Goal: Task Accomplishment & Management: Manage account settings

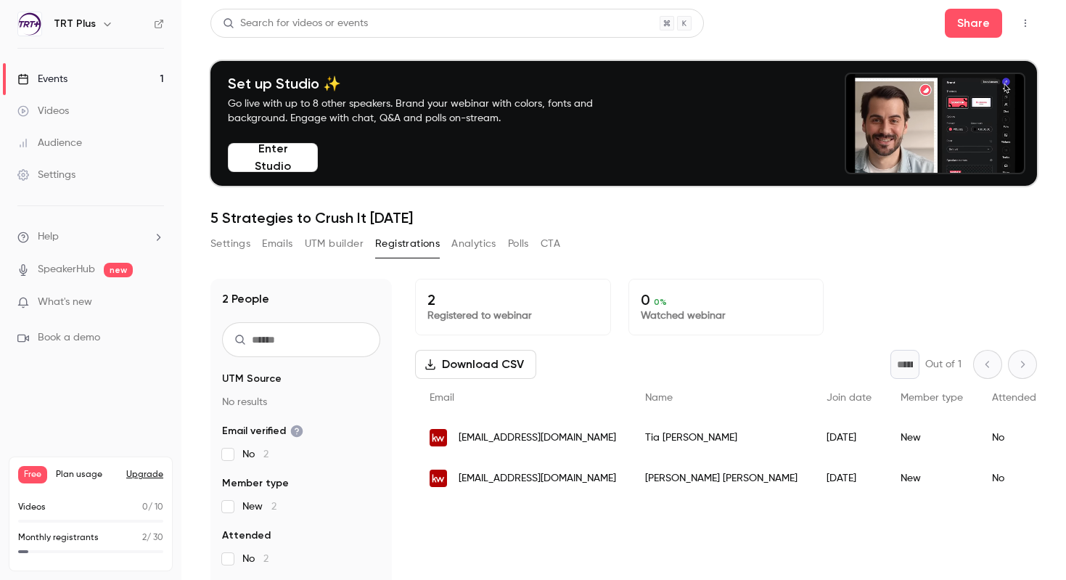
click at [54, 108] on div "Videos" at bounding box center [43, 111] width 52 height 15
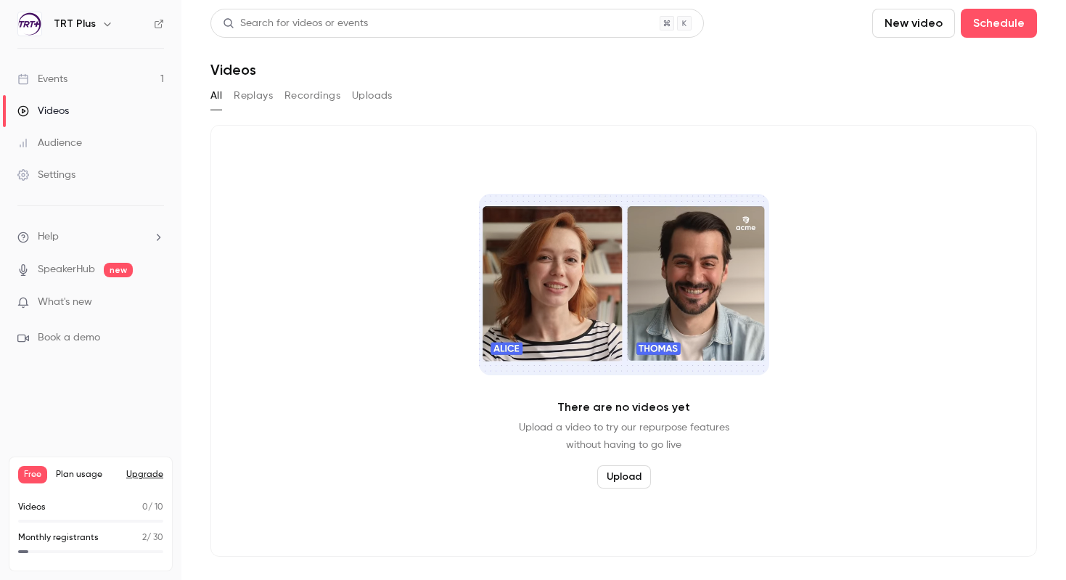
click at [74, 75] on link "Events 1" at bounding box center [90, 79] width 181 height 32
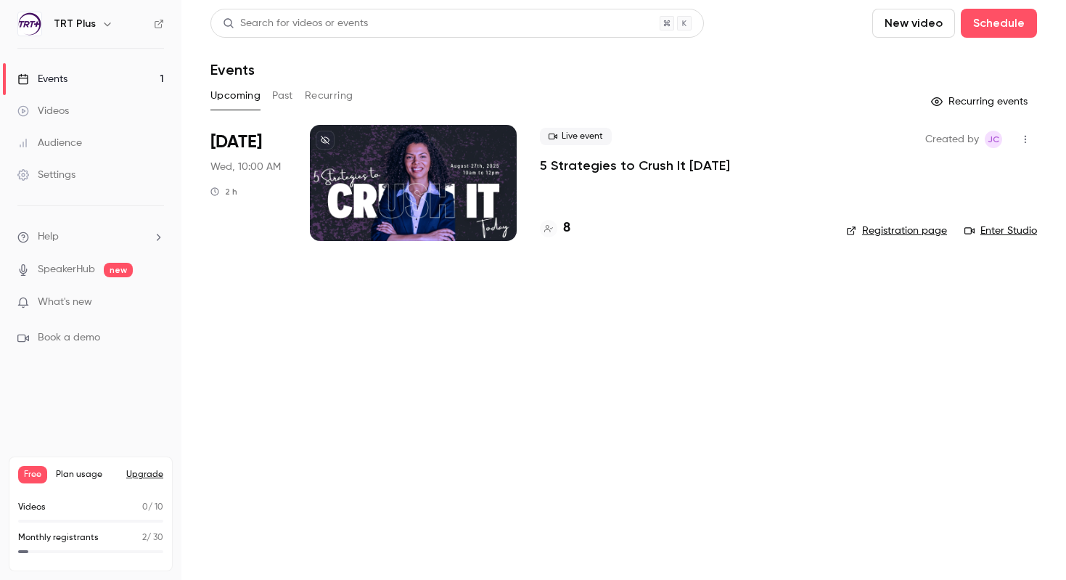
click at [916, 27] on button "New video" at bounding box center [913, 23] width 83 height 29
click at [917, 59] on div "Record" at bounding box center [966, 63] width 110 height 15
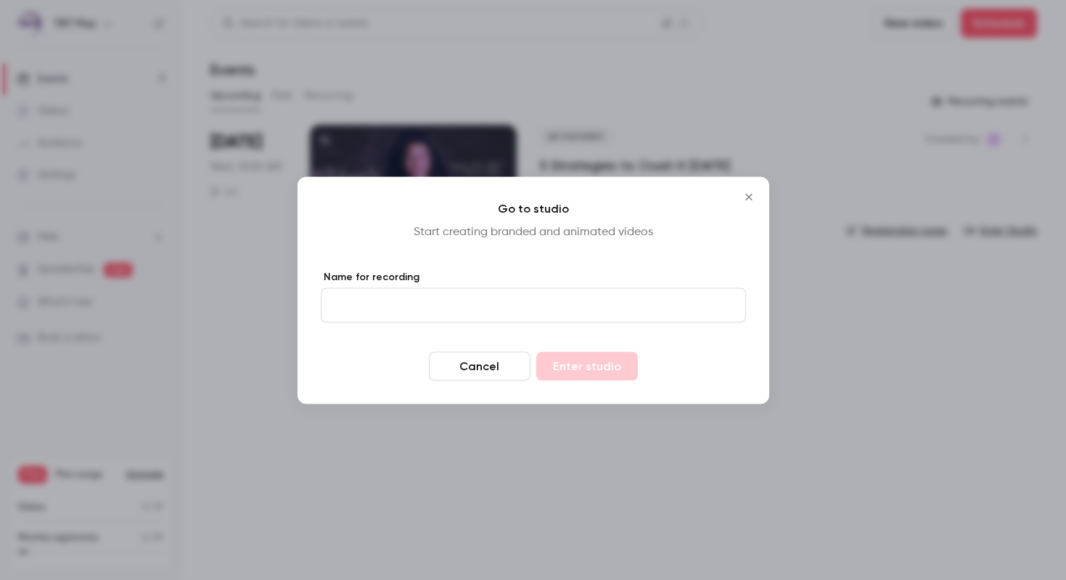
click at [545, 298] on input "Name for recording" at bounding box center [533, 304] width 425 height 35
type input "*********"
click at [576, 369] on button "Enter studio" at bounding box center [587, 365] width 102 height 29
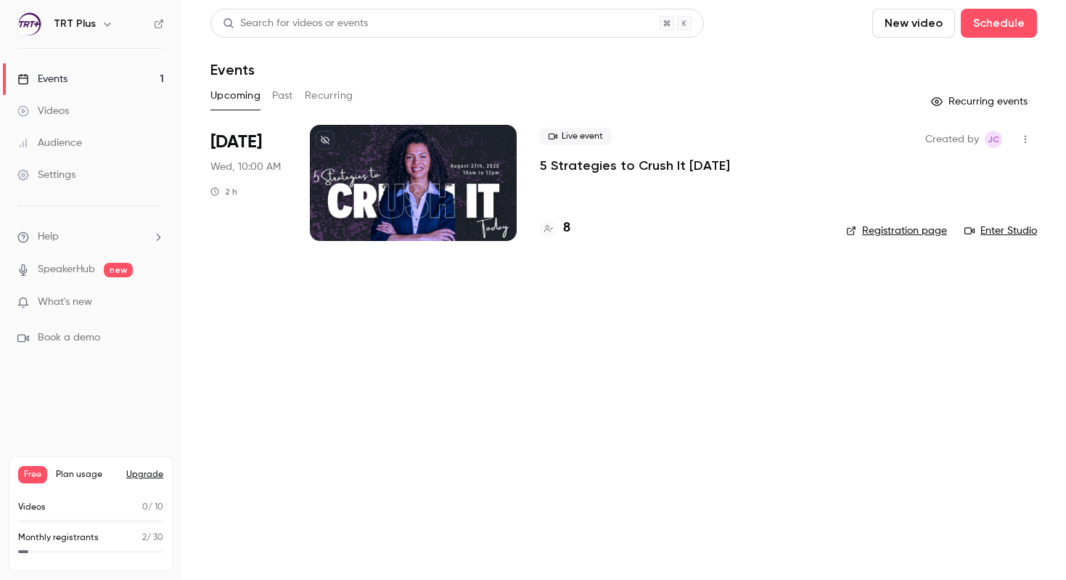
click at [65, 175] on div "Settings" at bounding box center [46, 175] width 58 height 15
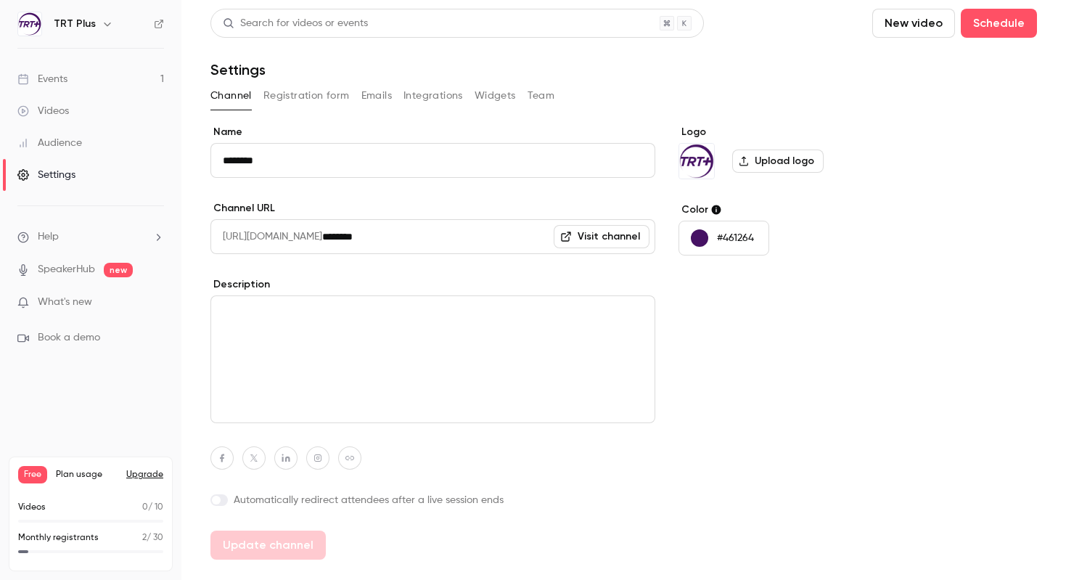
click at [538, 94] on button "Team" at bounding box center [541, 95] width 28 height 23
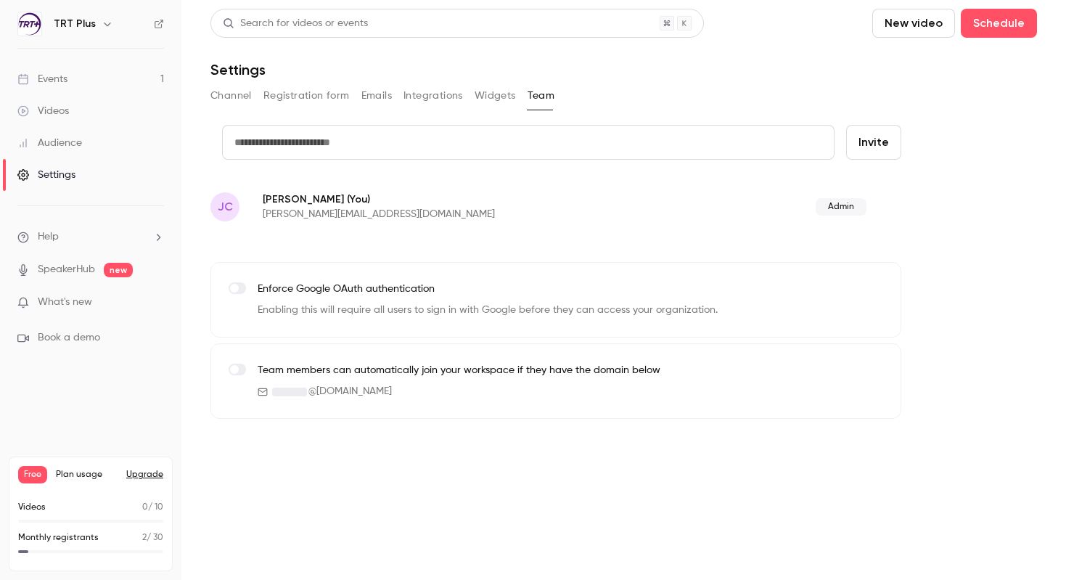
click at [496, 148] on input "text" at bounding box center [528, 142] width 612 height 35
type input "**********"
click at [882, 144] on button "Invite" at bounding box center [873, 142] width 55 height 35
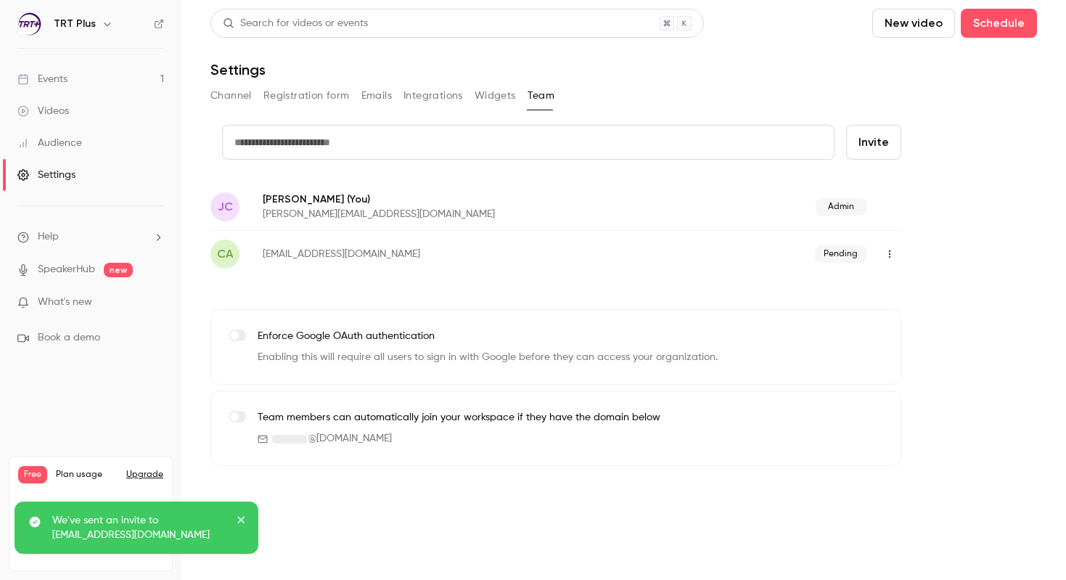
click at [89, 413] on nav "TRT Plus Events 1 Videos Audience Settings Help SpeakerHub new What's new Book …" at bounding box center [90, 290] width 181 height 580
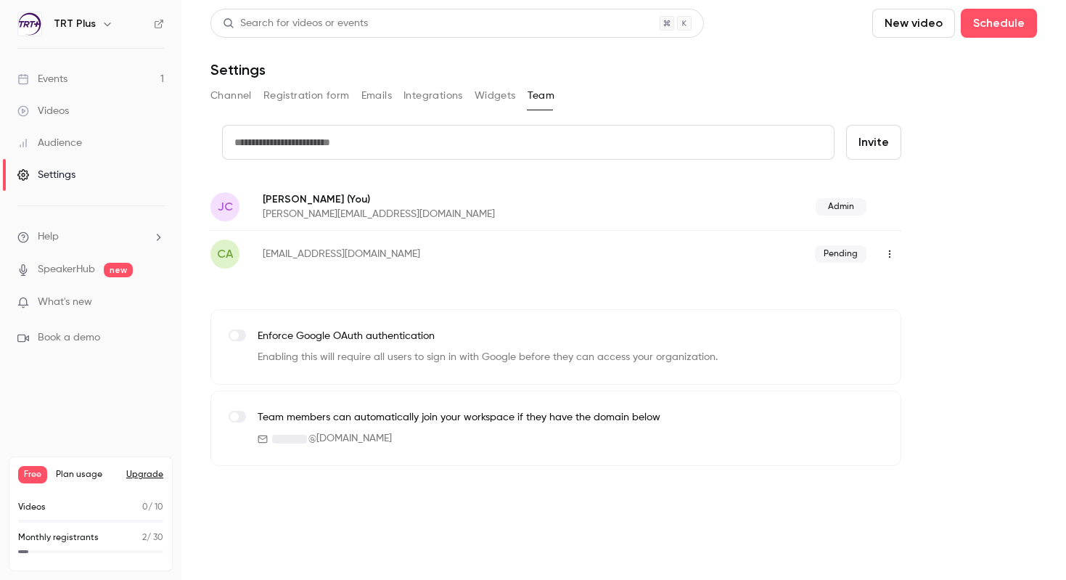
click at [83, 27] on h6 "TRT Plus" at bounding box center [75, 24] width 42 height 15
click at [103, 21] on icon "button" at bounding box center [108, 24] width 12 height 12
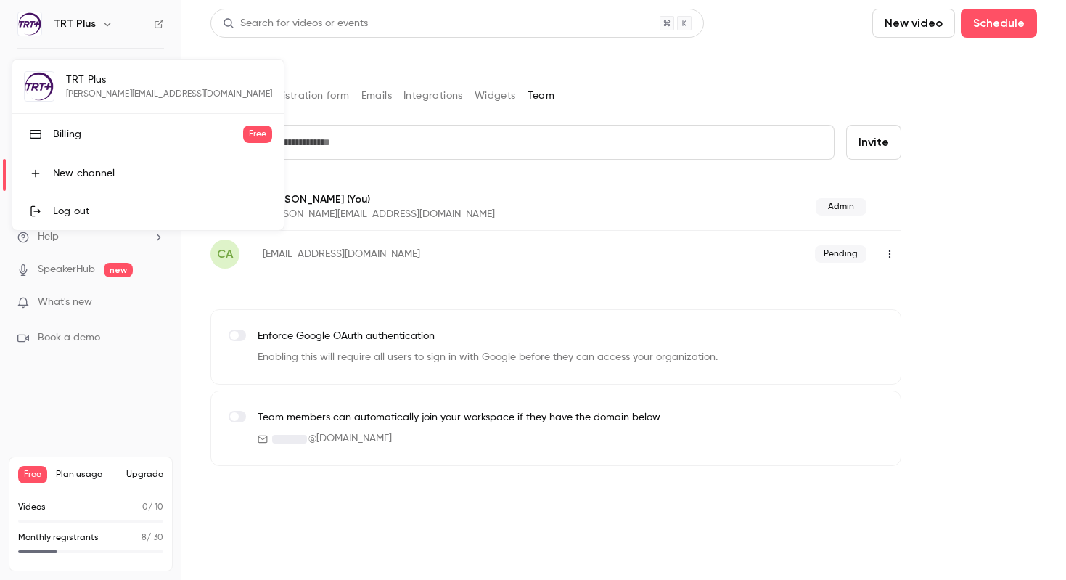
click at [71, 404] on div at bounding box center [533, 290] width 1066 height 580
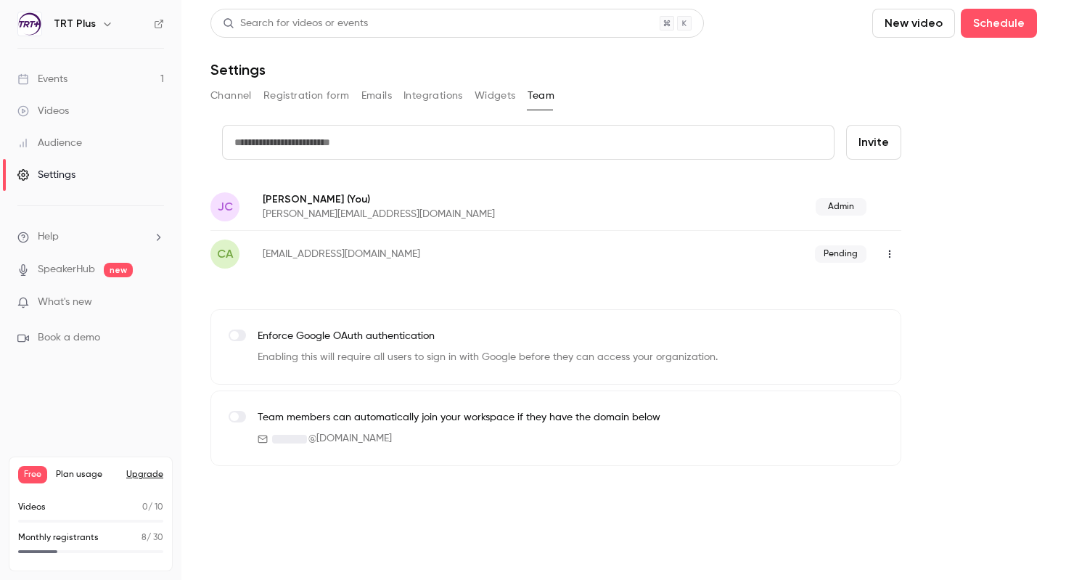
click at [70, 176] on div "Settings" at bounding box center [46, 175] width 58 height 15
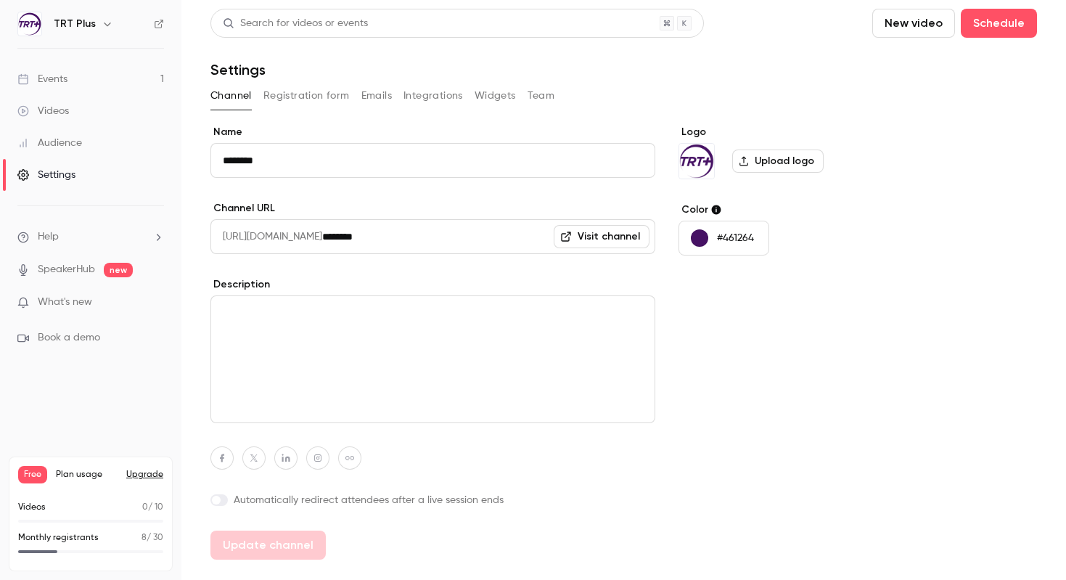
click at [299, 99] on button "Registration form" at bounding box center [306, 95] width 86 height 23
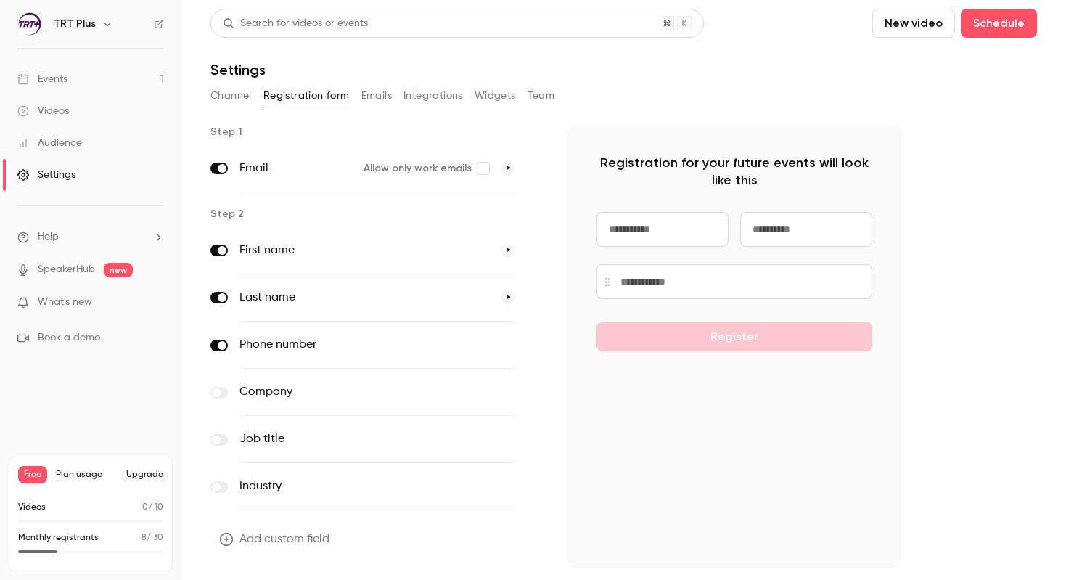
click at [229, 96] on button "Channel" at bounding box center [230, 95] width 41 height 23
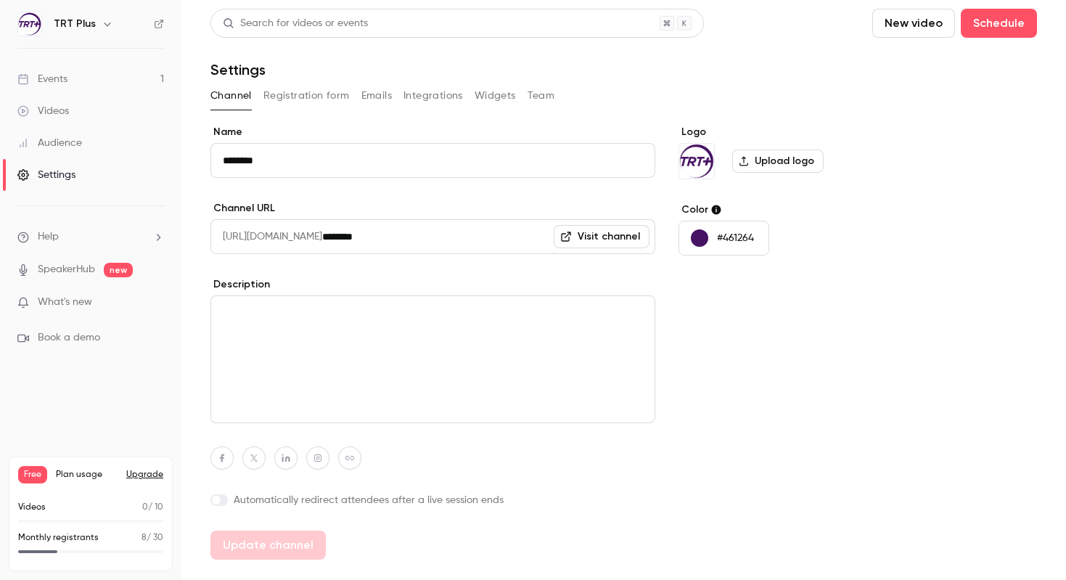
click at [144, 479] on button "Upgrade" at bounding box center [144, 475] width 37 height 12
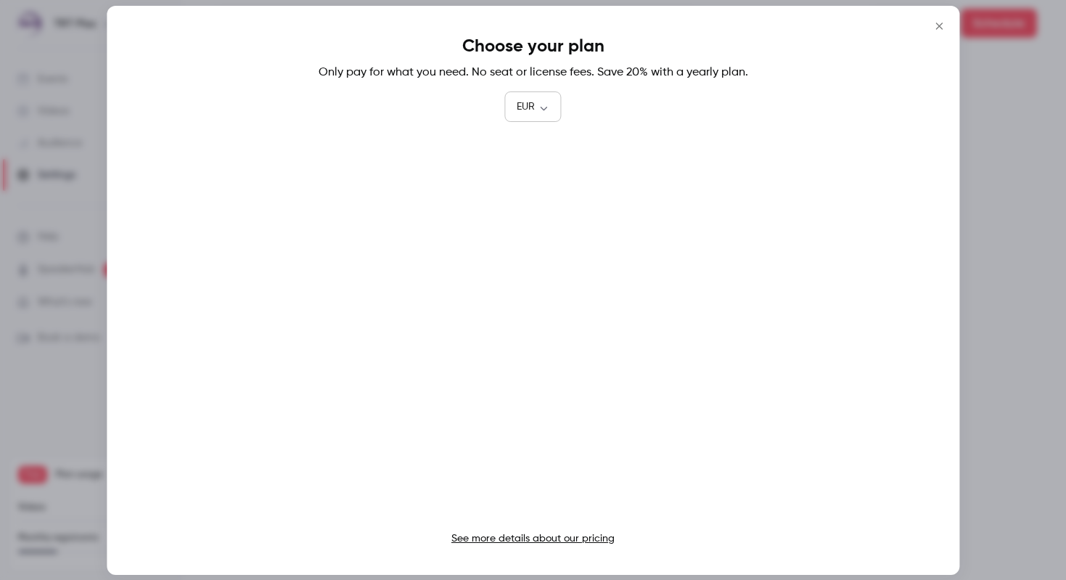
click at [556, 112] on body "TRT Plus Events 1 Videos Audience Settings Help SpeakerHub new What's new Book …" at bounding box center [533, 290] width 1066 height 580
click at [531, 184] on li "USD" at bounding box center [533, 190] width 57 height 38
type input "***"
click at [939, 28] on icon "Close" at bounding box center [938, 26] width 17 height 12
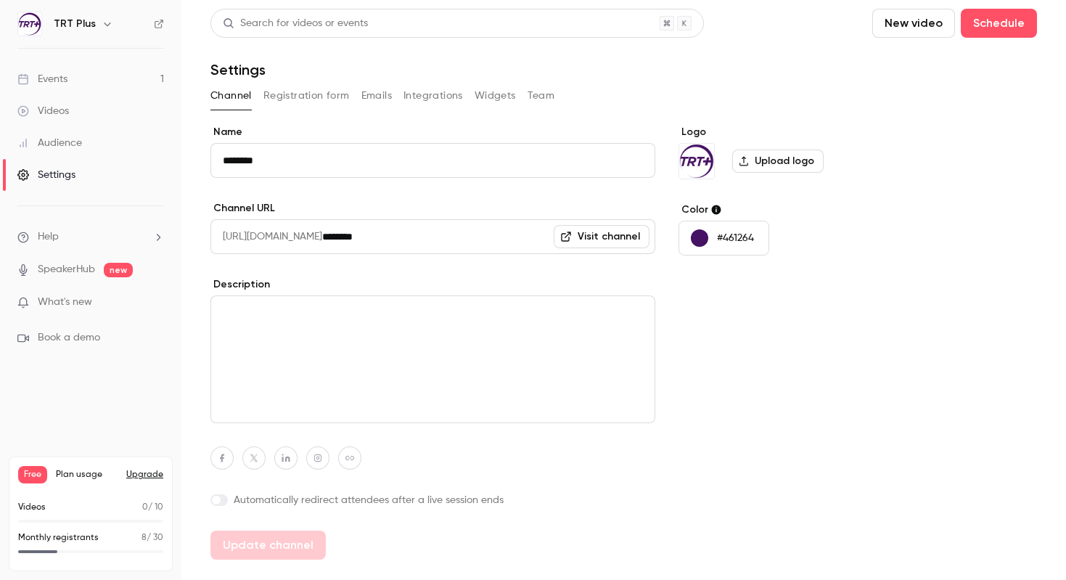
click at [152, 472] on button "Upgrade" at bounding box center [144, 475] width 37 height 12
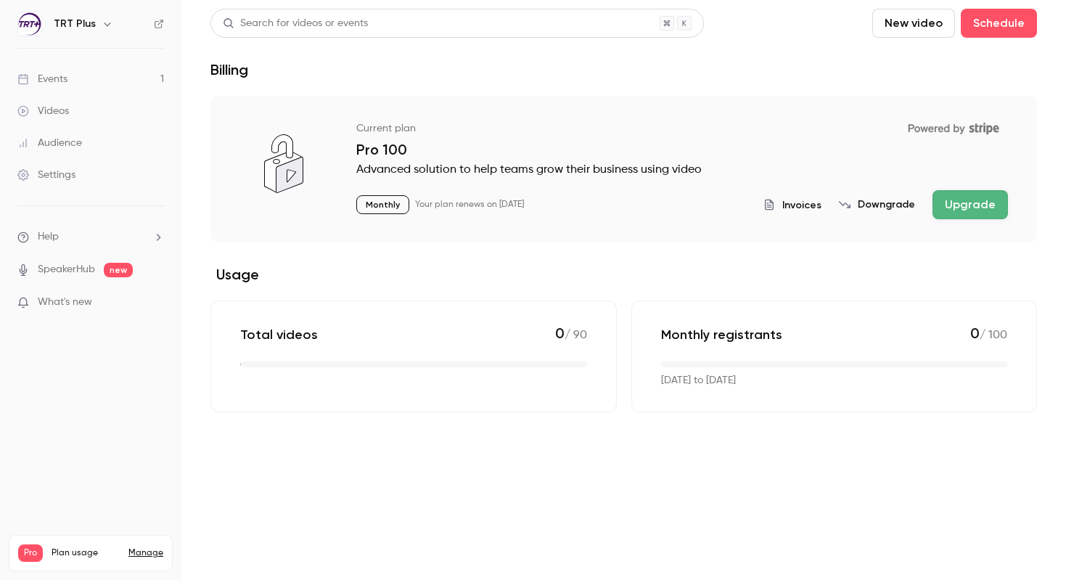
click at [64, 84] on div "Events" at bounding box center [42, 79] width 50 height 15
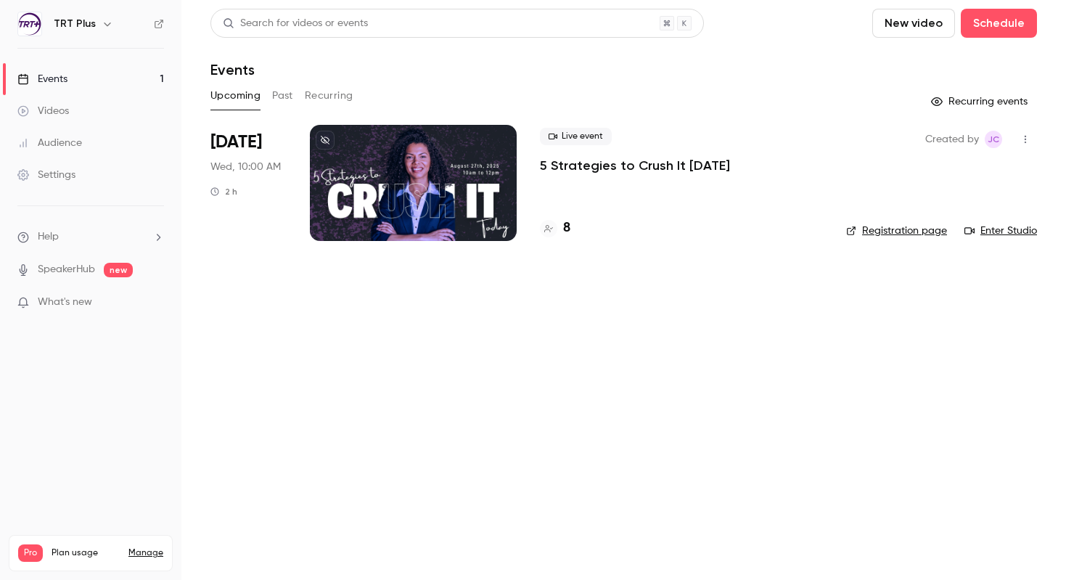
click at [1019, 141] on button "button" at bounding box center [1024, 139] width 23 height 23
click at [646, 348] on div at bounding box center [533, 290] width 1066 height 580
click at [54, 169] on div "Settings" at bounding box center [46, 175] width 58 height 15
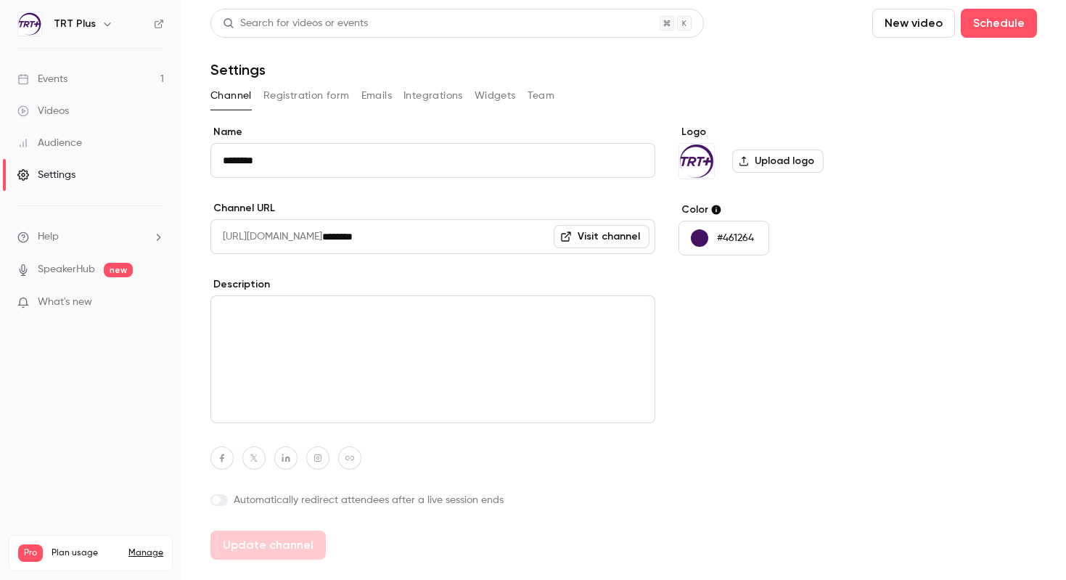
click at [310, 91] on button "Registration form" at bounding box center [306, 95] width 86 height 23
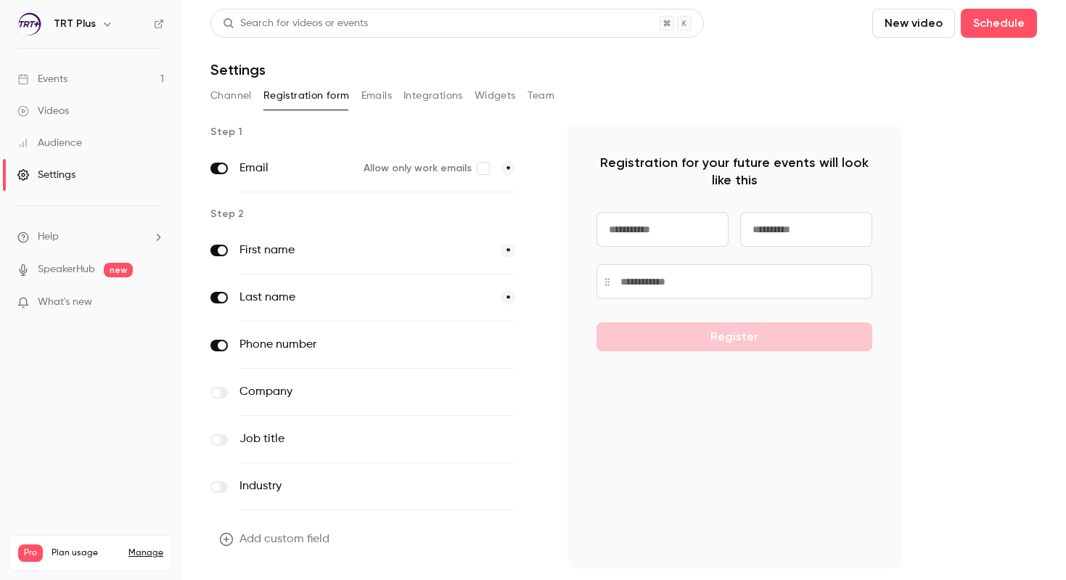
click at [391, 93] on div "Channel Registration form Emails Integrations Widgets Team" at bounding box center [623, 95] width 826 height 23
click at [428, 98] on button "Integrations" at bounding box center [432, 95] width 59 height 23
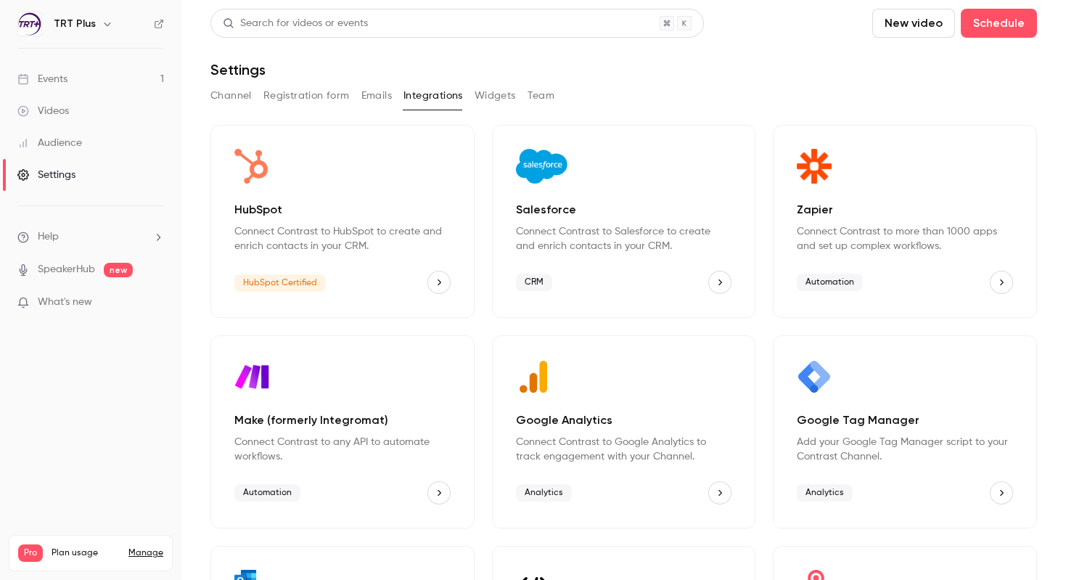
click at [373, 97] on button "Emails" at bounding box center [376, 95] width 30 height 23
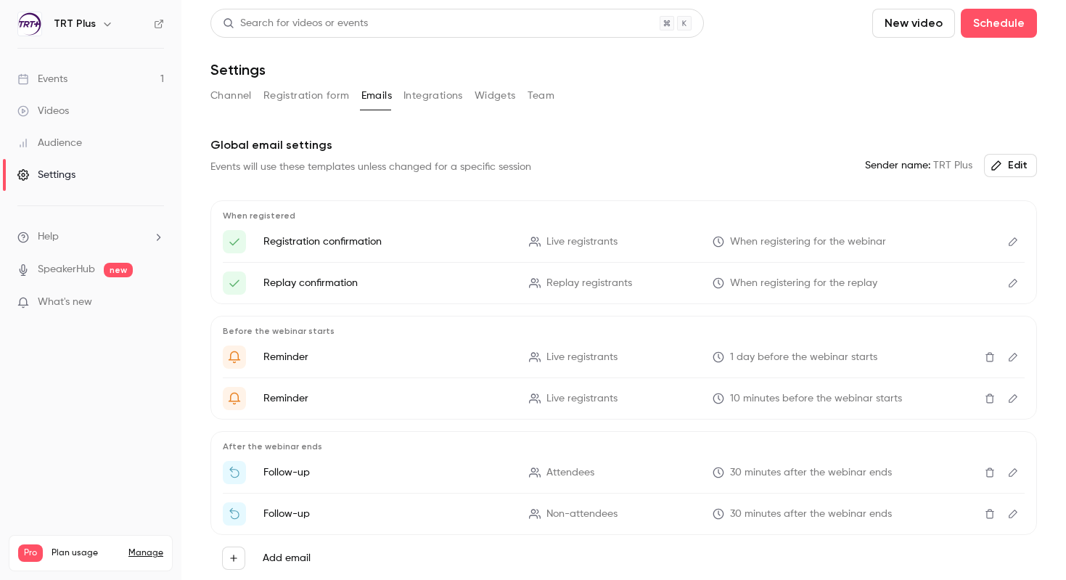
click at [477, 98] on button "Widgets" at bounding box center [494, 95] width 41 height 23
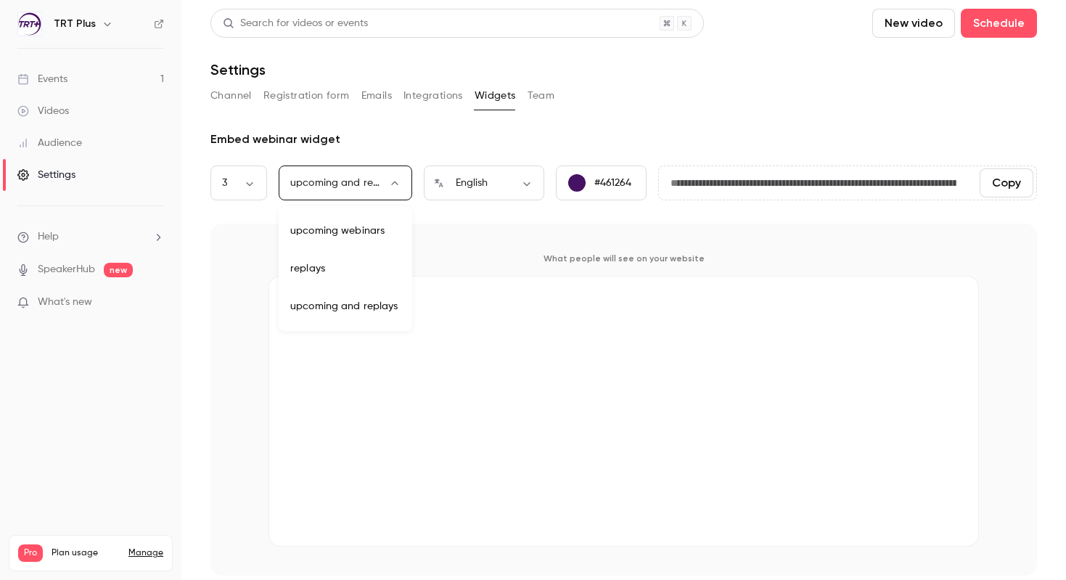
click at [379, 189] on body "**********" at bounding box center [533, 290] width 1066 height 580
click at [489, 131] on div at bounding box center [533, 290] width 1066 height 580
click at [536, 97] on button "Team" at bounding box center [541, 95] width 28 height 23
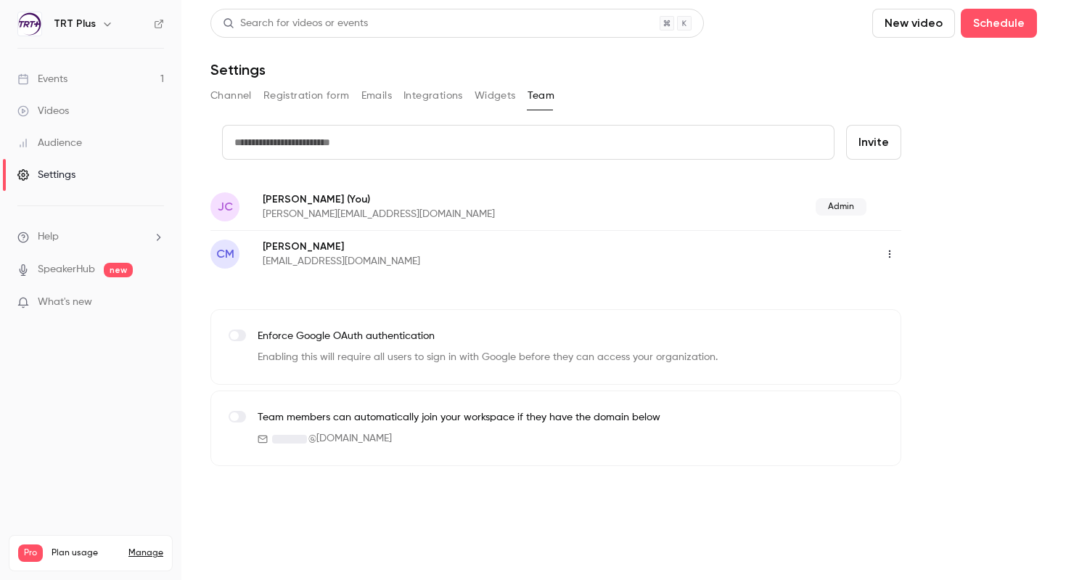
click at [57, 78] on div "Events" at bounding box center [42, 79] width 50 height 15
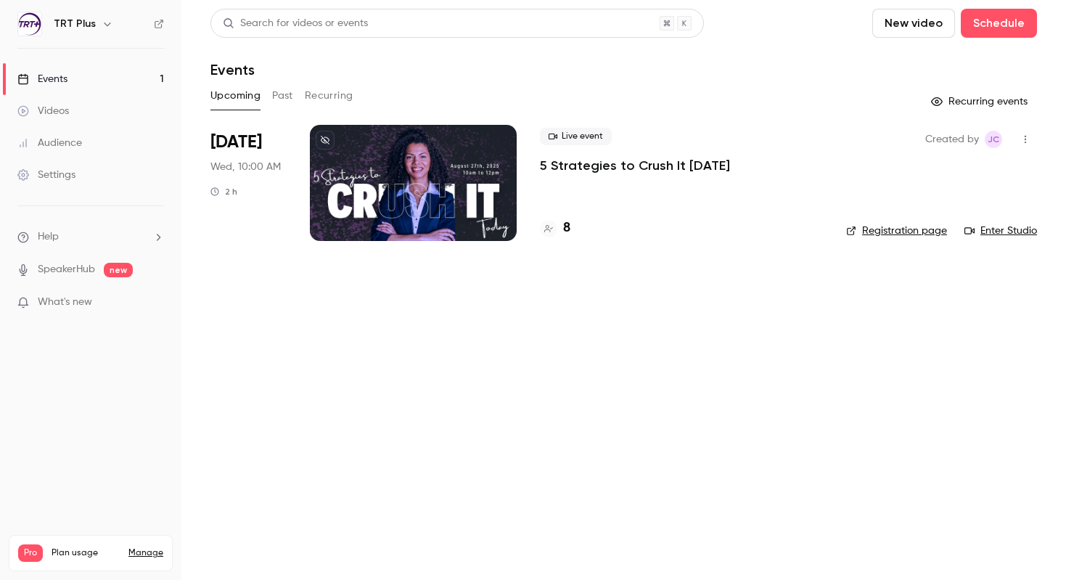
click at [55, 118] on link "Videos" at bounding box center [90, 111] width 181 height 32
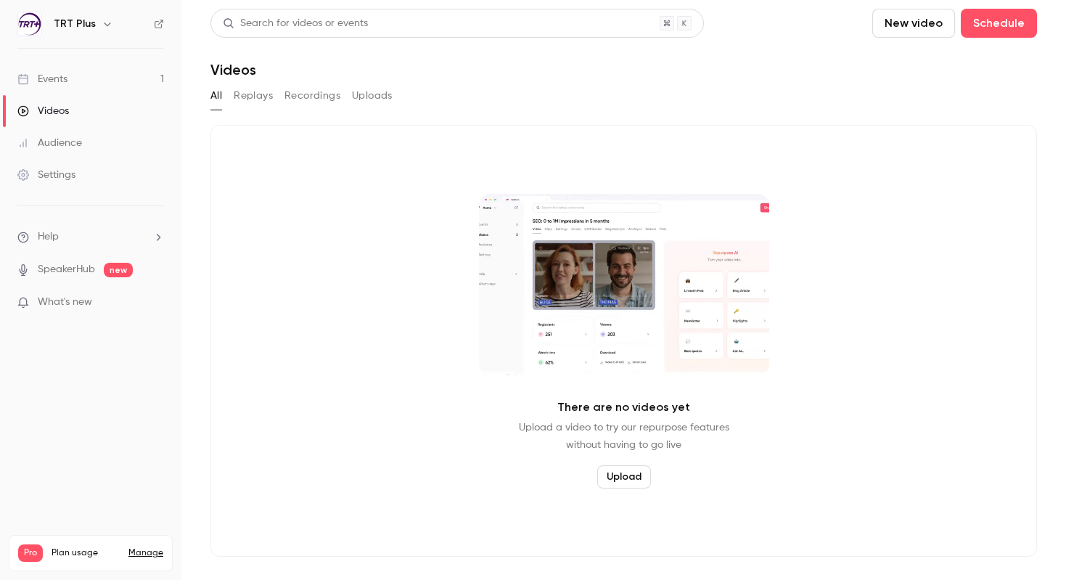
click at [73, 170] on div "Settings" at bounding box center [46, 175] width 58 height 15
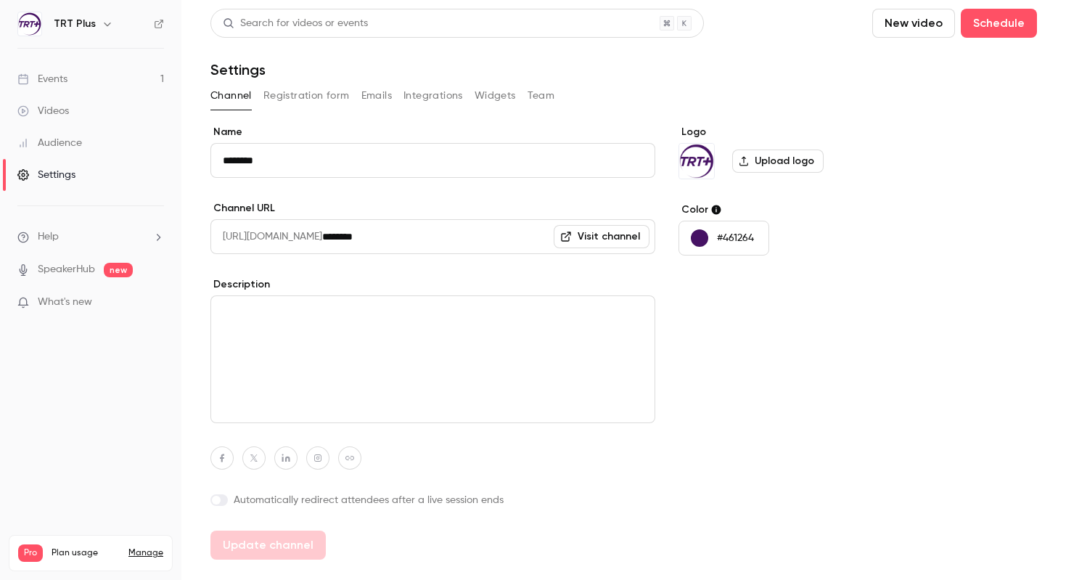
click at [86, 103] on link "Videos" at bounding box center [90, 111] width 181 height 32
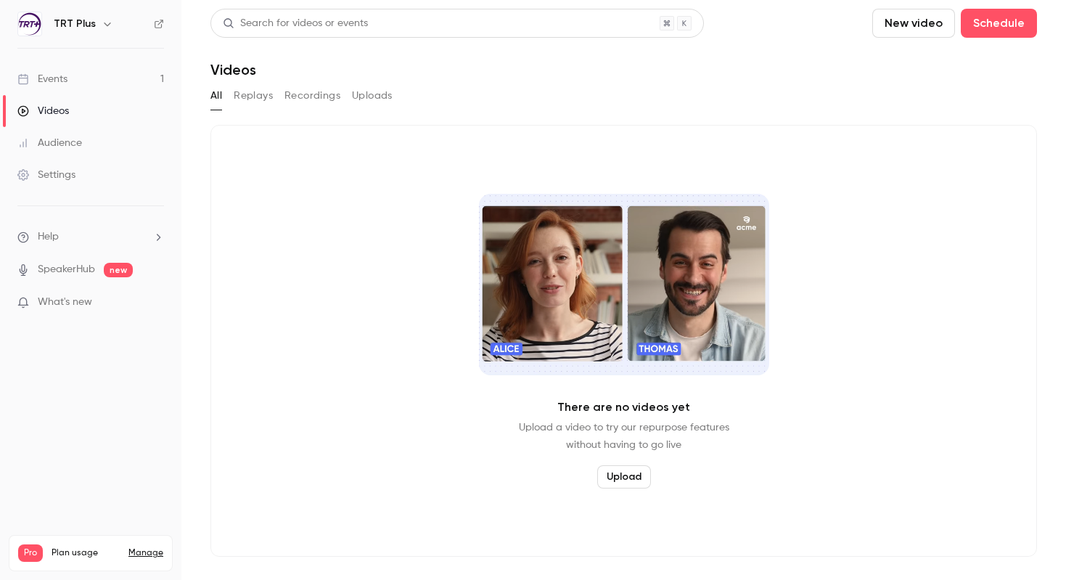
click at [923, 26] on button "New video" at bounding box center [913, 23] width 83 height 29
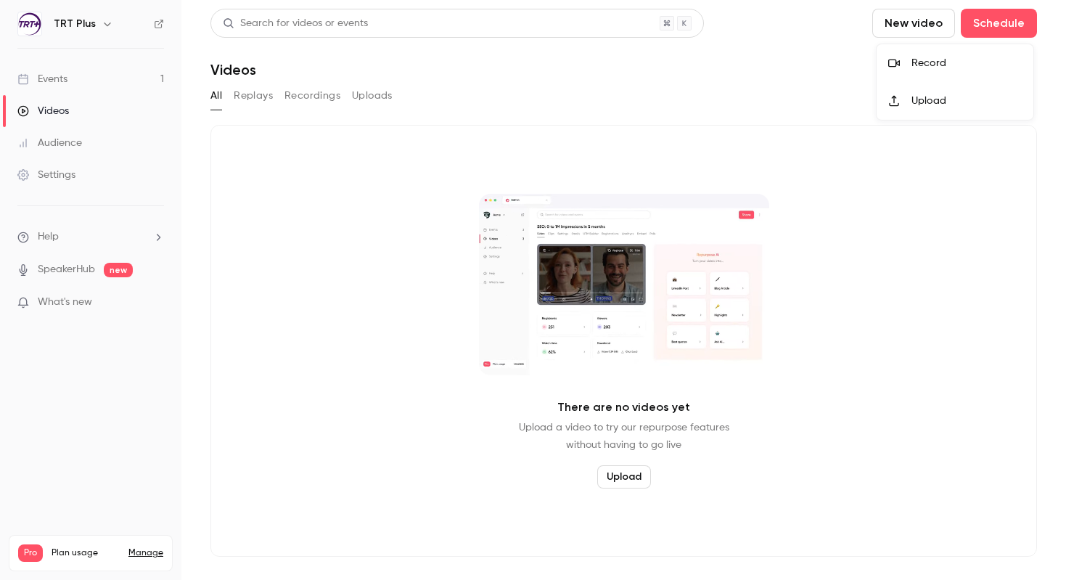
click at [910, 65] on div at bounding box center [899, 63] width 23 height 12
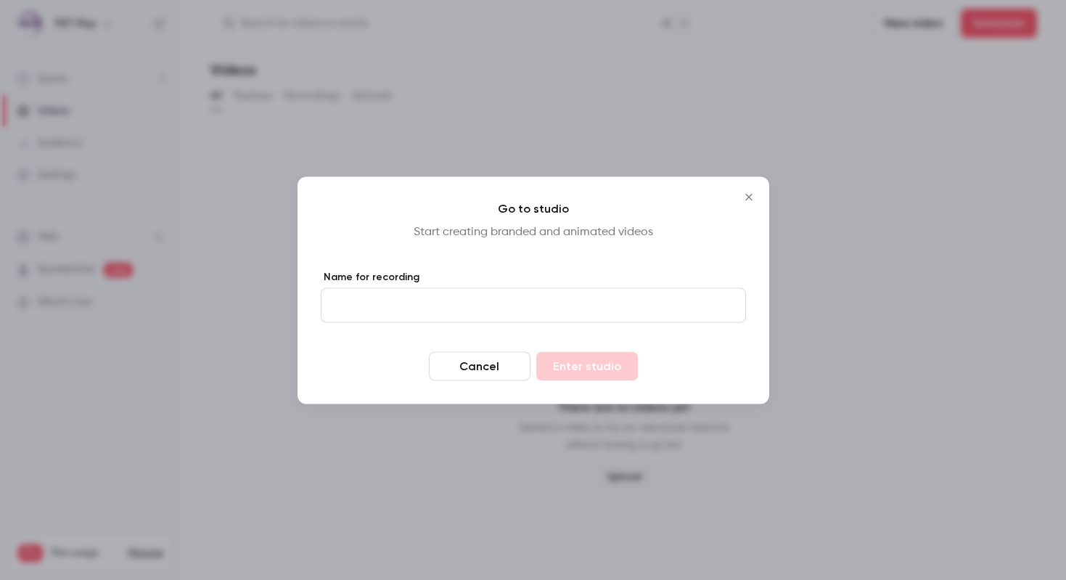
click at [480, 294] on input "Name for recording" at bounding box center [533, 304] width 425 height 35
type input "**********"
click at [551, 358] on button "Enter studio" at bounding box center [587, 365] width 102 height 29
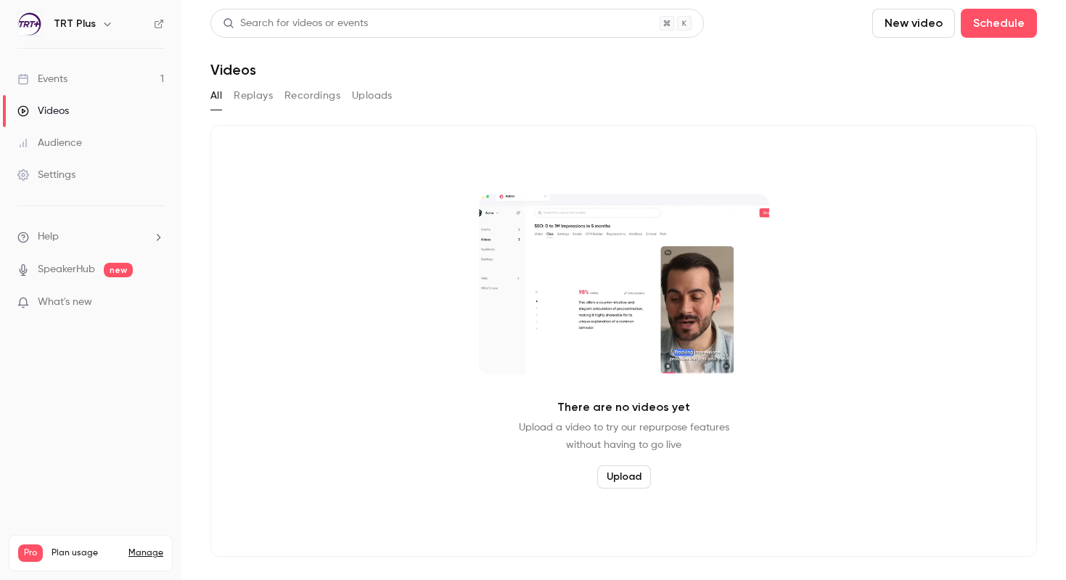
click at [68, 175] on div "Settings" at bounding box center [46, 175] width 58 height 15
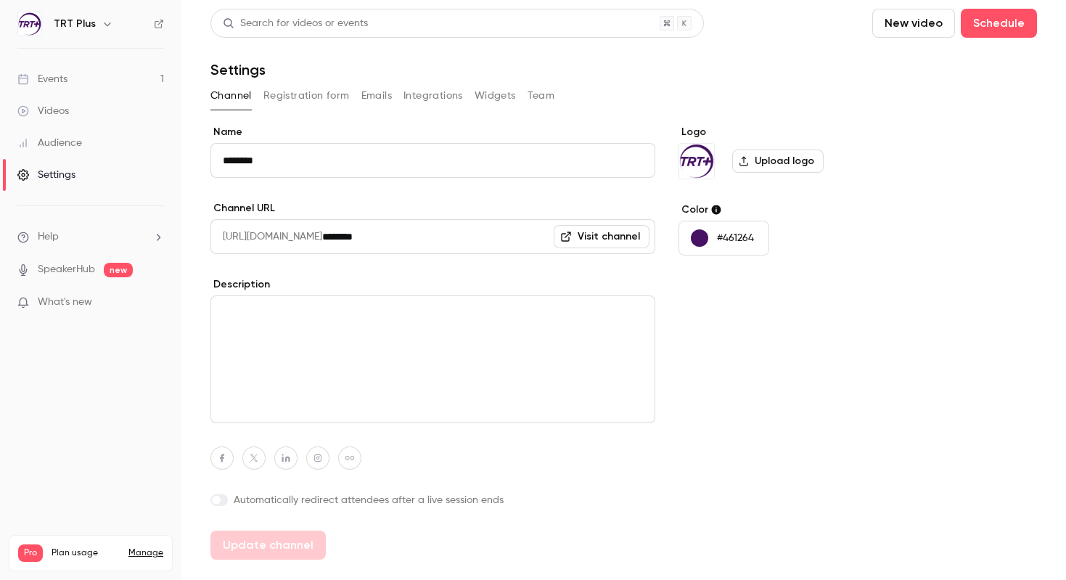
click at [600, 240] on link "Visit channel" at bounding box center [602, 236] width 96 height 23
click at [67, 82] on link "Events 1" at bounding box center [90, 79] width 181 height 32
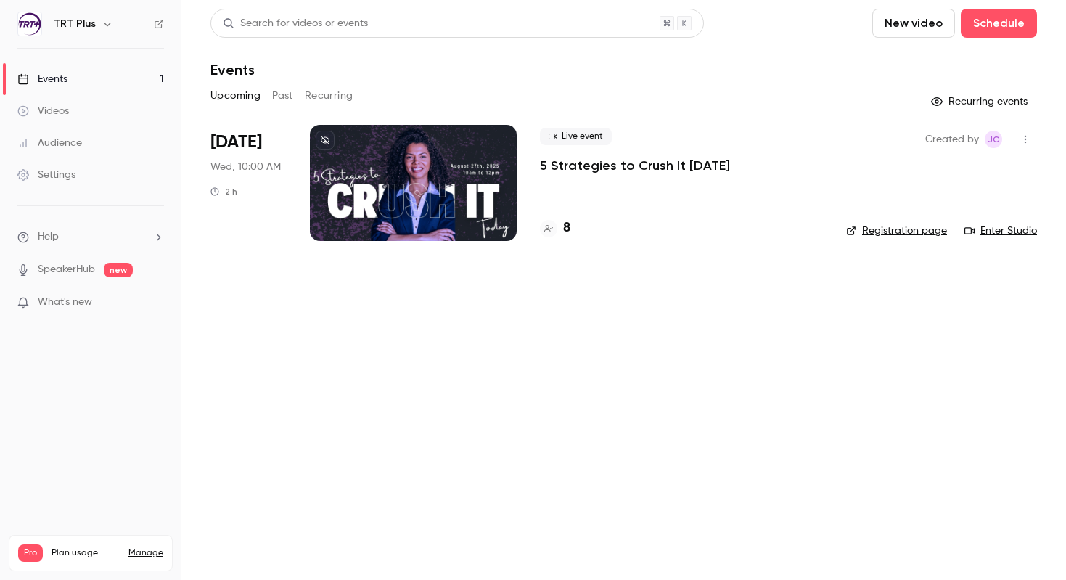
click at [1027, 139] on icon "button" at bounding box center [1025, 139] width 12 height 10
click at [931, 365] on div at bounding box center [533, 290] width 1066 height 580
click at [559, 229] on div "8" at bounding box center [555, 228] width 30 height 20
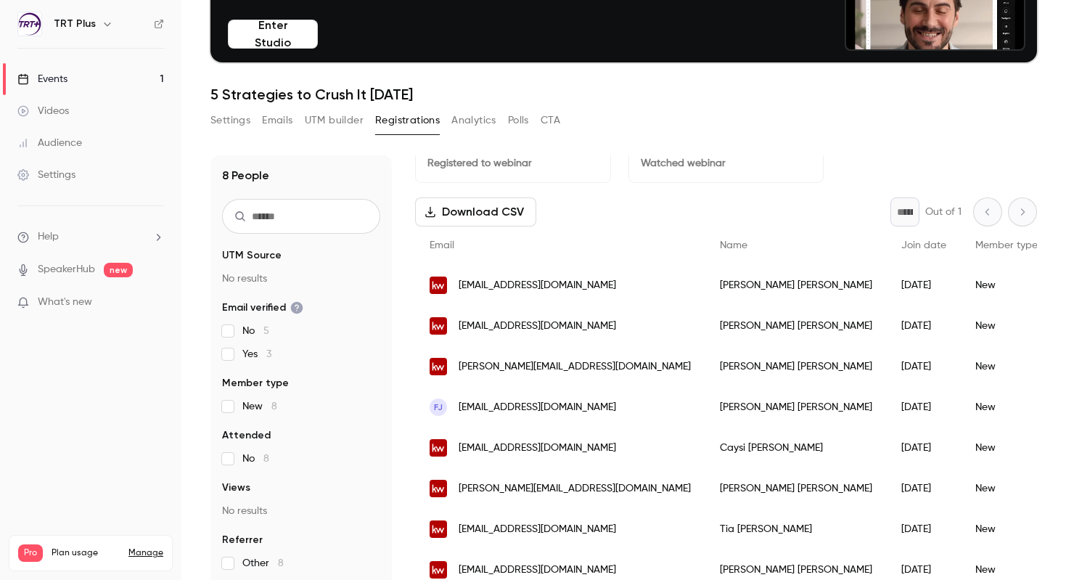
scroll to position [142, 0]
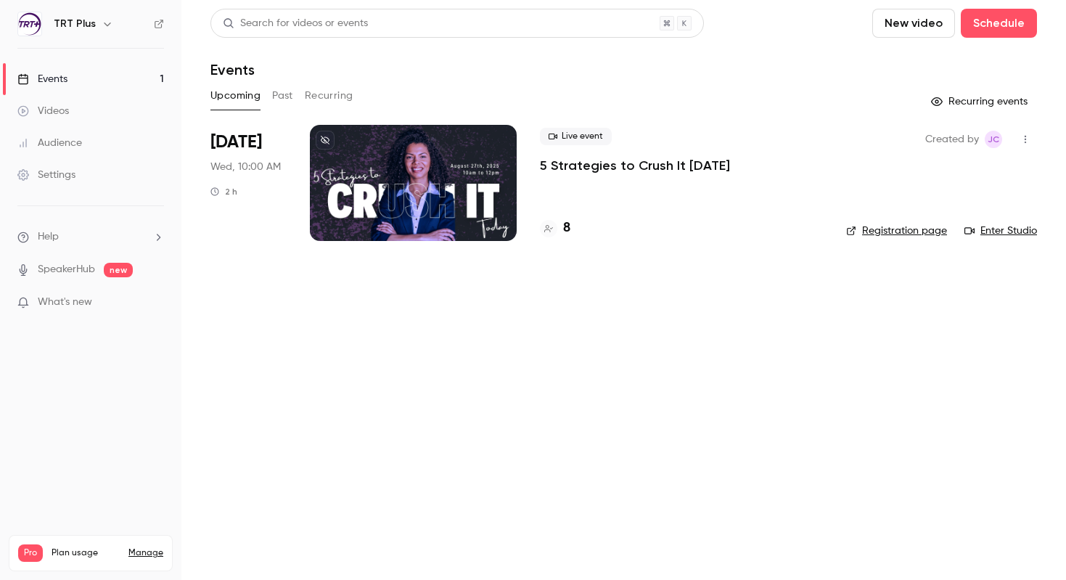
click at [1026, 141] on icon "button" at bounding box center [1024, 140] width 1 height 8
click at [955, 382] on div at bounding box center [533, 290] width 1066 height 580
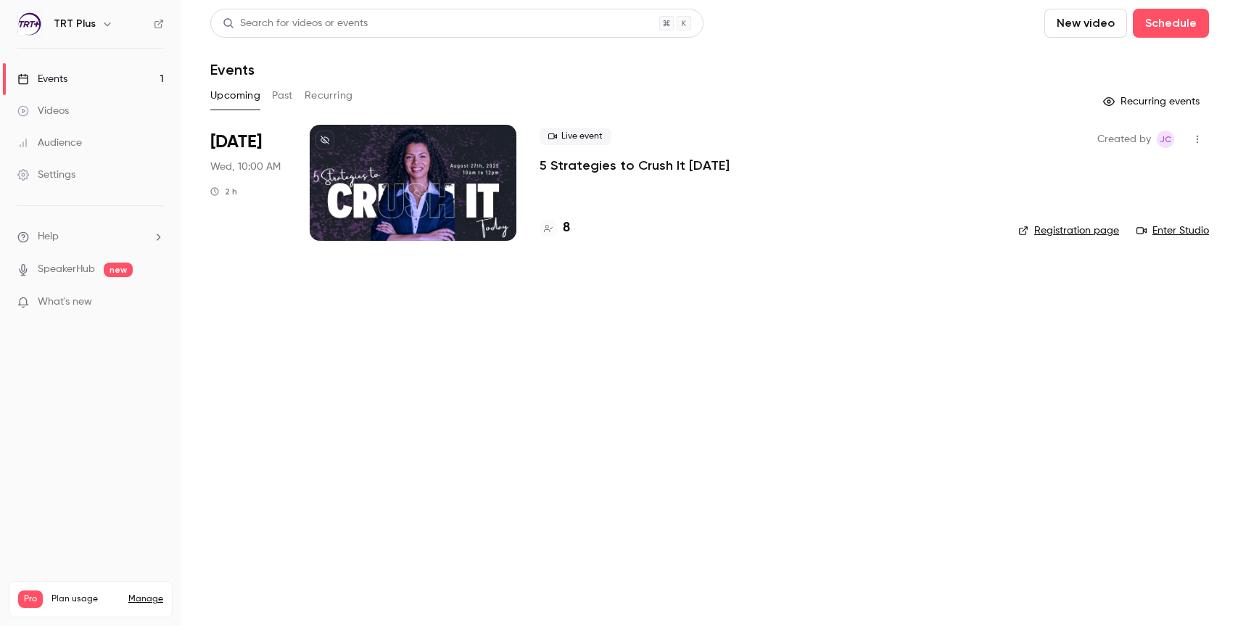
click at [86, 111] on link "Videos" at bounding box center [90, 111] width 181 height 32
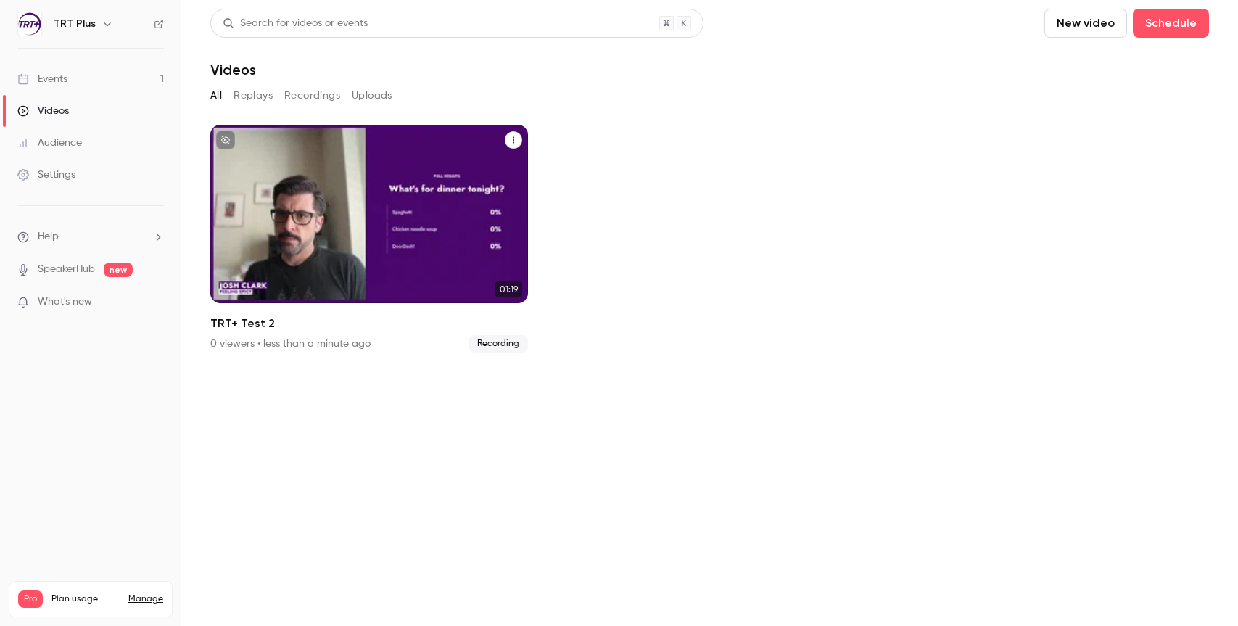
click at [388, 205] on div "TRT Plus [DATE] TRT+ Test 2" at bounding box center [369, 214] width 318 height 178
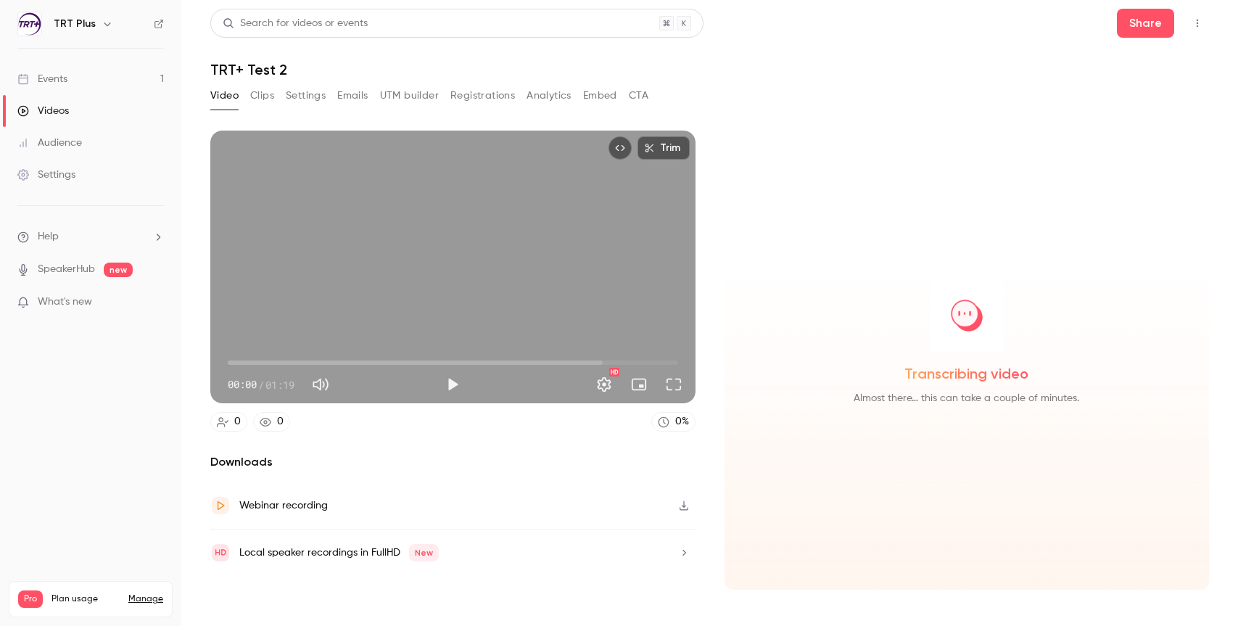
click at [263, 99] on button "Clips" at bounding box center [262, 95] width 24 height 23
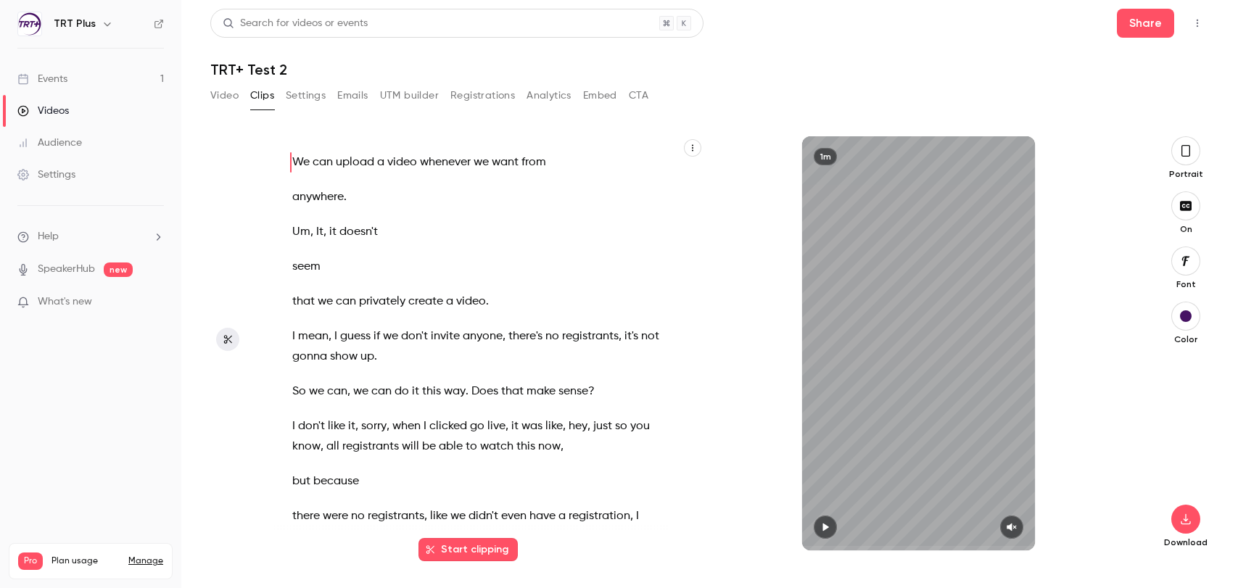
click at [1005, 524] on button "button" at bounding box center [1011, 527] width 23 height 23
click at [830, 529] on icon "button" at bounding box center [826, 527] width 12 height 10
click at [828, 526] on icon "button" at bounding box center [826, 527] width 12 height 10
click at [828, 524] on icon "button" at bounding box center [826, 527] width 12 height 10
click at [1065, 144] on button "button" at bounding box center [1186, 150] width 29 height 29
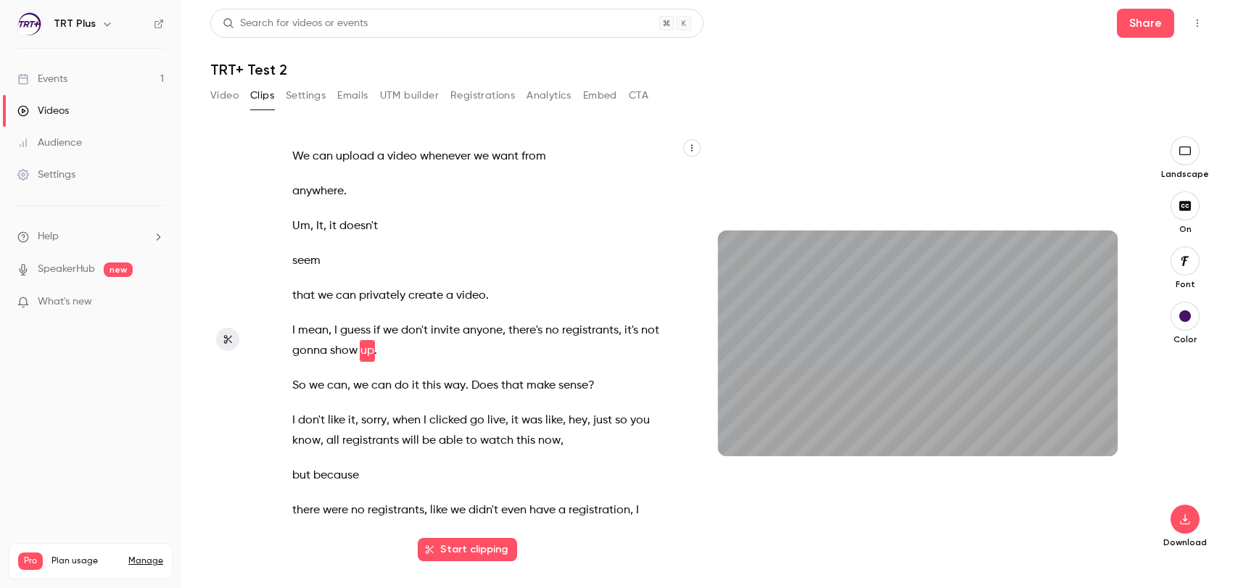
scroll to position [41, 0]
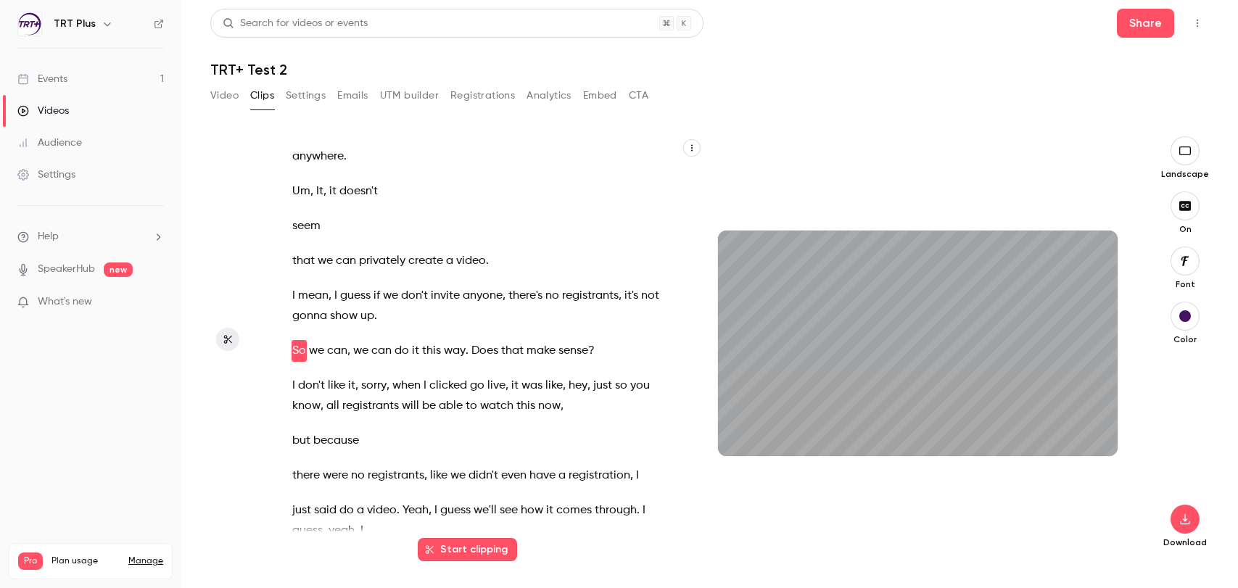
click at [1065, 160] on button "button" at bounding box center [1185, 150] width 29 height 29
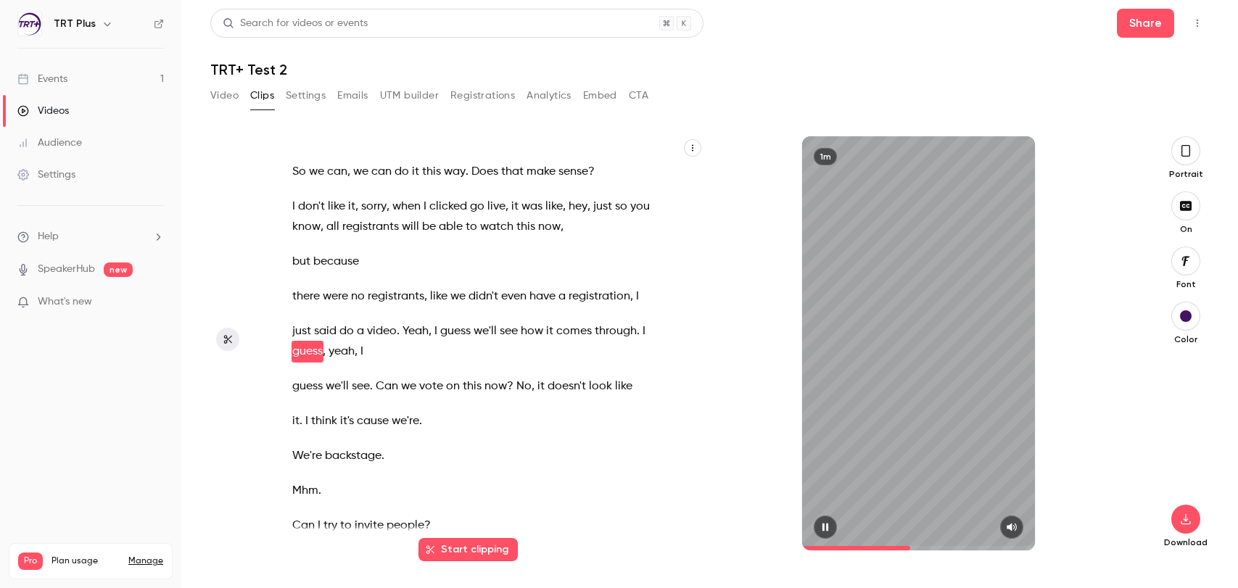
scroll to position [221, 0]
click at [950, 371] on div "1m" at bounding box center [918, 343] width 233 height 414
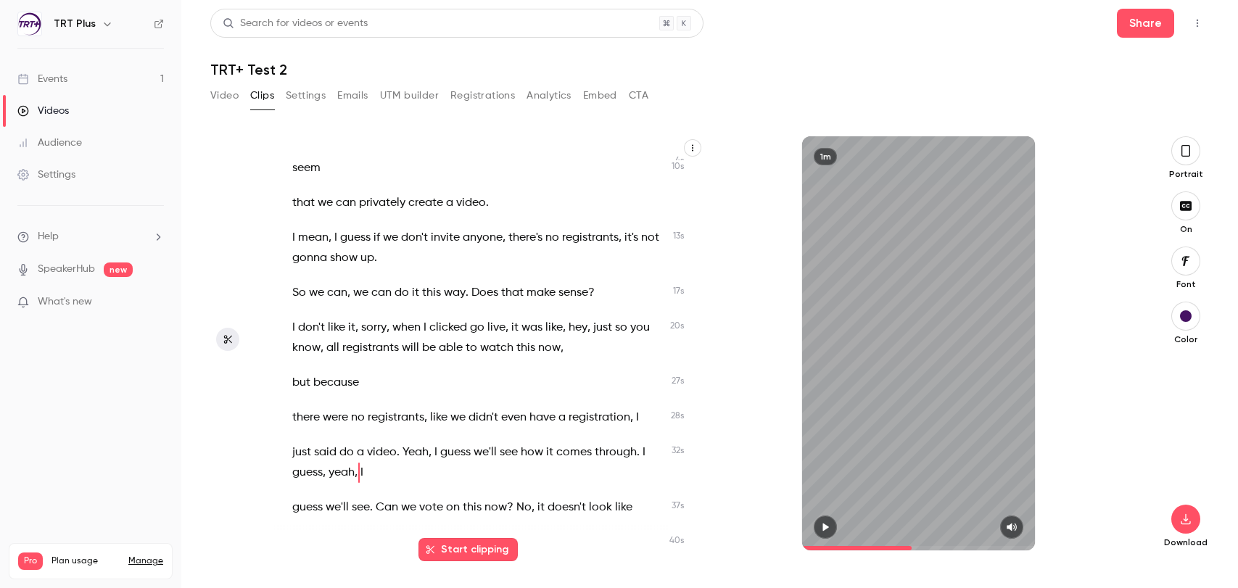
scroll to position [0, 0]
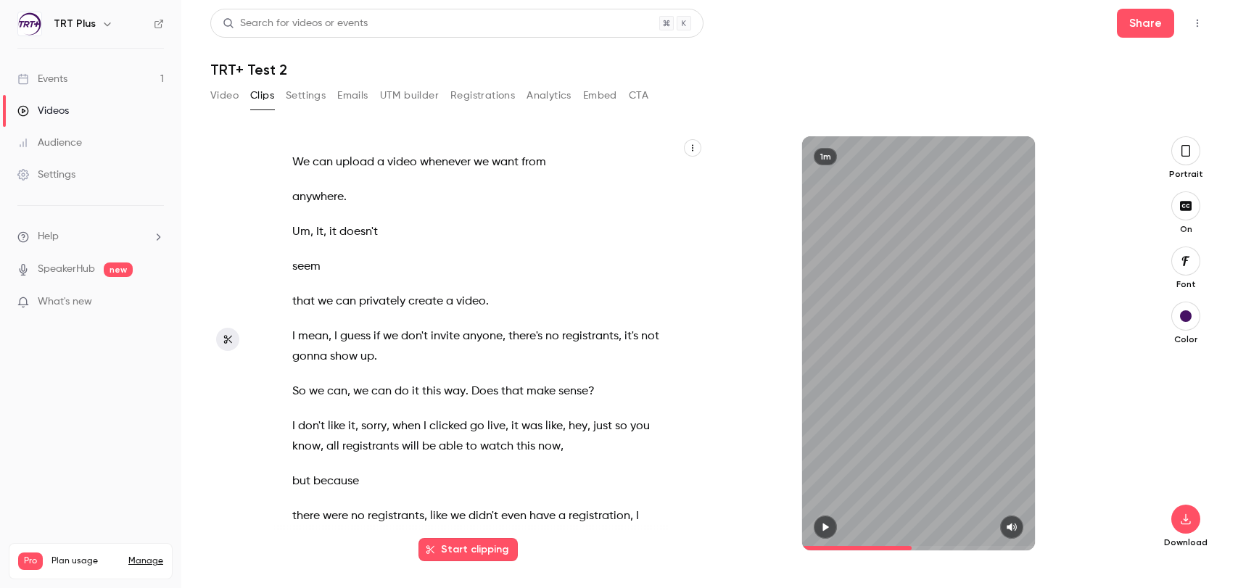
click at [267, 99] on button "Clips" at bounding box center [262, 95] width 24 height 23
click at [316, 392] on span "we" at bounding box center [316, 392] width 15 height 20
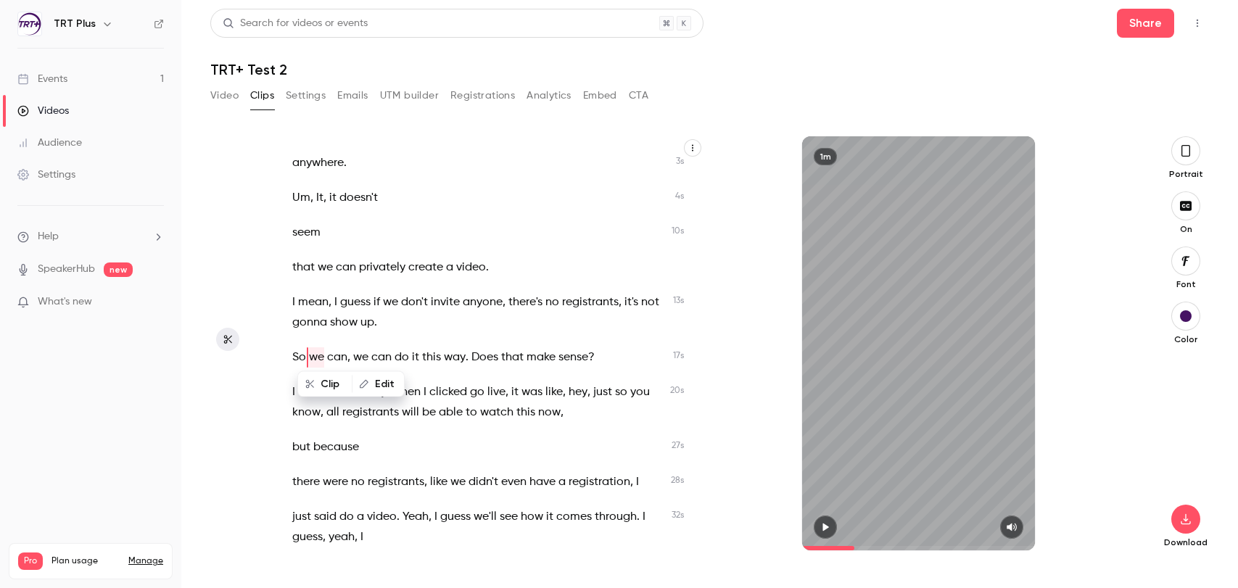
scroll to position [41, 0]
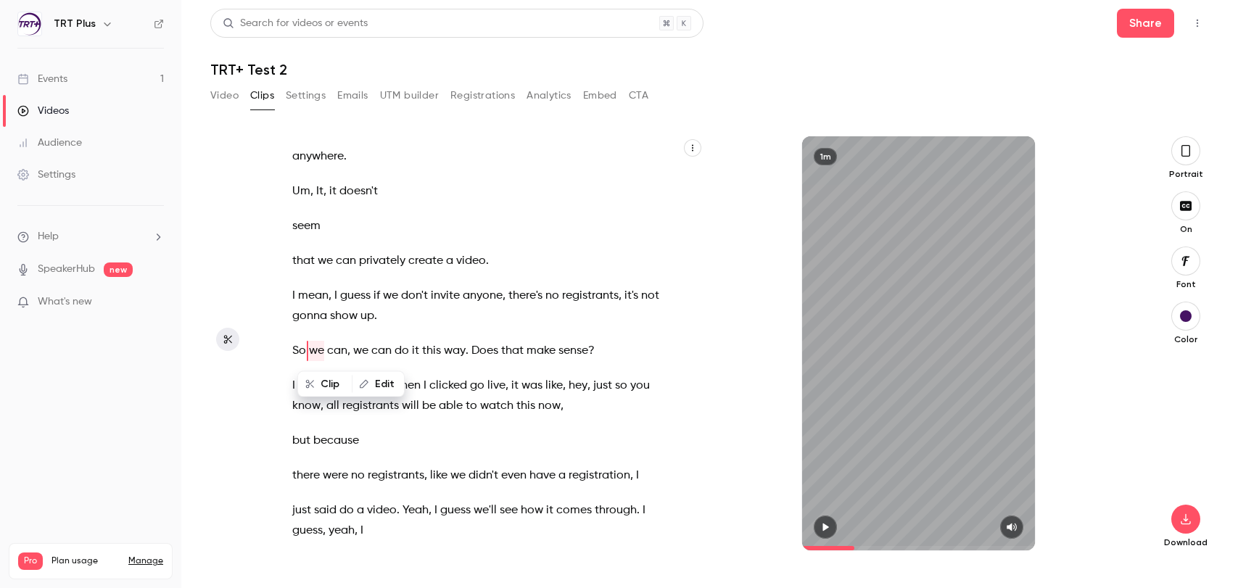
click at [452, 422] on div "We can upload a video whenever we want from anywhere . Um , It , it doesn't see…" at bounding box center [485, 351] width 423 height 400
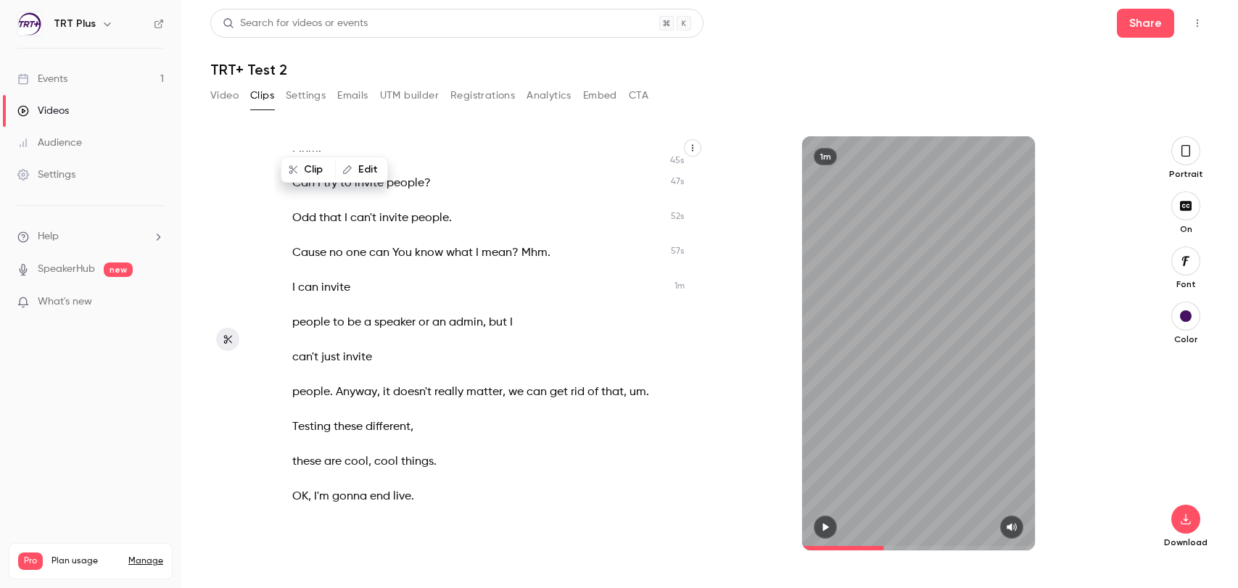
scroll to position [132, 0]
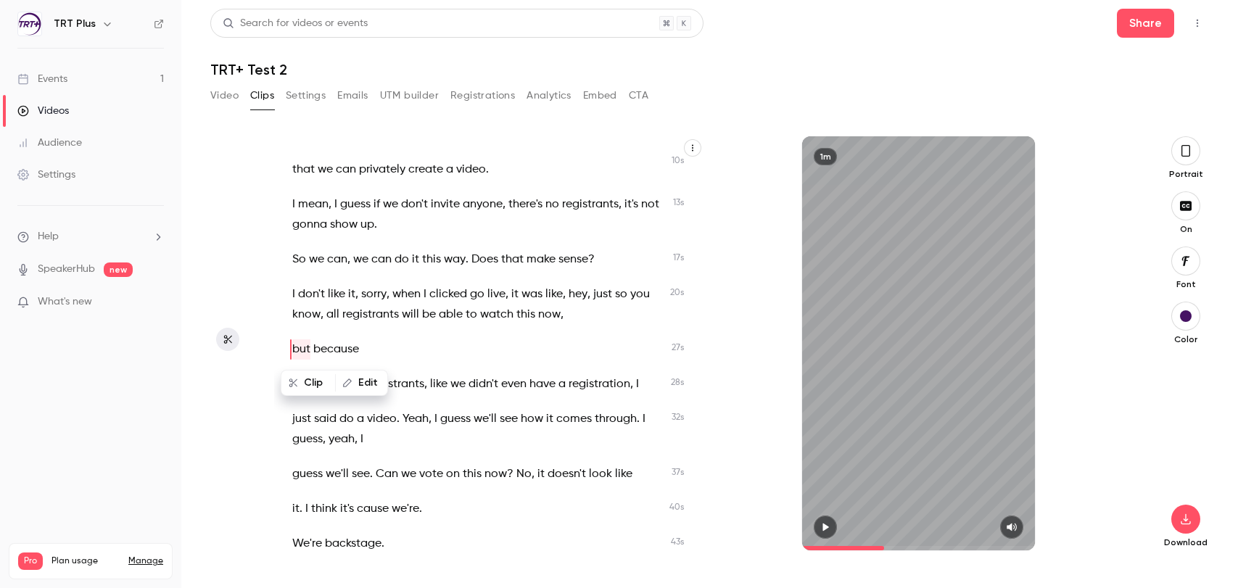
click at [689, 142] on button "button" at bounding box center [692, 147] width 17 height 17
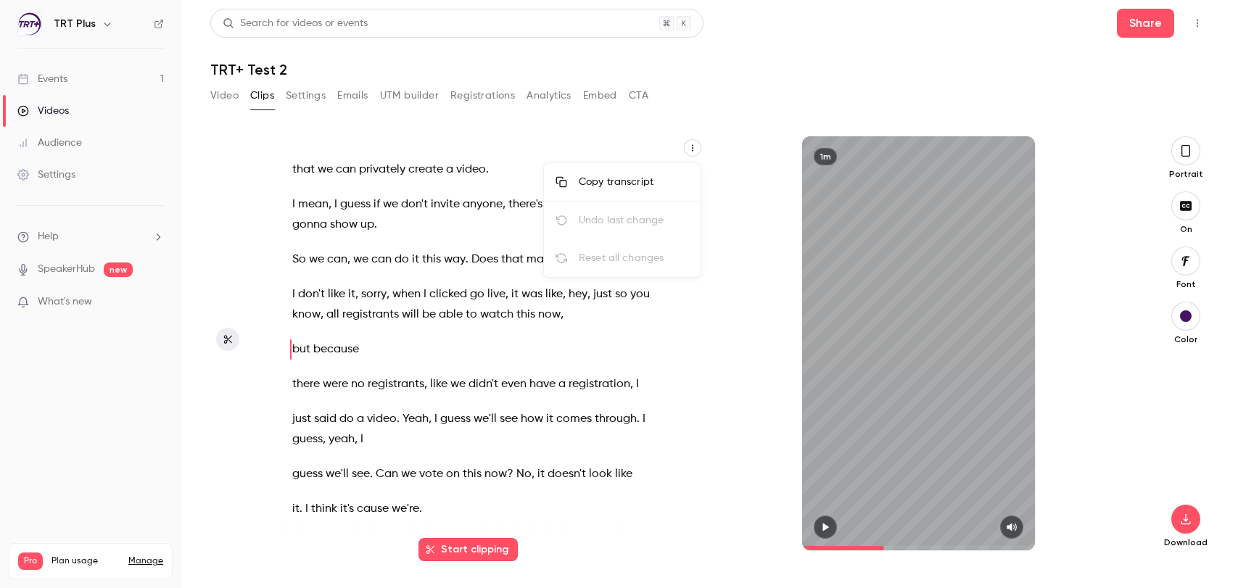
click at [693, 143] on div at bounding box center [619, 294] width 1238 height 588
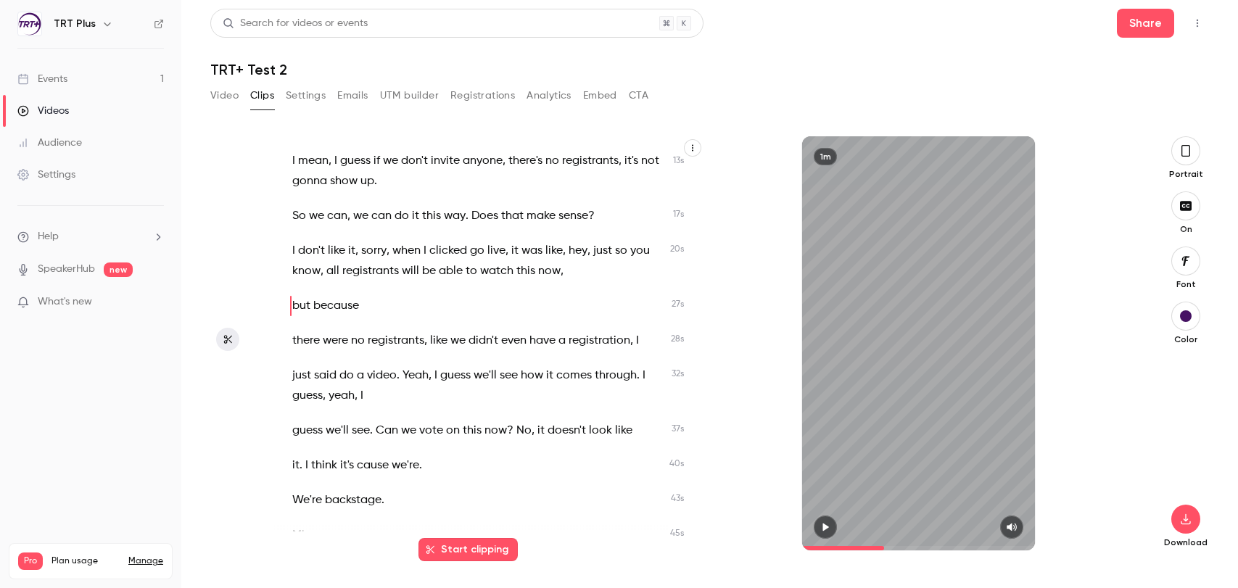
scroll to position [181, 0]
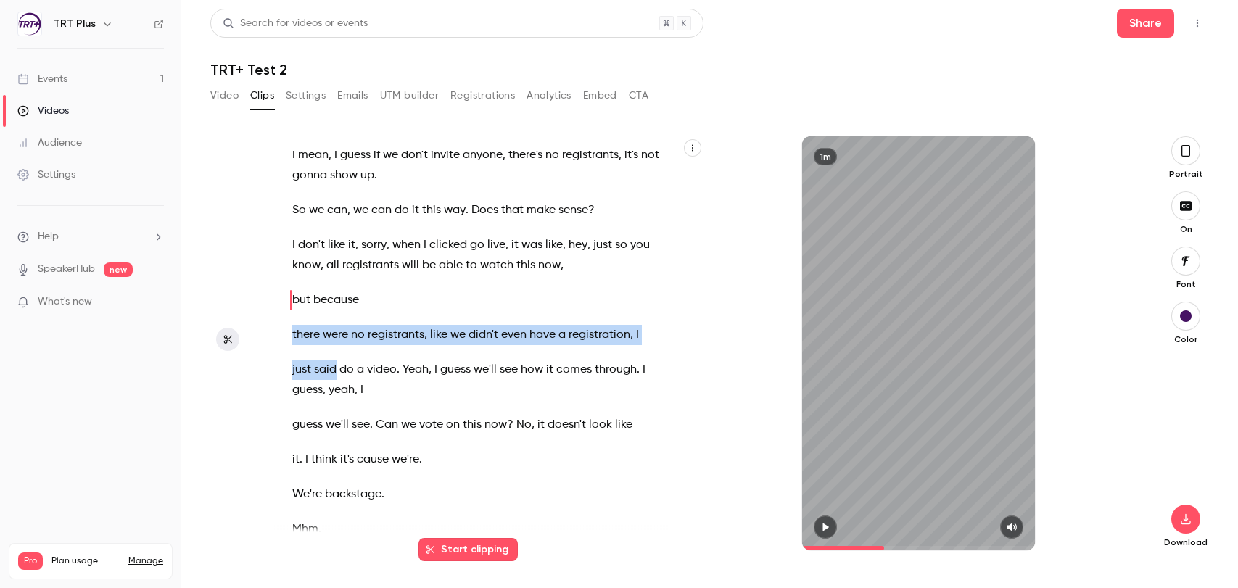
drag, startPoint x: 275, startPoint y: 333, endPoint x: 336, endPoint y: 379, distance: 76.6
click at [336, 379] on div "We can upload a video whenever we want from anywhere . Um , It , it doesn't see…" at bounding box center [485, 351] width 423 height 400
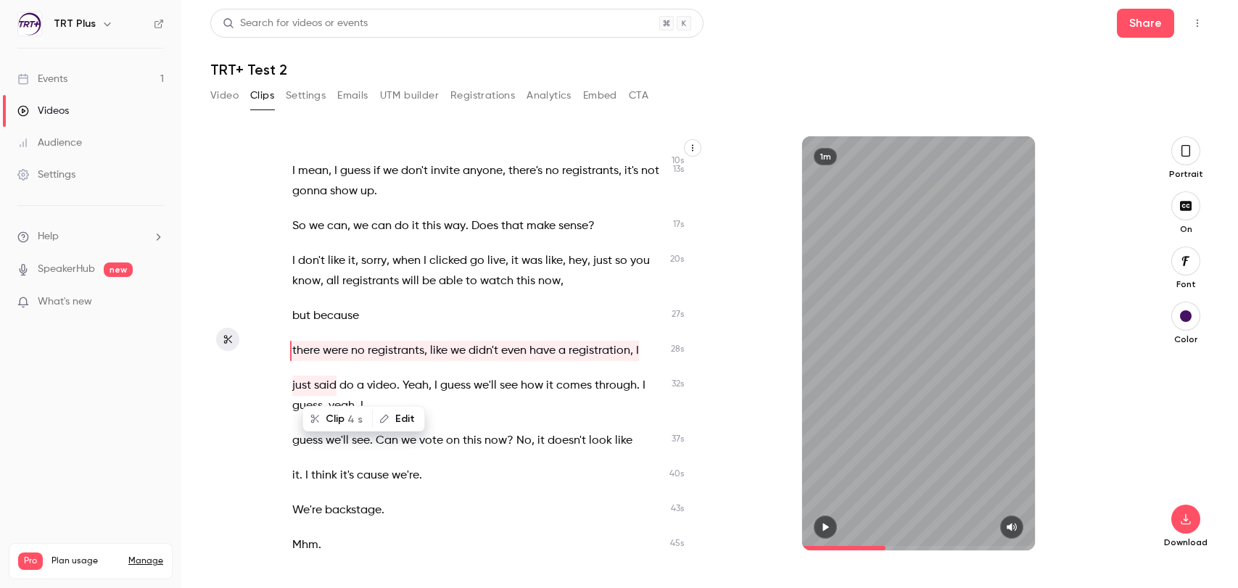
click at [316, 360] on span "there" at bounding box center [306, 351] width 28 height 20
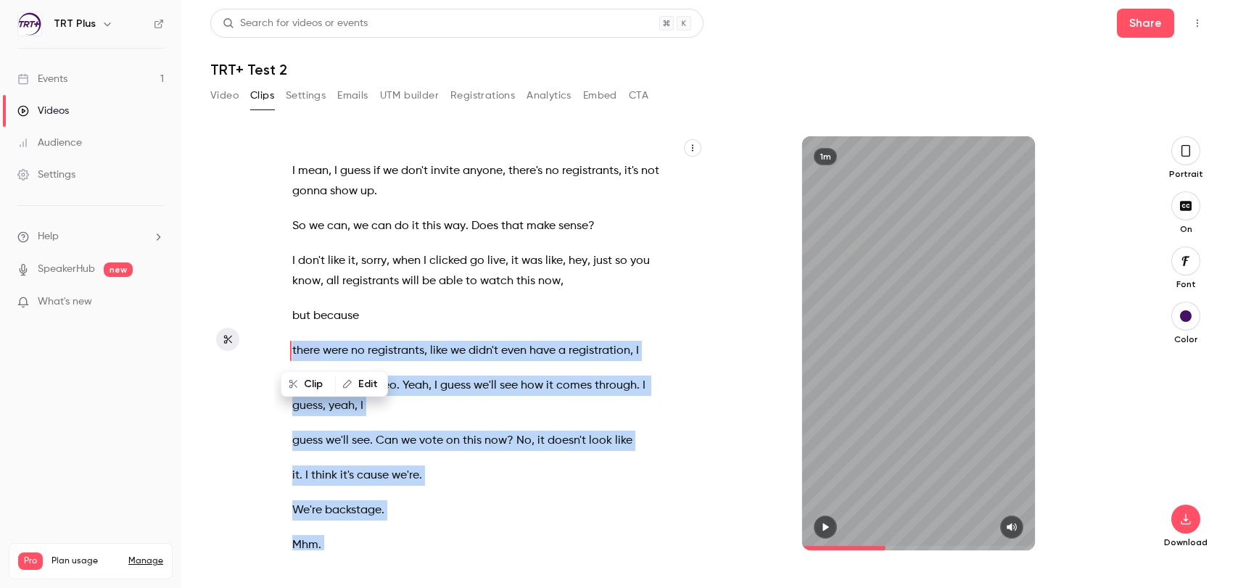
drag, startPoint x: 289, startPoint y: 353, endPoint x: 352, endPoint y: 367, distance: 64.8
click at [352, 367] on div "We can upload a video whenever we want from anywhere . Um , It , it doesn't see…" at bounding box center [489, 343] width 430 height 414
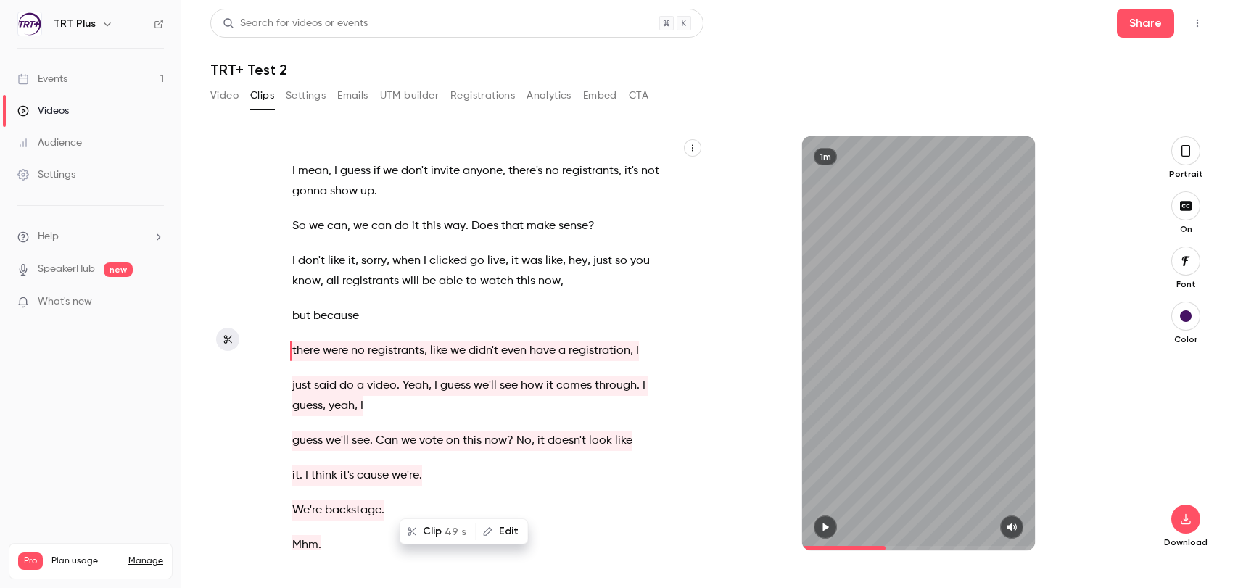
click at [351, 345] on span at bounding box center [349, 351] width 3 height 20
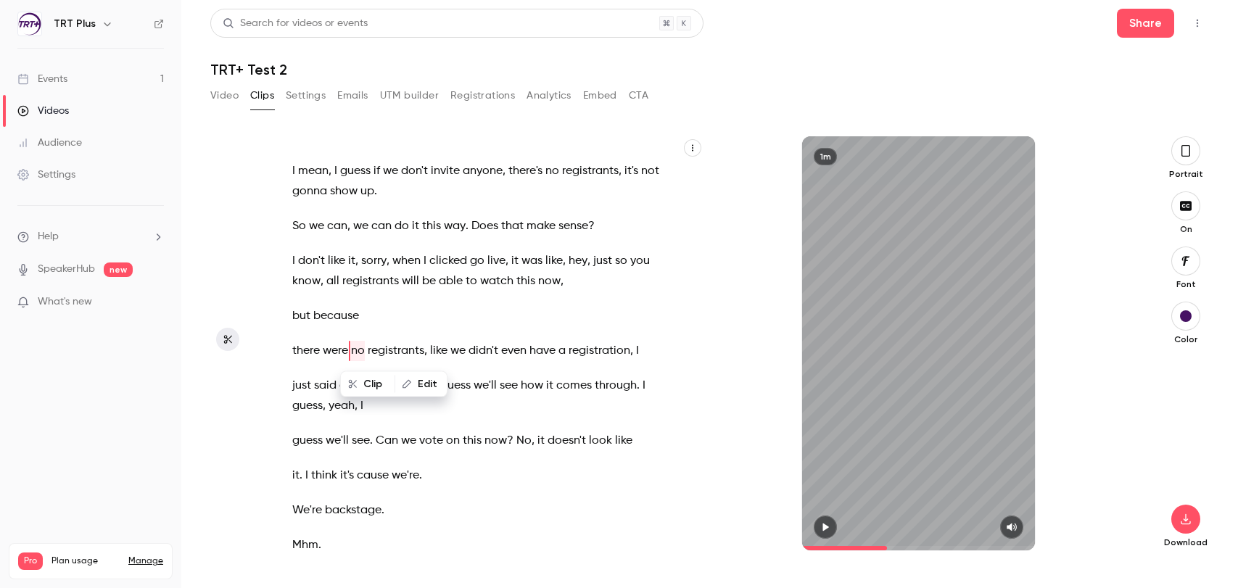
scroll to position [182, 0]
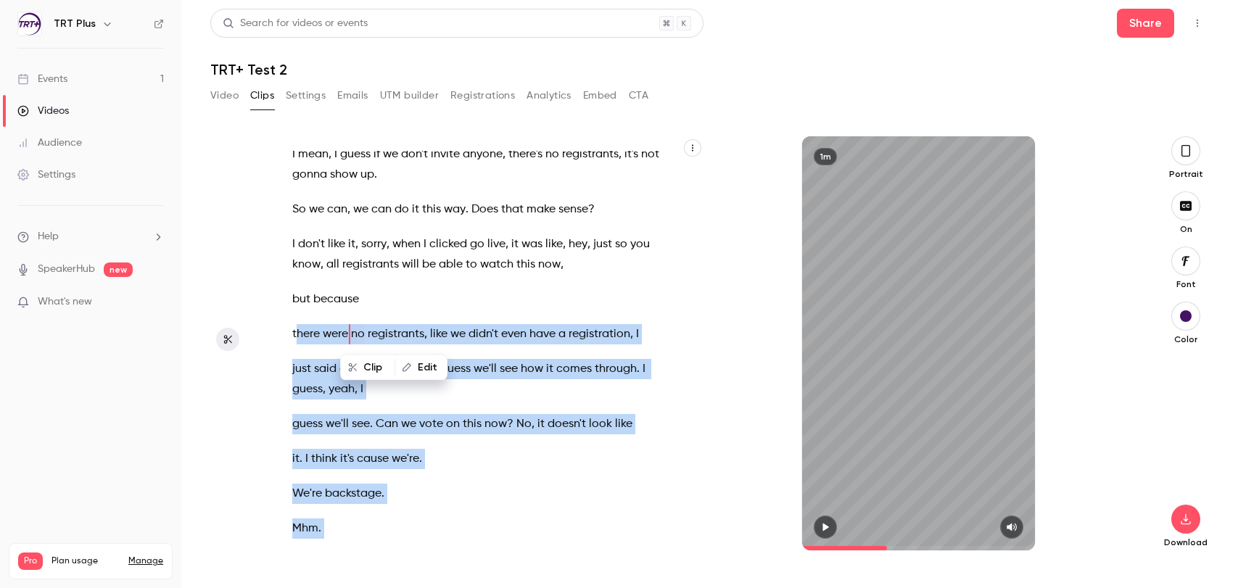
drag, startPoint x: 297, startPoint y: 332, endPoint x: 353, endPoint y: 369, distance: 67.0
click at [353, 370] on div "We can upload a video whenever we want from anywhere . Um , It , it doesn't see…" at bounding box center [489, 343] width 430 height 414
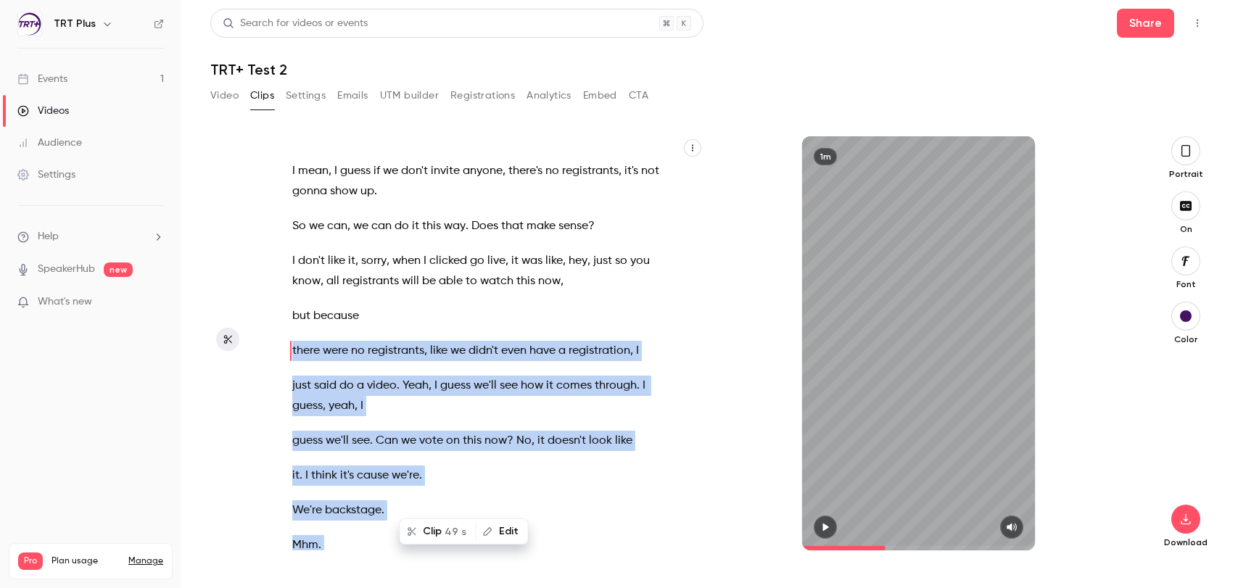
click at [432, 534] on button "Clip 49 s" at bounding box center [438, 531] width 74 height 23
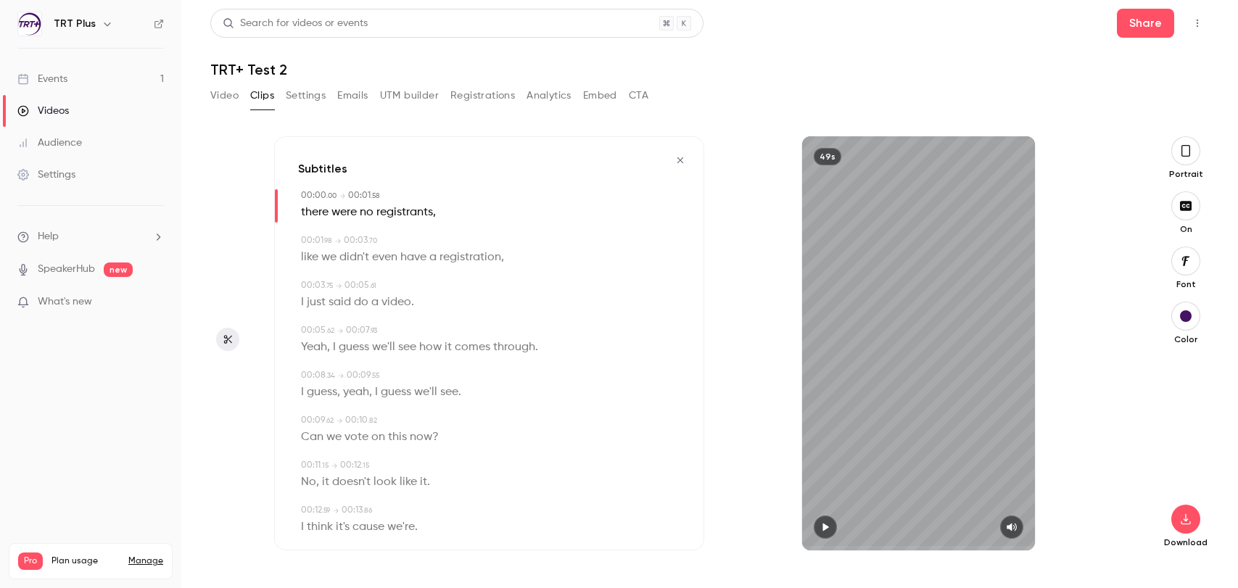
click at [820, 522] on icon "button" at bounding box center [826, 527] width 12 height 10
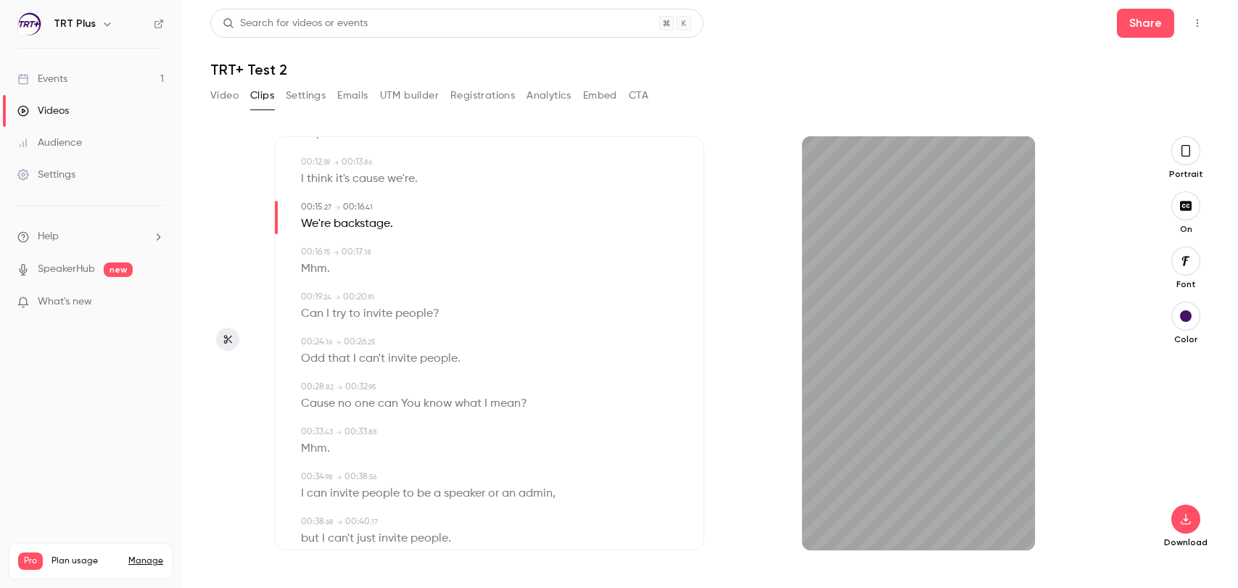
scroll to position [297, 0]
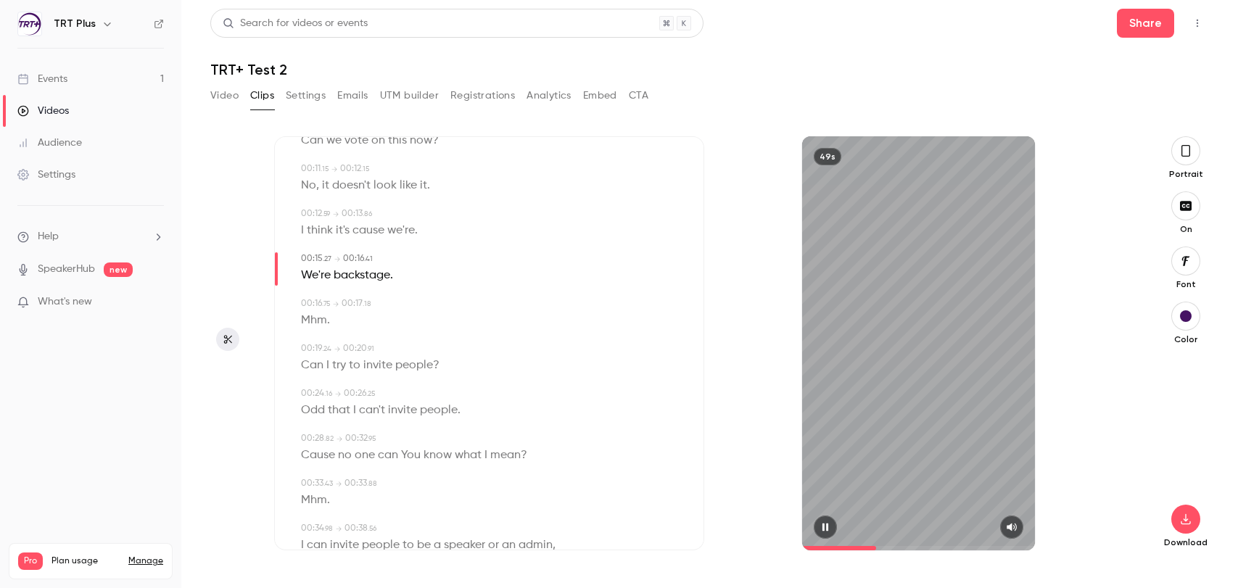
click at [830, 523] on icon "button" at bounding box center [826, 527] width 12 height 10
type input "****"
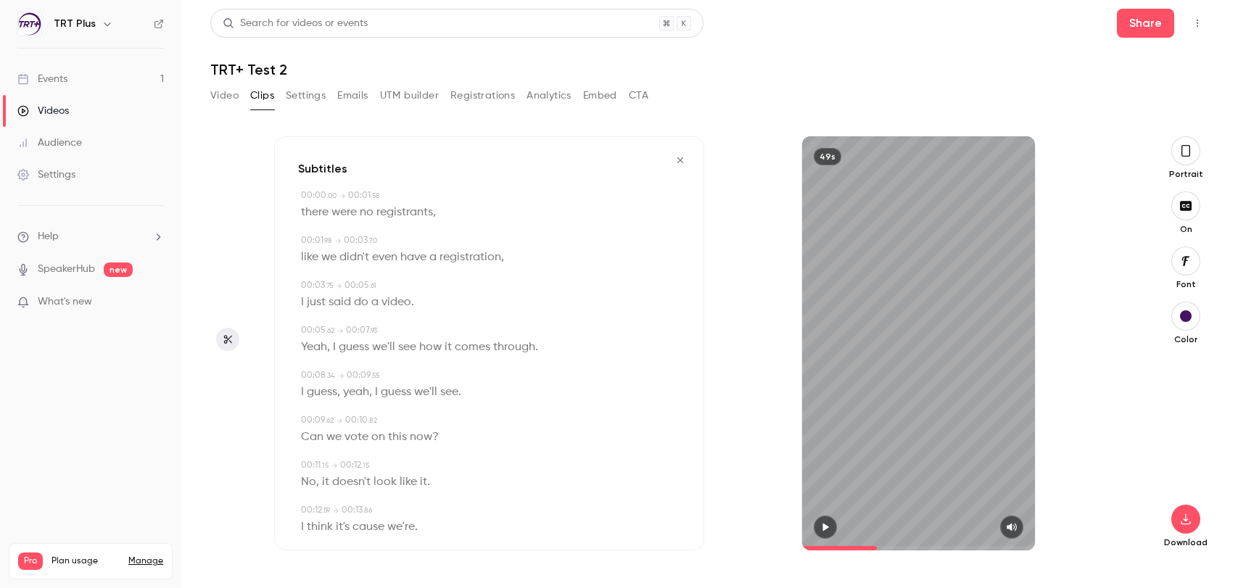
click at [305, 104] on button "Settings" at bounding box center [306, 95] width 40 height 23
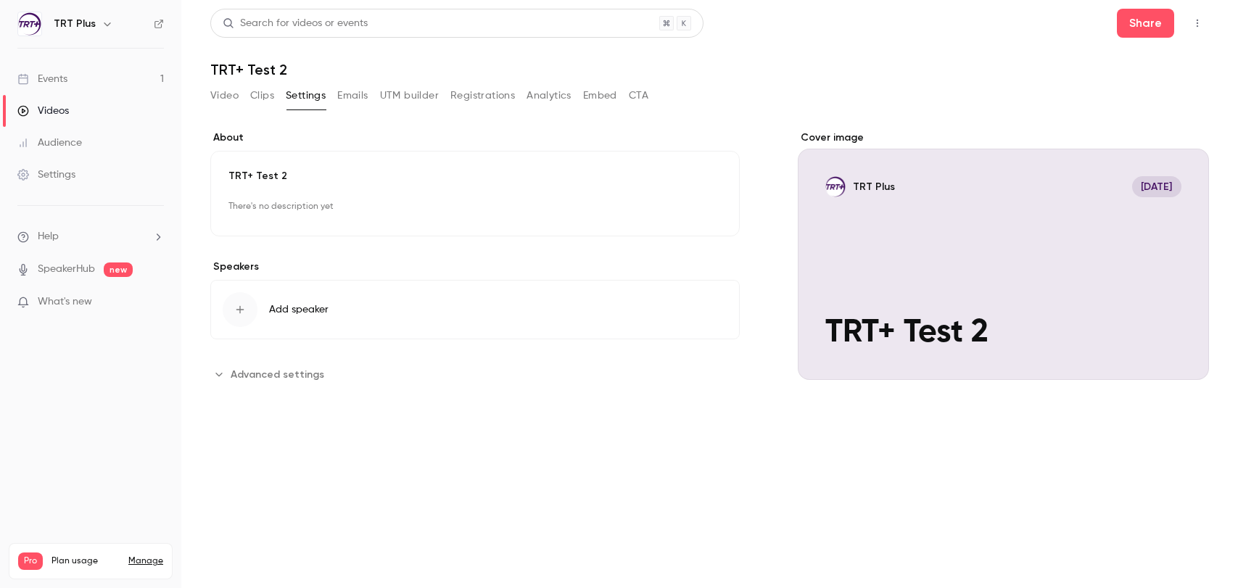
click at [358, 96] on button "Emails" at bounding box center [352, 95] width 30 height 23
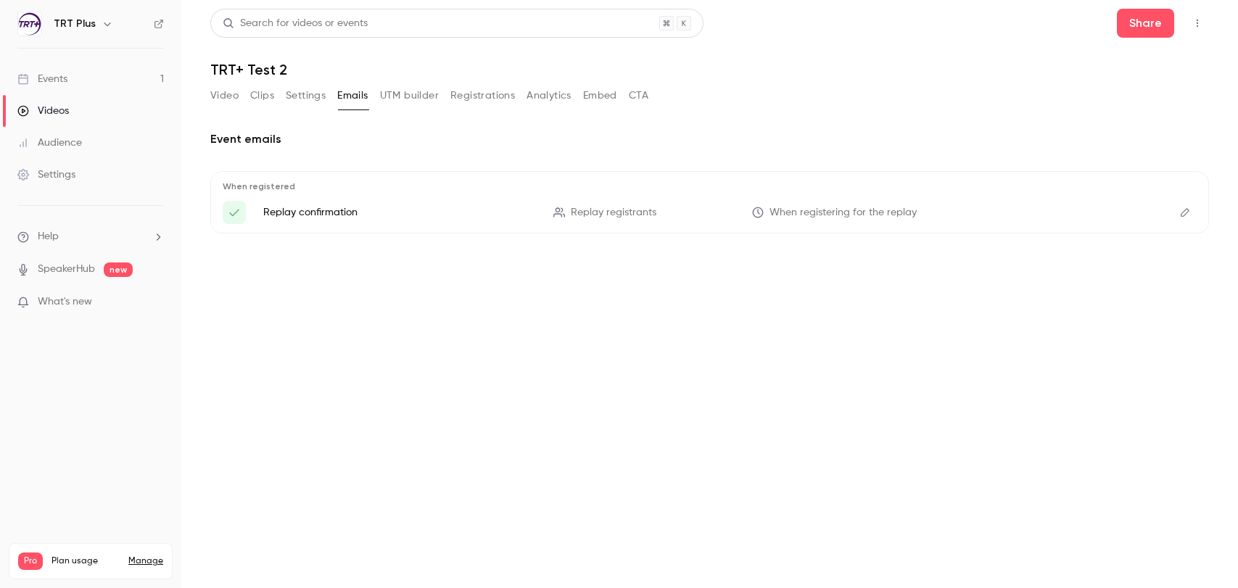
click at [259, 100] on button "Clips" at bounding box center [262, 95] width 24 height 23
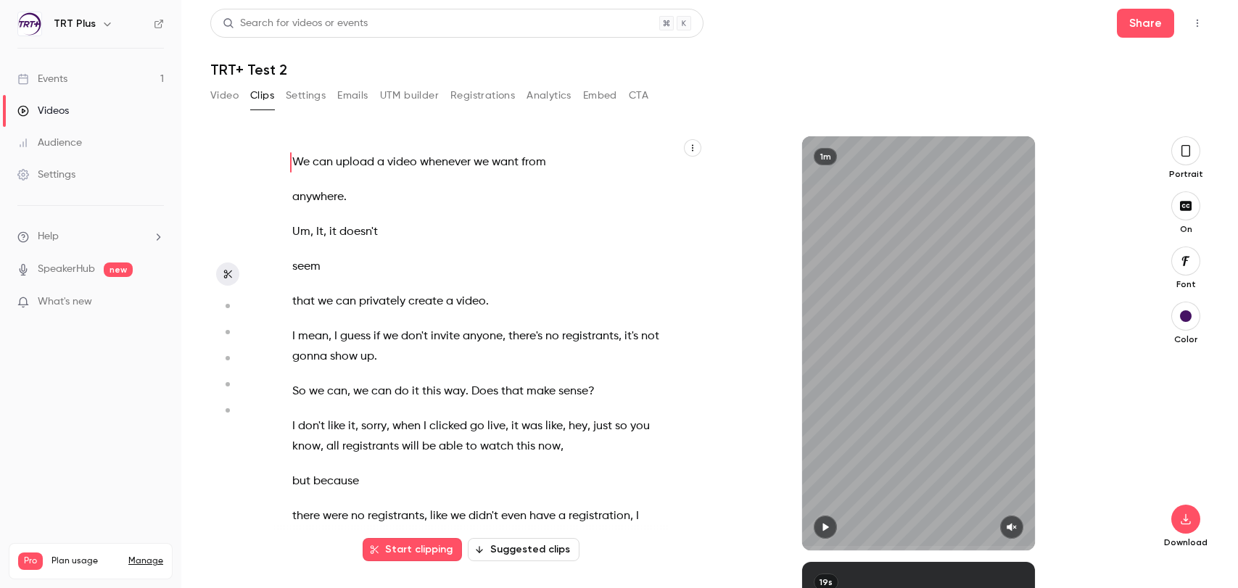
click at [73, 271] on link "SpeakerHub" at bounding box center [66, 269] width 57 height 15
click at [68, 137] on div "Audience" at bounding box center [49, 143] width 65 height 15
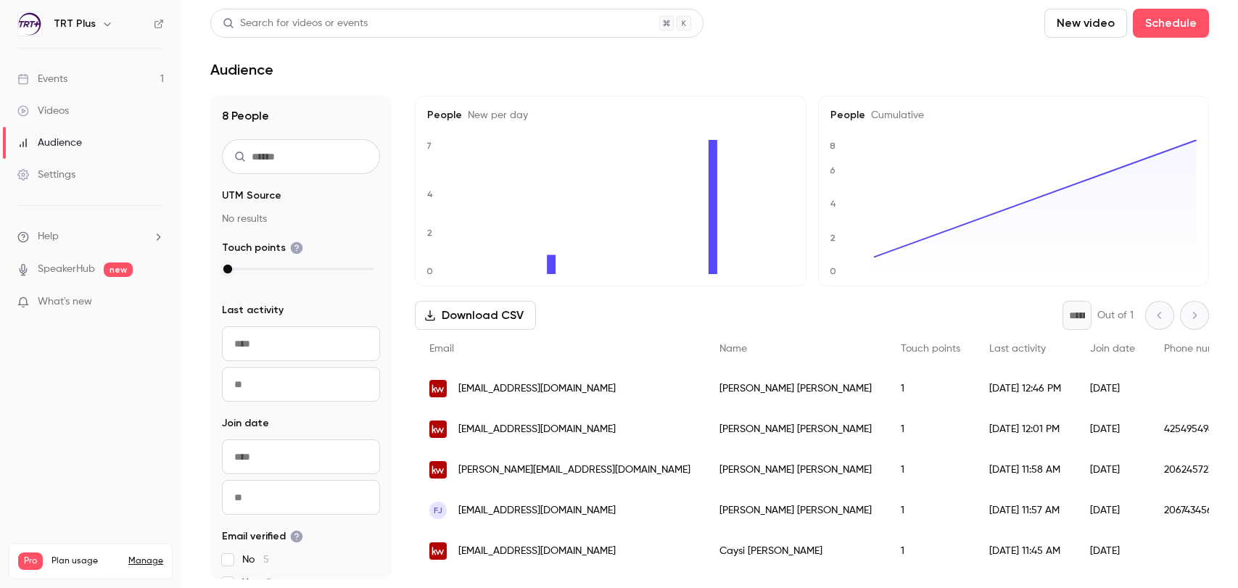
click at [53, 113] on div "Videos" at bounding box center [43, 111] width 52 height 15
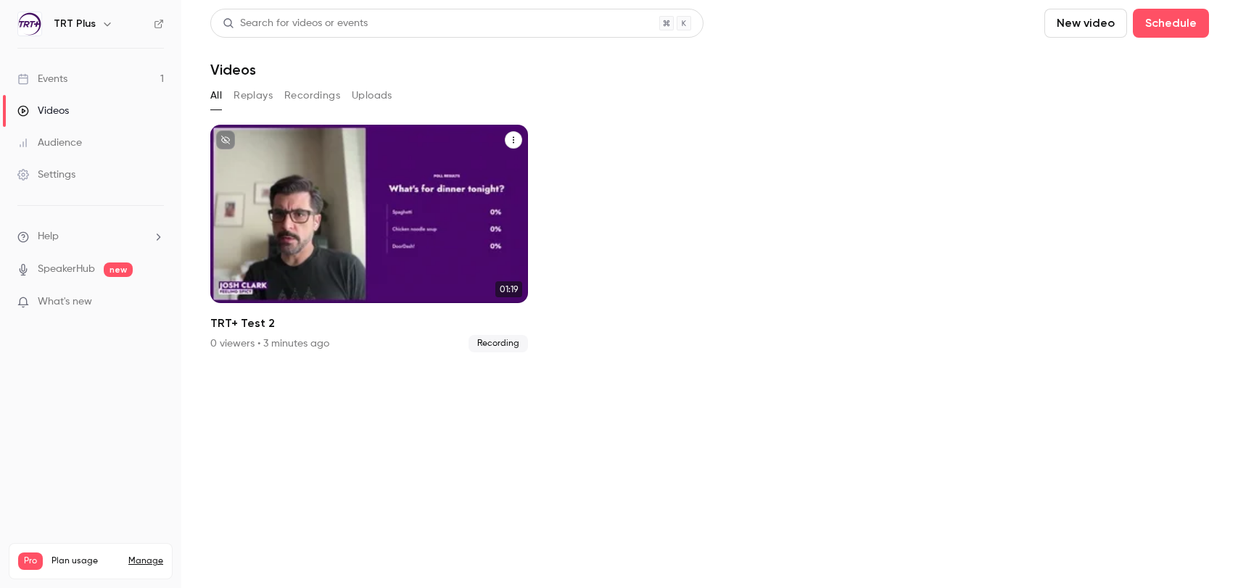
click at [300, 178] on div "TRT Plus [DATE] TRT+ Test 2" at bounding box center [369, 214] width 318 height 178
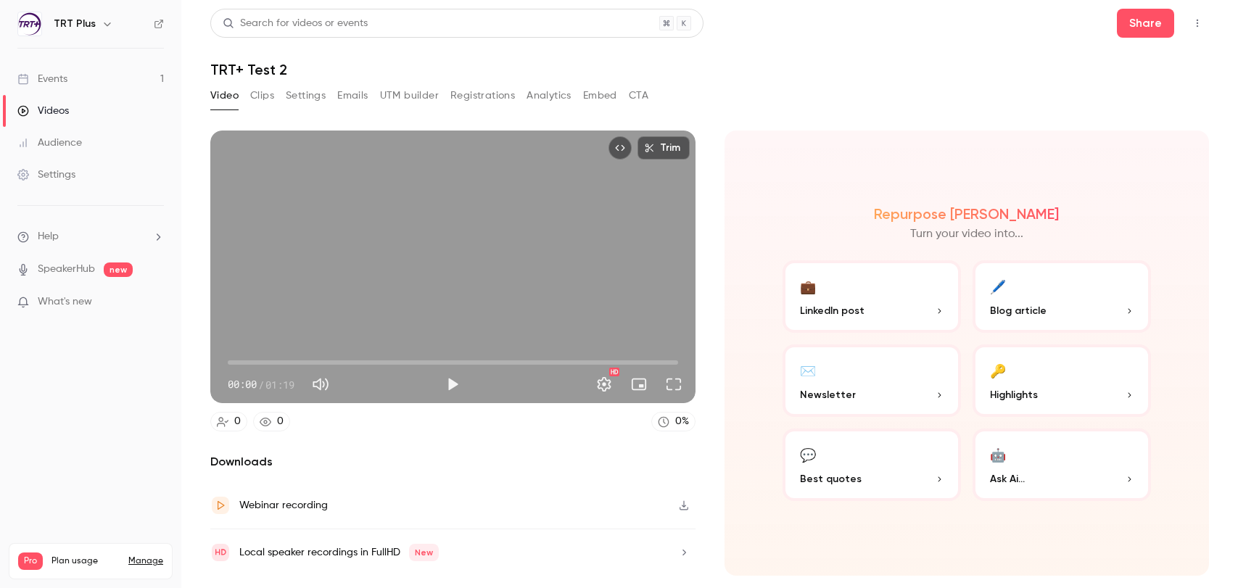
click at [1046, 302] on button "🖊️ Blog article" at bounding box center [1062, 296] width 178 height 73
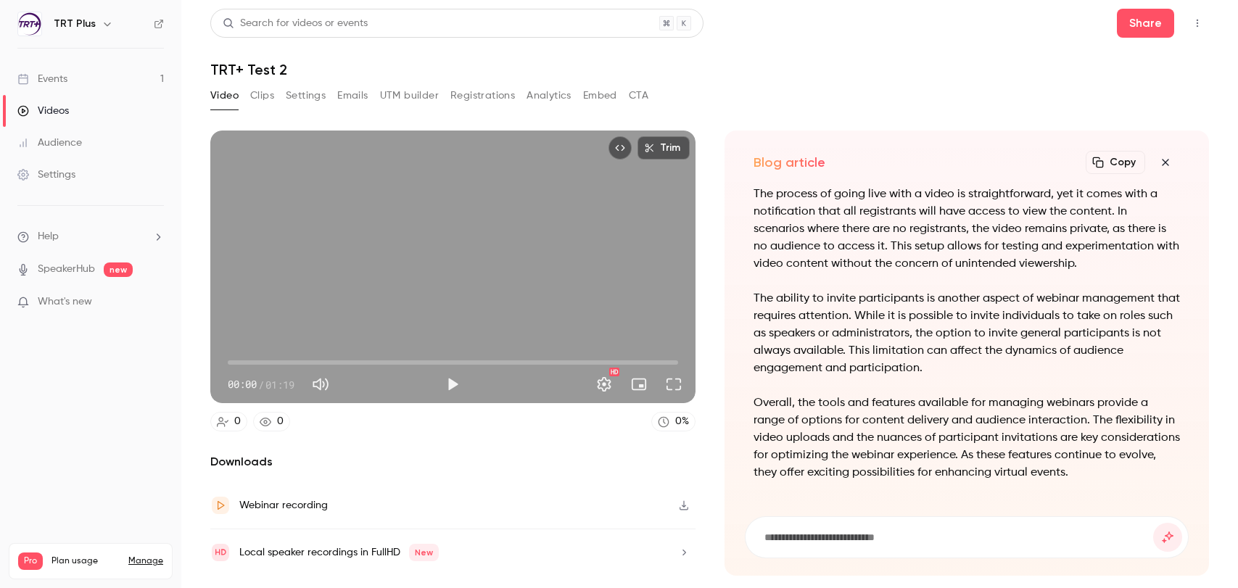
click at [1065, 161] on icon "button" at bounding box center [1165, 163] width 17 height 12
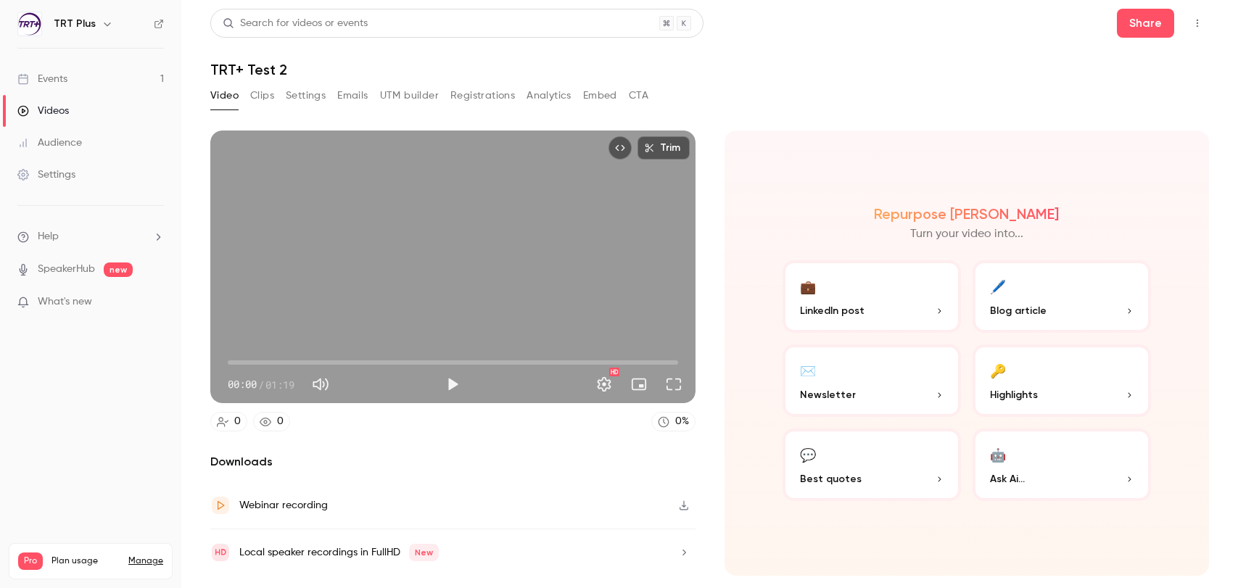
click at [866, 472] on p "Best quotes" at bounding box center [872, 479] width 144 height 15
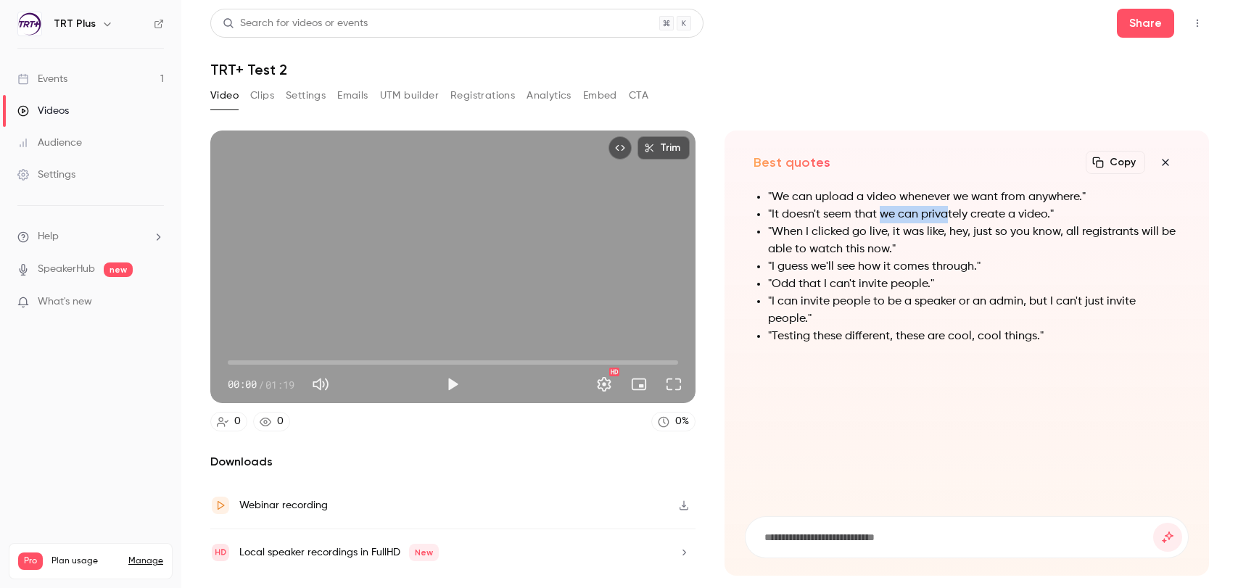
drag, startPoint x: 881, startPoint y: 217, endPoint x: 957, endPoint y: 217, distance: 76.2
click at [955, 217] on li ""It doesn't seem that we can privately create a video."" at bounding box center [974, 214] width 413 height 17
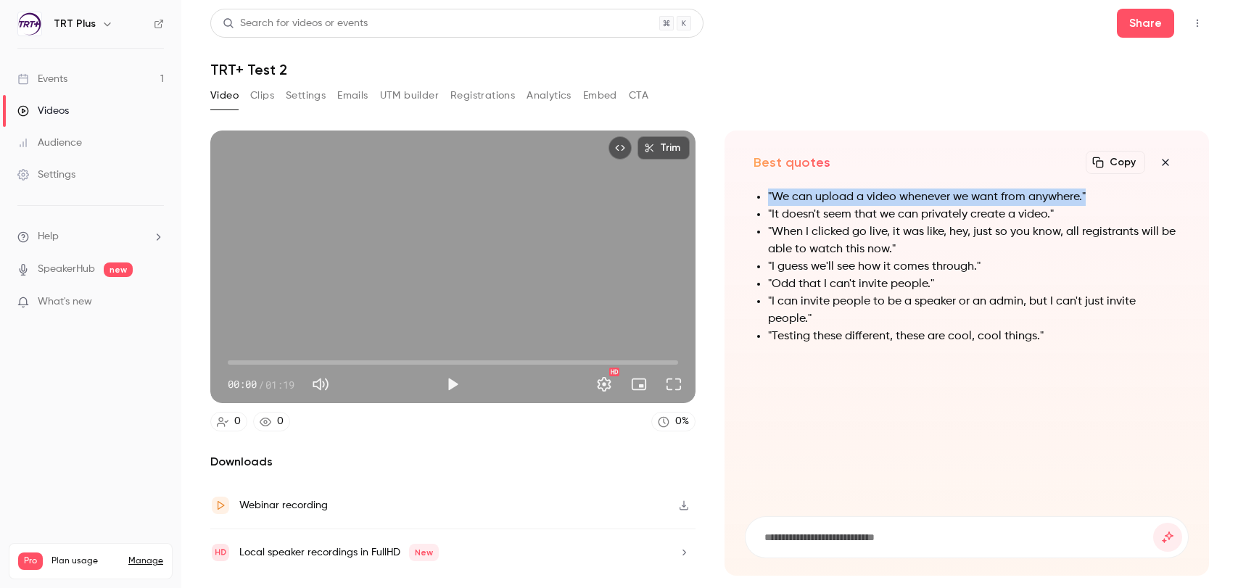
drag, startPoint x: 766, startPoint y: 196, endPoint x: 1096, endPoint y: 197, distance: 330.1
click at [1065, 197] on ul ""We can upload a video whenever we want from anywhere." "It doesn't seem that w…" at bounding box center [967, 267] width 427 height 157
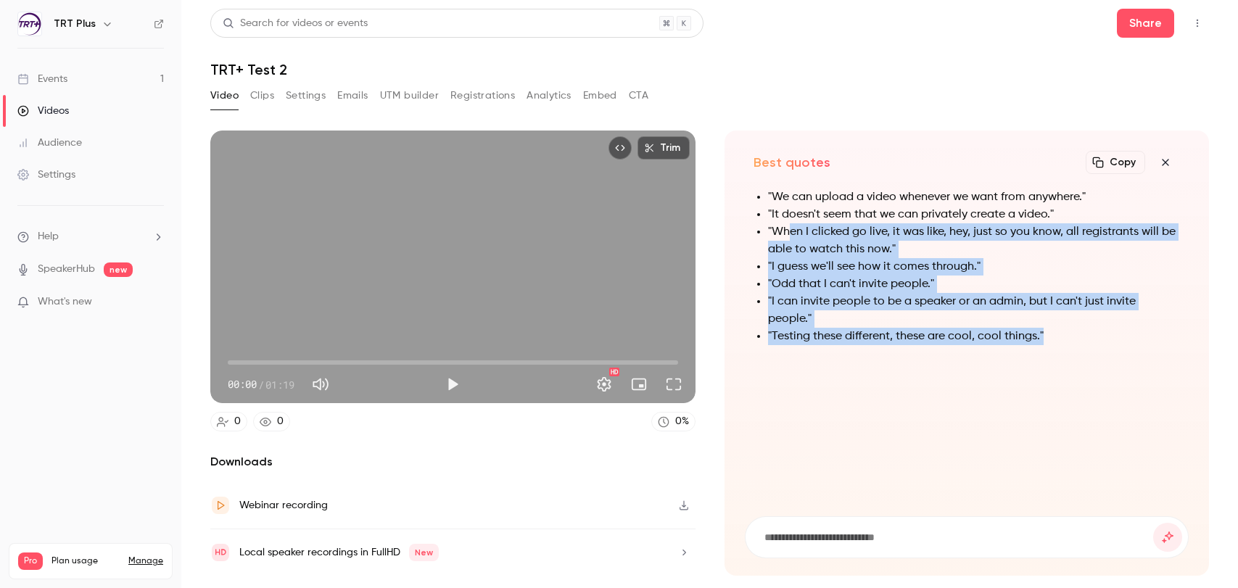
drag, startPoint x: 1057, startPoint y: 334, endPoint x: 791, endPoint y: 226, distance: 286.7
click at [791, 226] on ul ""We can upload a video whenever we want from anywhere." "It doesn't seem that w…" at bounding box center [967, 267] width 427 height 157
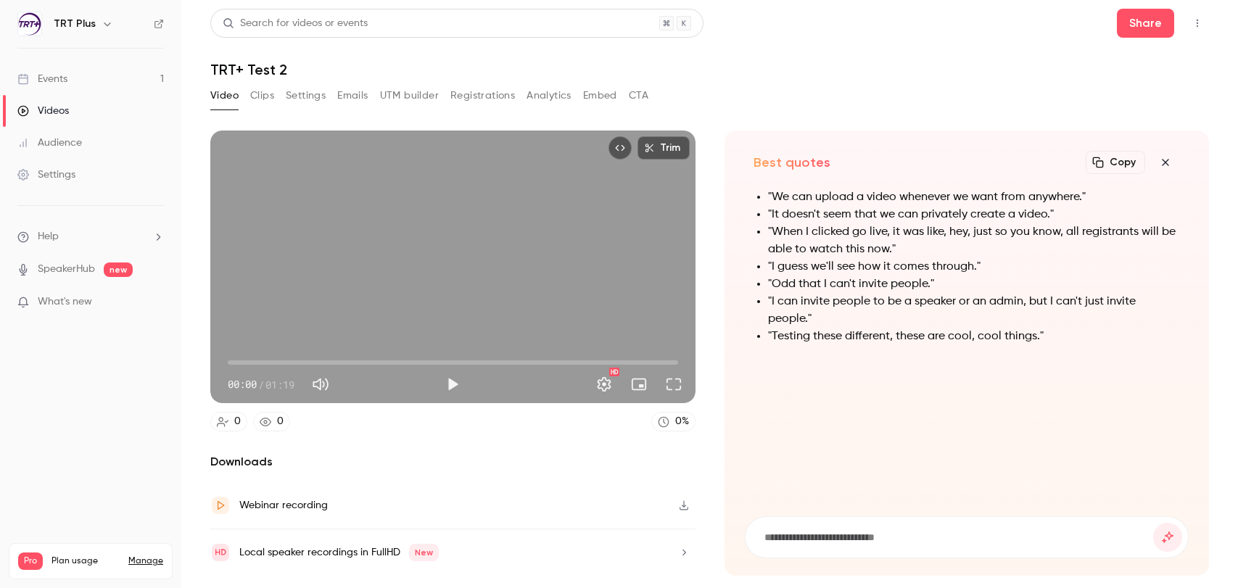
click at [799, 222] on li ""It doesn't seem that we can privately create a video."" at bounding box center [974, 214] width 413 height 17
click at [1065, 160] on icon "button" at bounding box center [1165, 163] width 17 height 12
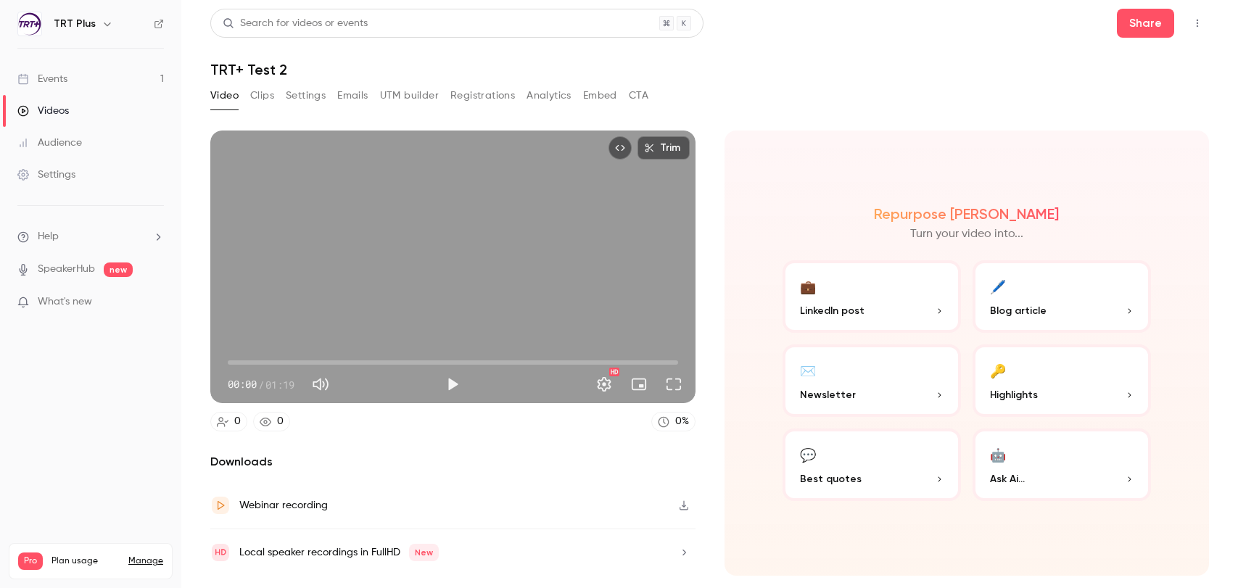
click at [1018, 369] on button "🔑 Highlights" at bounding box center [1062, 381] width 178 height 73
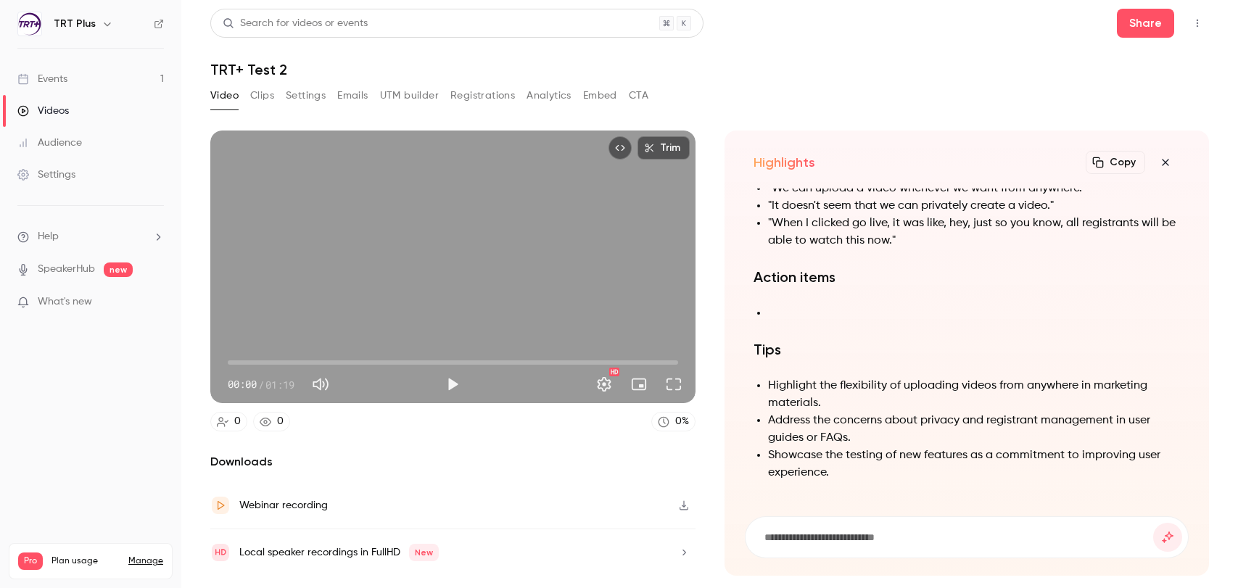
click at [1065, 162] on icon "button" at bounding box center [1165, 162] width 7 height 7
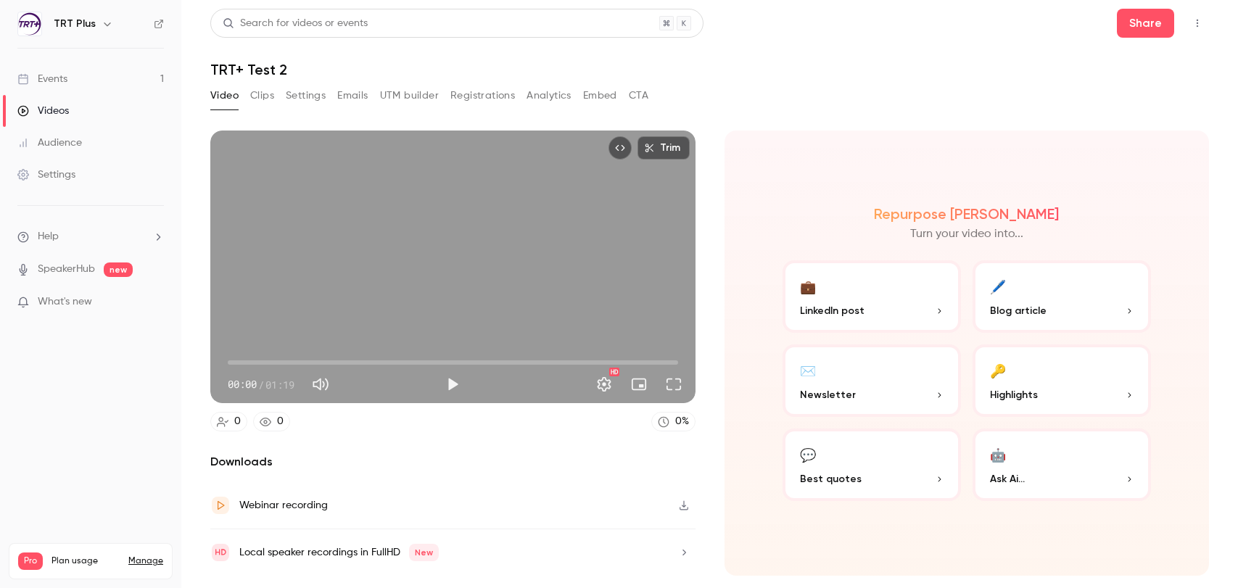
click at [860, 374] on button "✉️ Newsletter" at bounding box center [872, 381] width 178 height 73
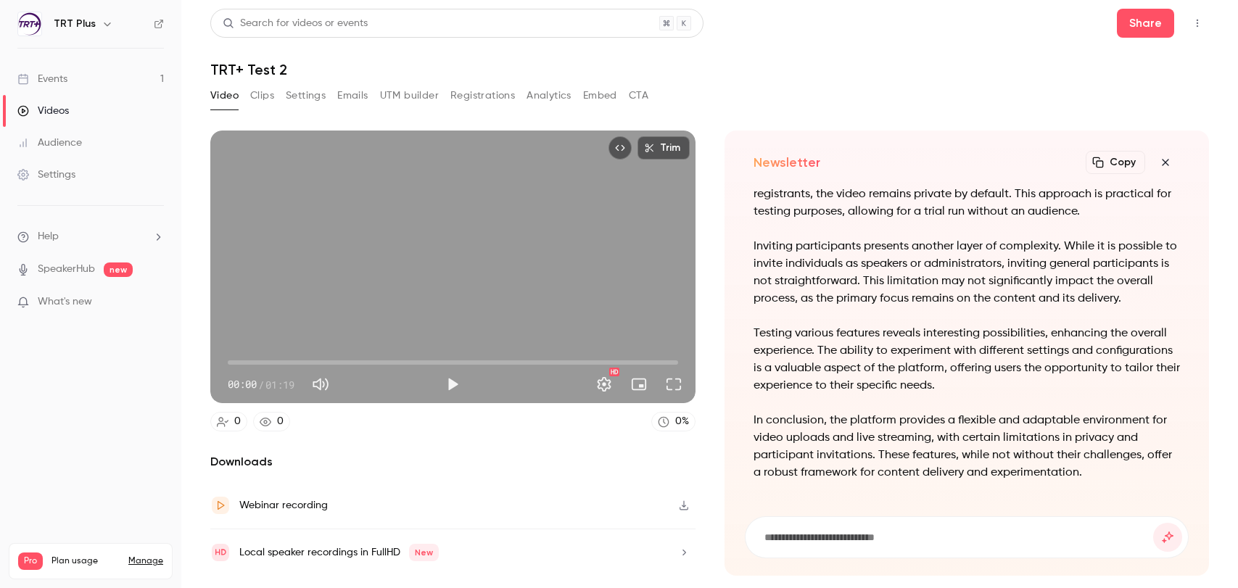
click at [1065, 162] on icon "button" at bounding box center [1165, 162] width 7 height 7
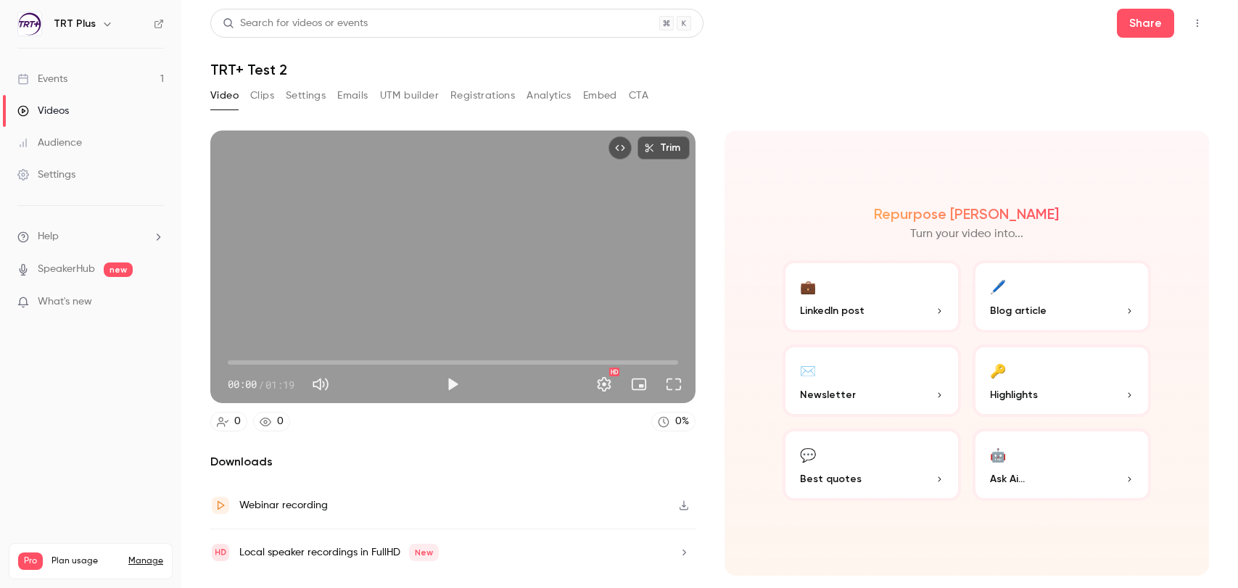
click at [1050, 453] on button "🤖 Ask Ai..." at bounding box center [1062, 465] width 178 height 73
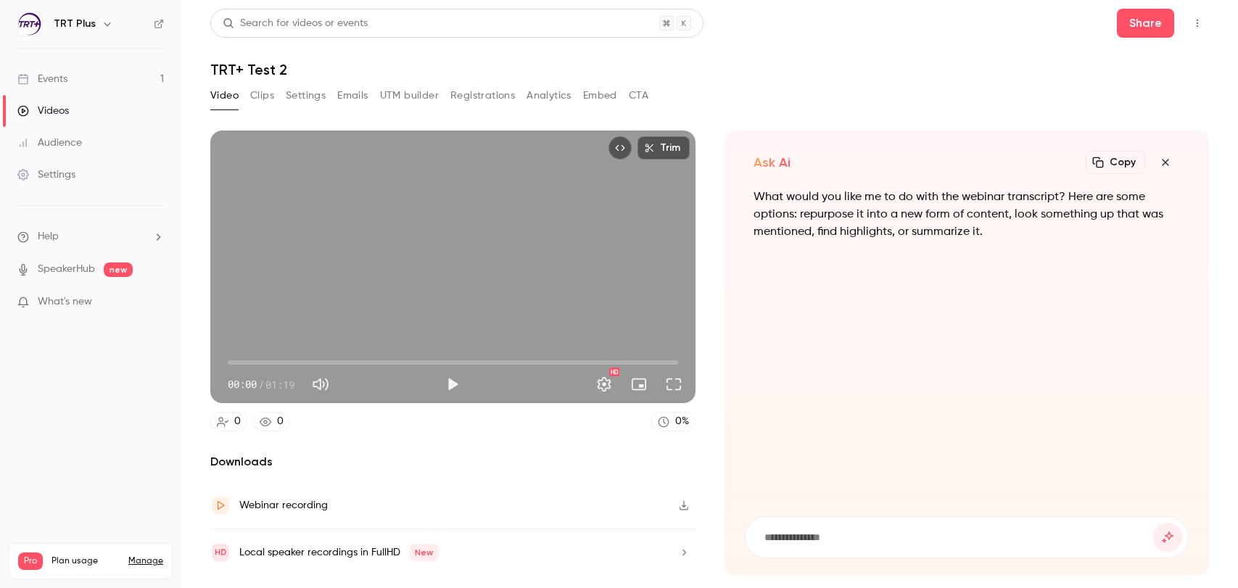
click at [1065, 158] on icon "button" at bounding box center [1165, 163] width 17 height 12
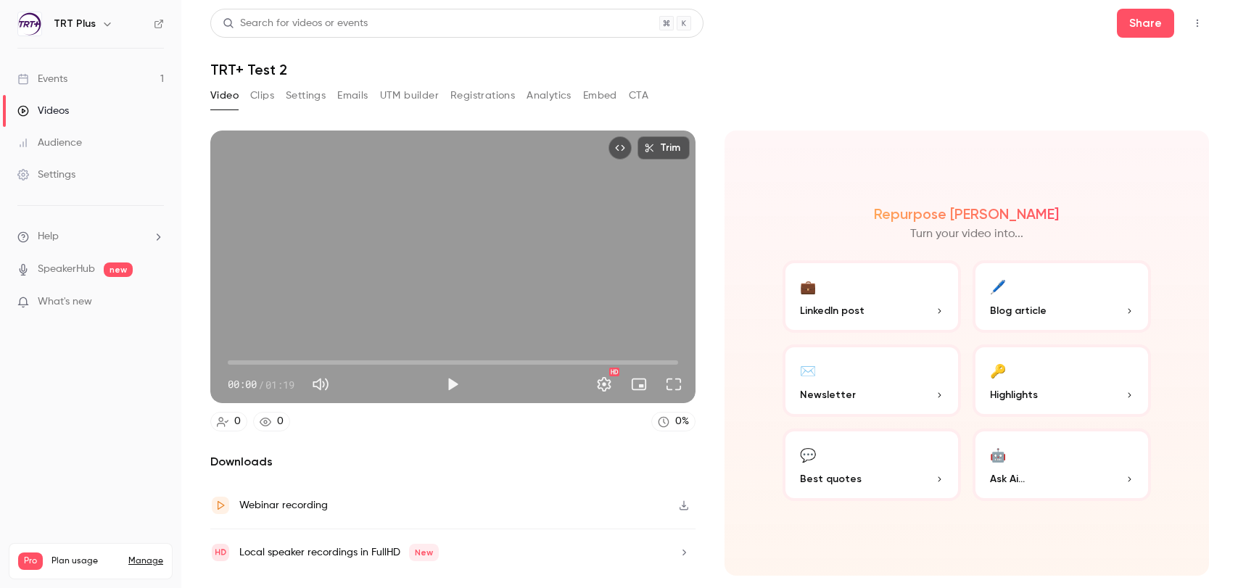
click at [272, 98] on button "Clips" at bounding box center [262, 95] width 24 height 23
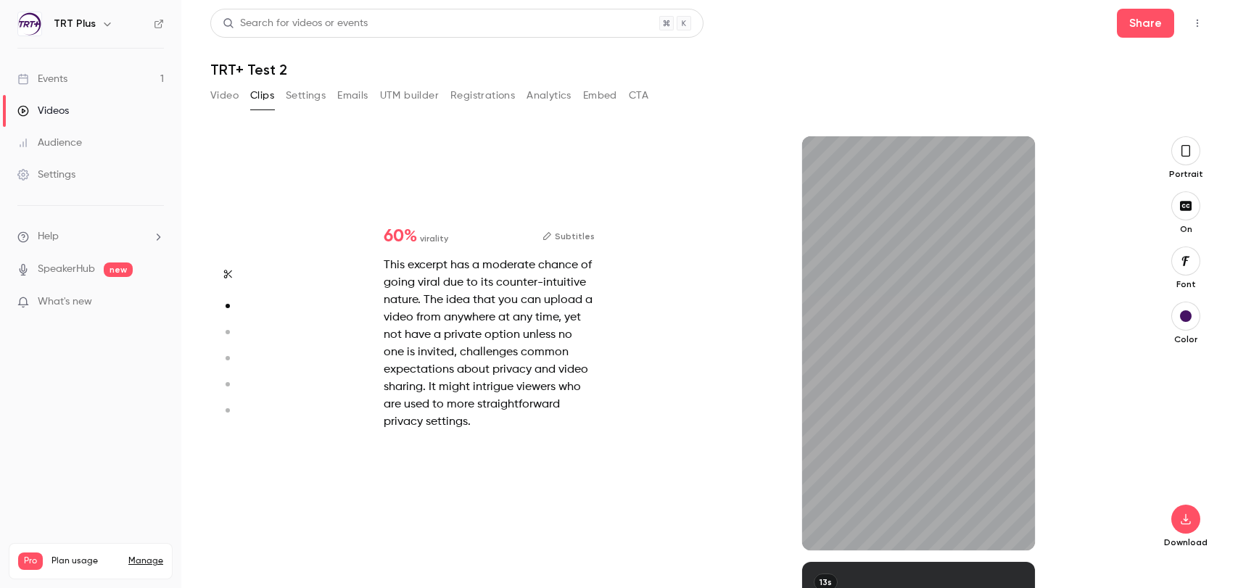
scroll to position [426, 0]
click at [1019, 528] on button "button" at bounding box center [1011, 527] width 23 height 23
drag, startPoint x: 881, startPoint y: 548, endPoint x: 803, endPoint y: 548, distance: 78.3
click at [804, 548] on span at bounding box center [824, 548] width 45 height 4
click at [826, 529] on icon "button" at bounding box center [826, 528] width 6 height 8
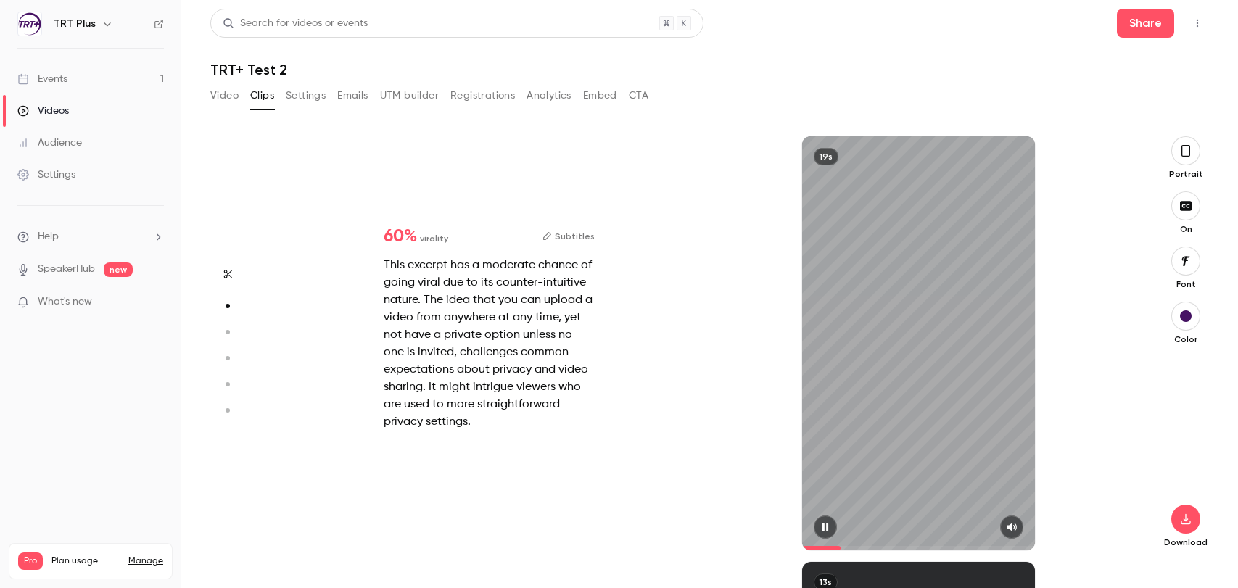
type input "*"
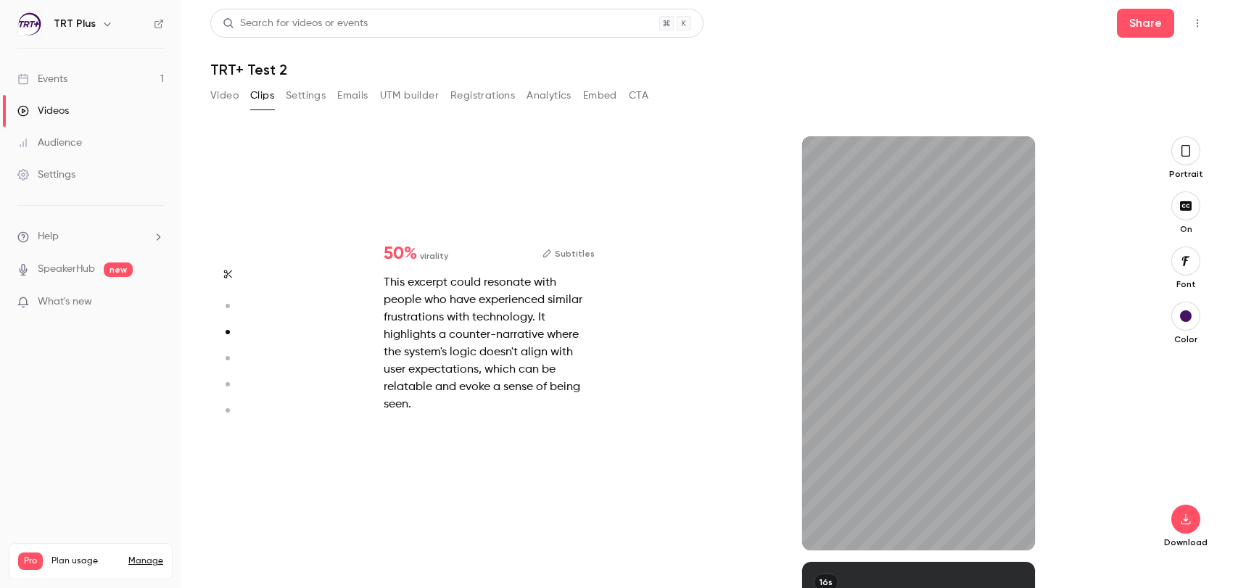
scroll to position [852, 0]
click at [1013, 527] on icon "button" at bounding box center [1012, 527] width 12 height 10
type input "*"
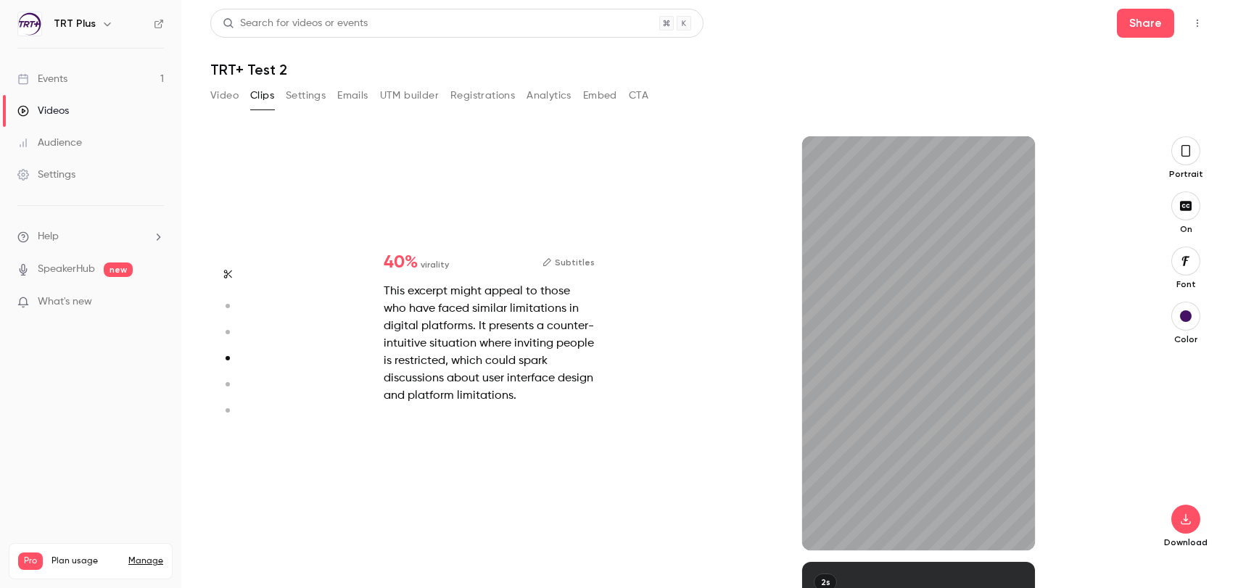
scroll to position [1278, 0]
type input "*"
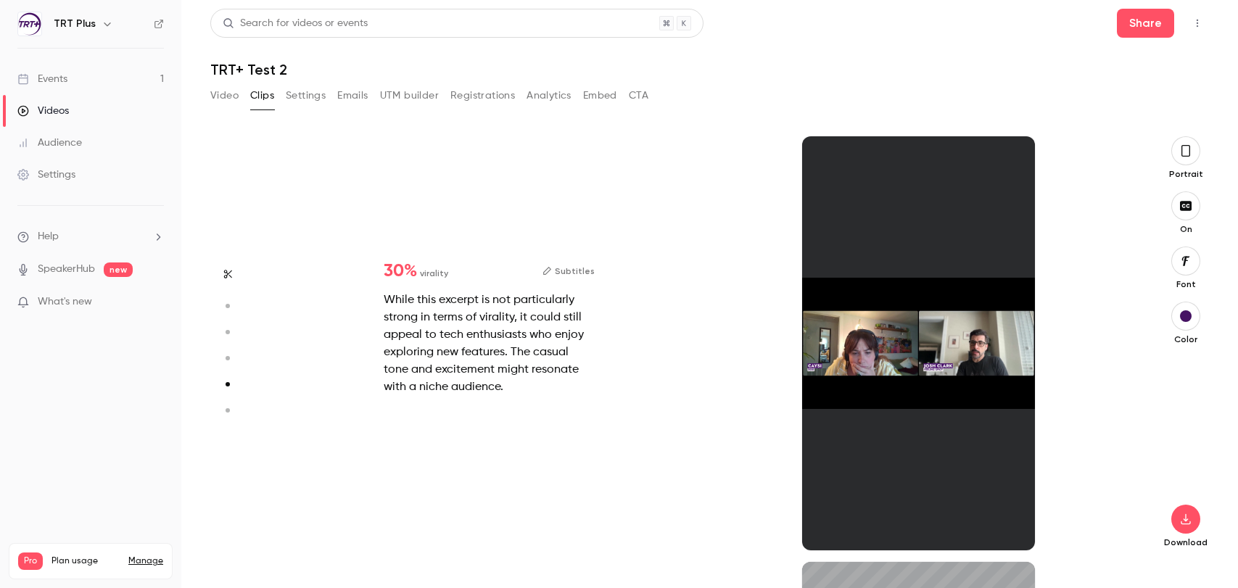
scroll to position [1703, 0]
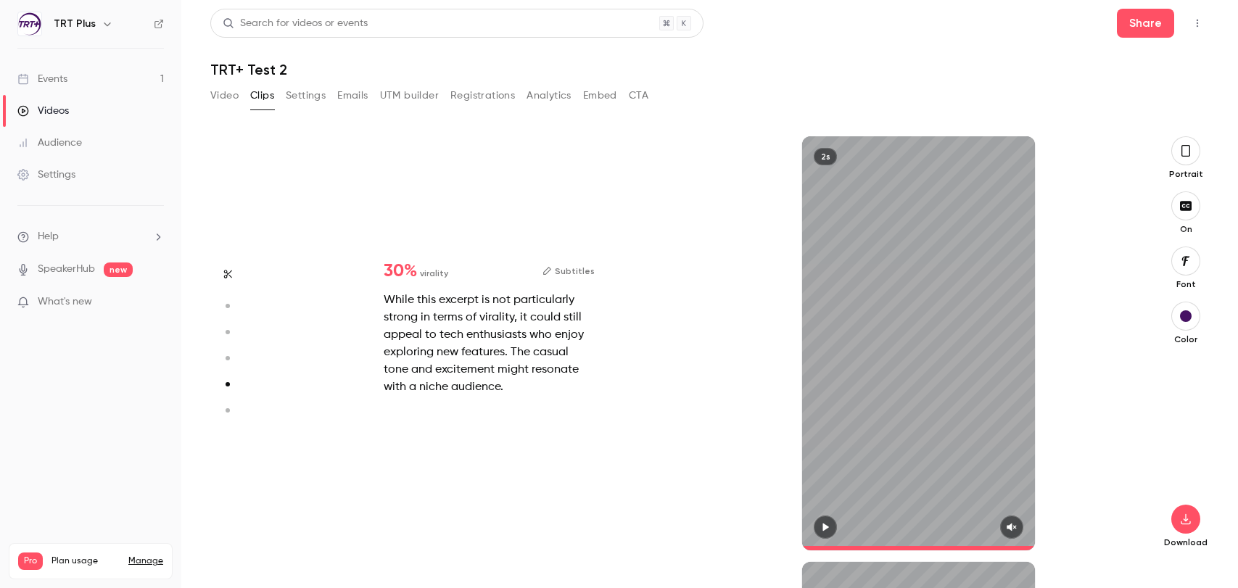
click at [823, 529] on icon "button" at bounding box center [826, 528] width 6 height 8
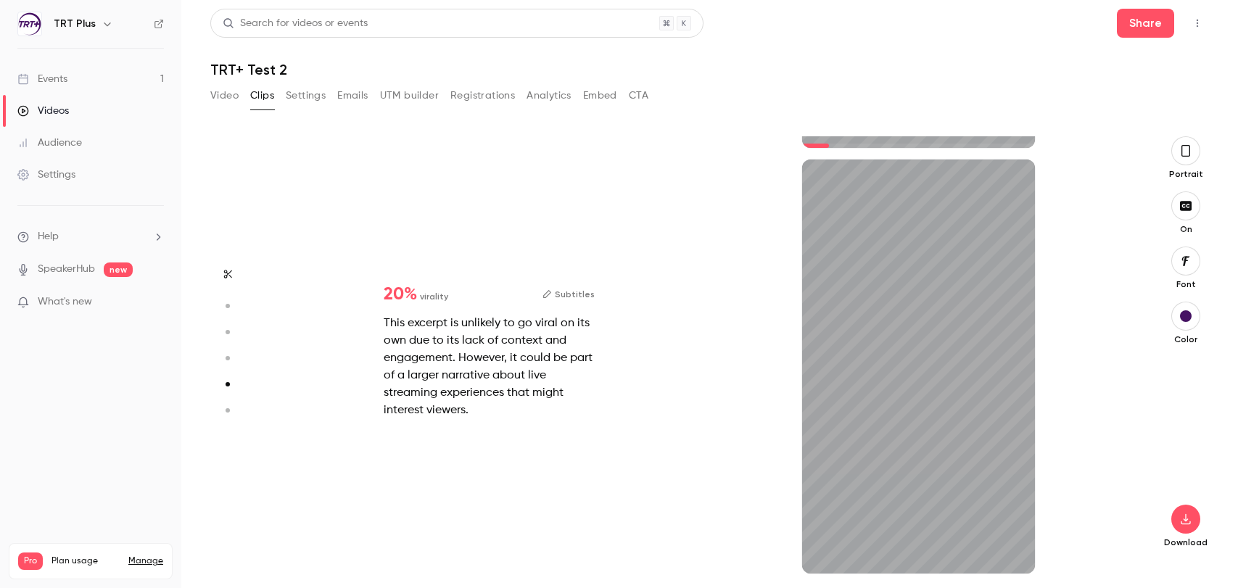
type input "*"
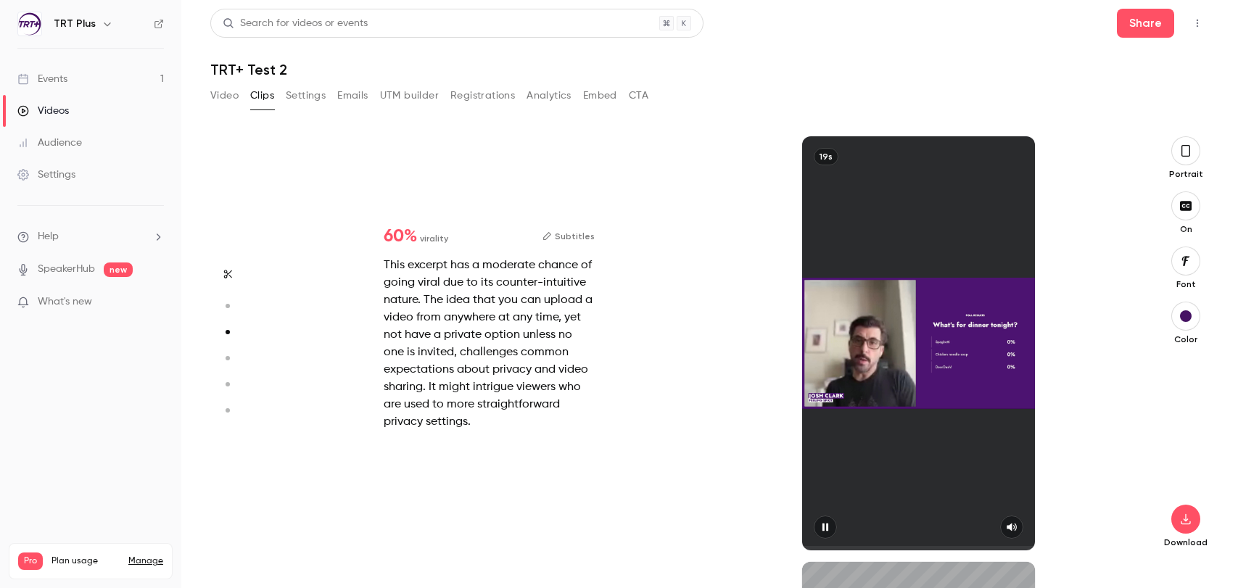
type input "*"
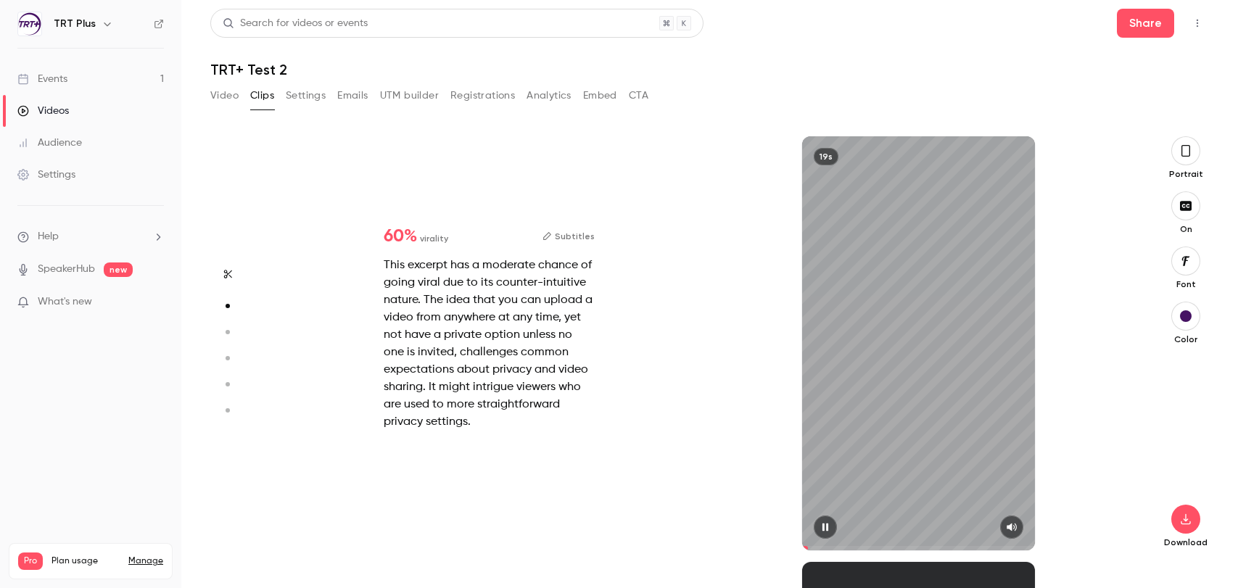
scroll to position [426, 0]
click at [824, 529] on icon "button" at bounding box center [826, 528] width 6 height 8
click at [1065, 326] on button "button" at bounding box center [1186, 316] width 29 height 29
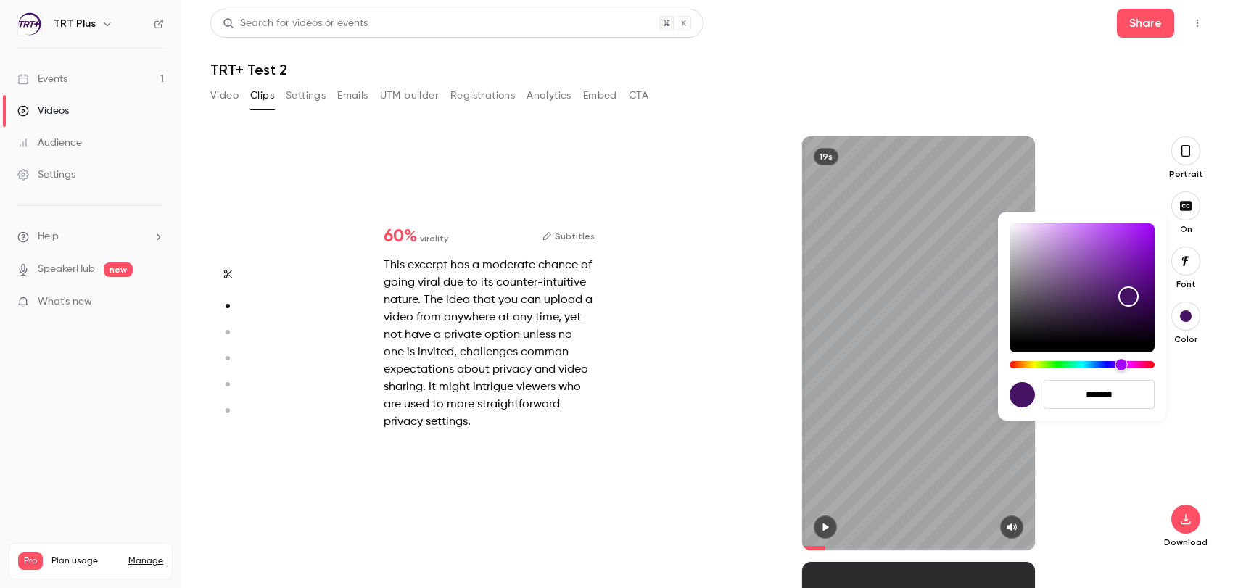
type input "***"
type input "*******"
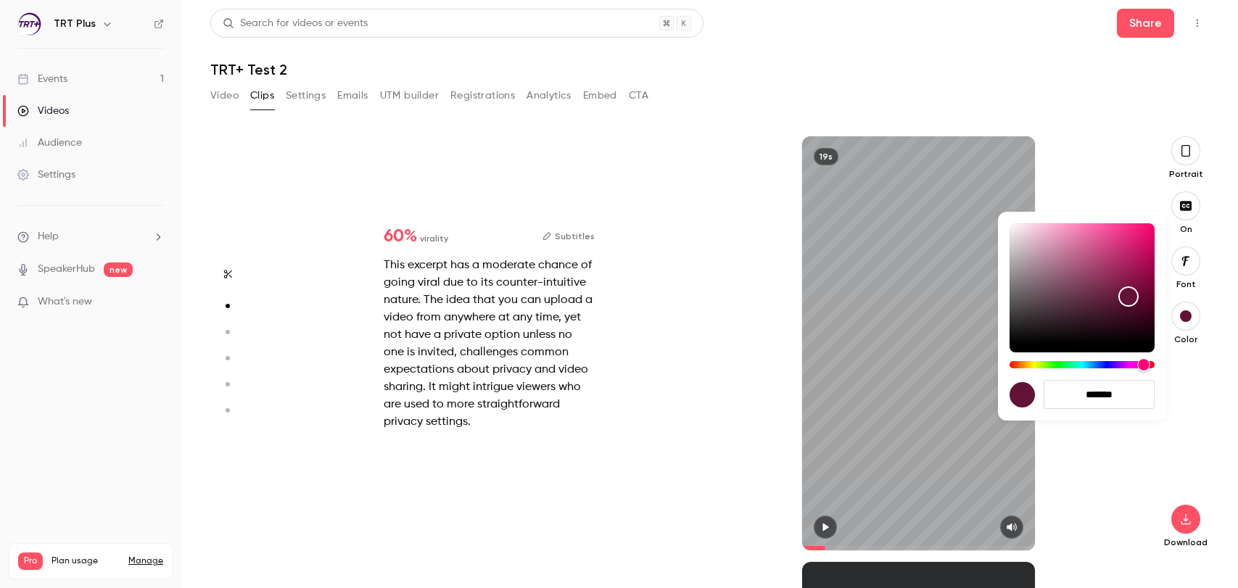
type input "***"
type input "*******"
type input "***"
type input "*******"
type input "***"
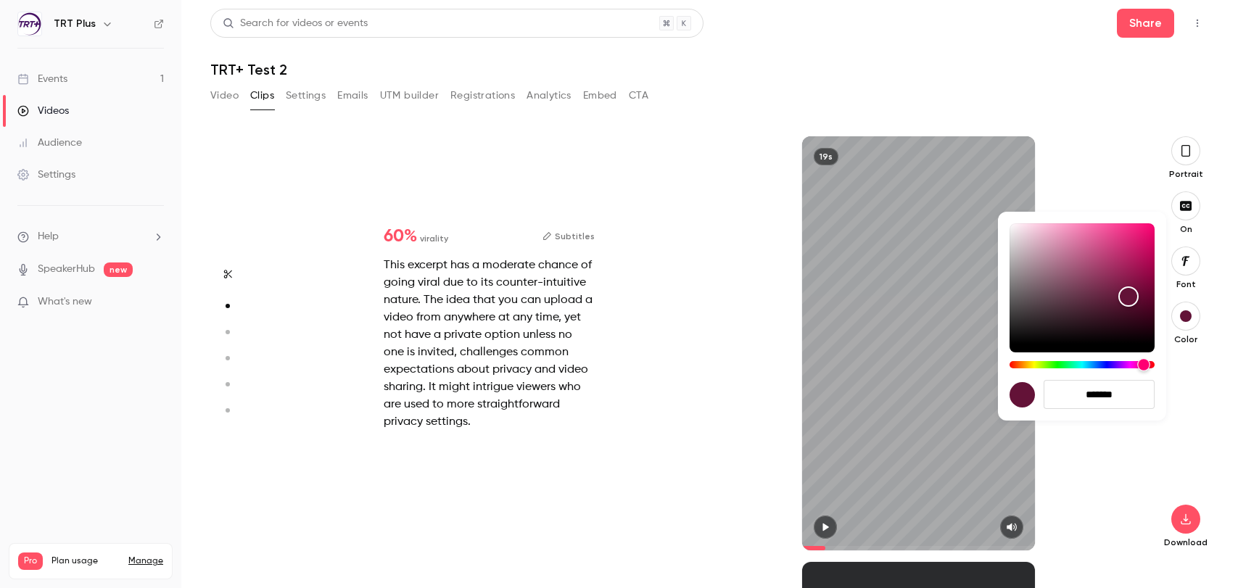
type input "*******"
type input "***"
type input "*******"
type input "***"
type input "*******"
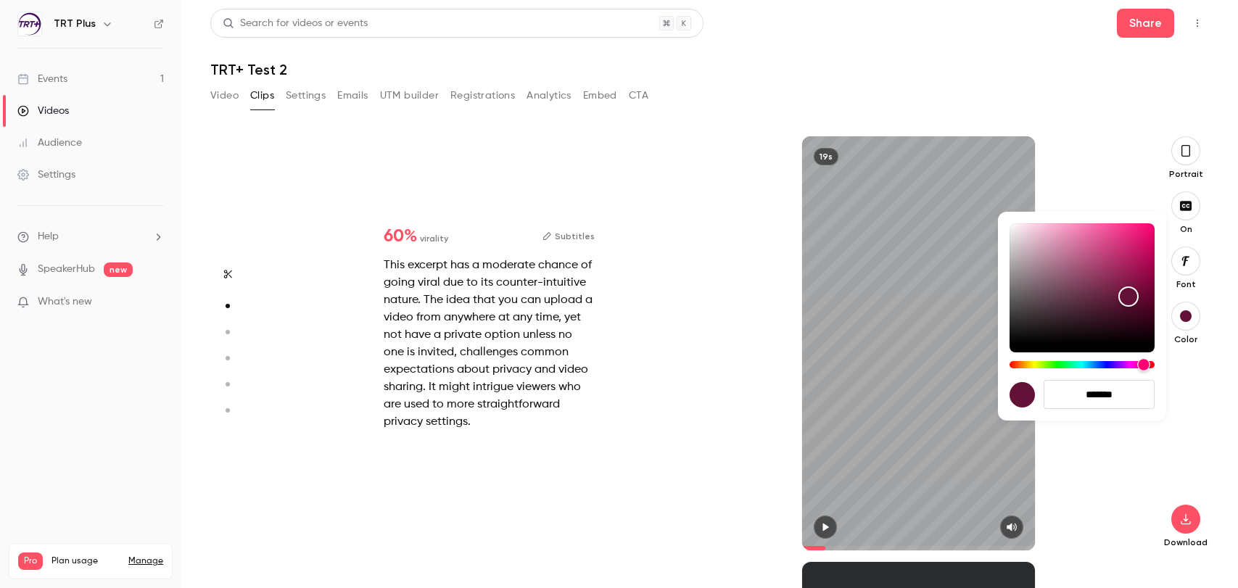
type input "***"
type input "*******"
drag, startPoint x: 1144, startPoint y: 362, endPoint x: 1177, endPoint y: 363, distance: 32.7
click at [1065, 363] on div "*******" at bounding box center [619, 294] width 1238 height 588
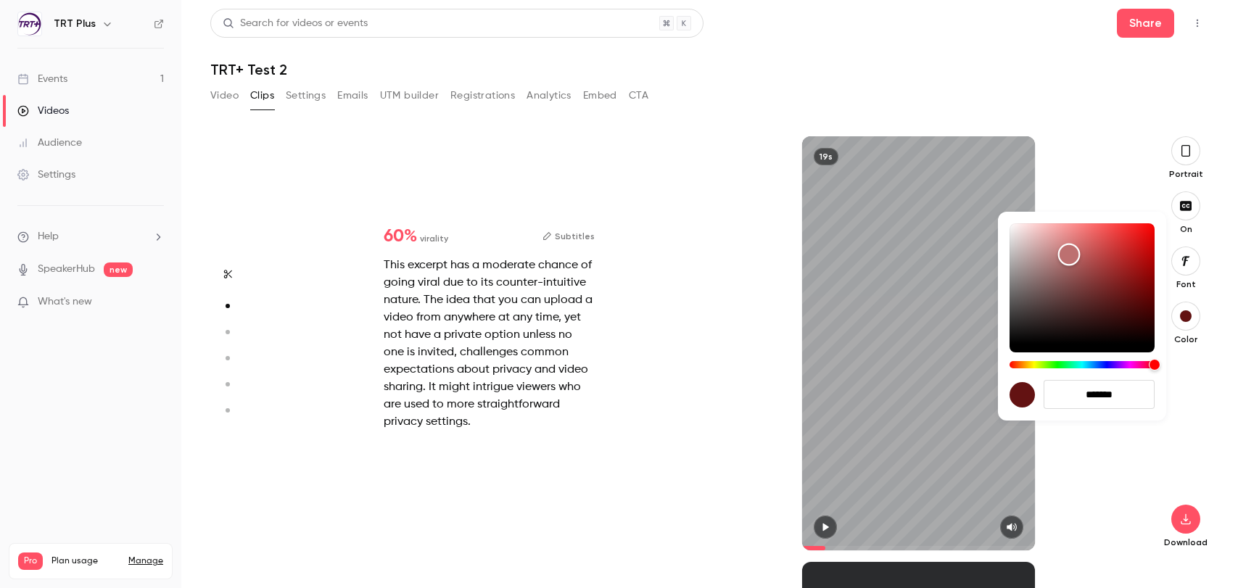
type input "***"
type input "*******"
click at [1065, 254] on div "Color" at bounding box center [1082, 283] width 145 height 120
type input "***"
type input "*******"
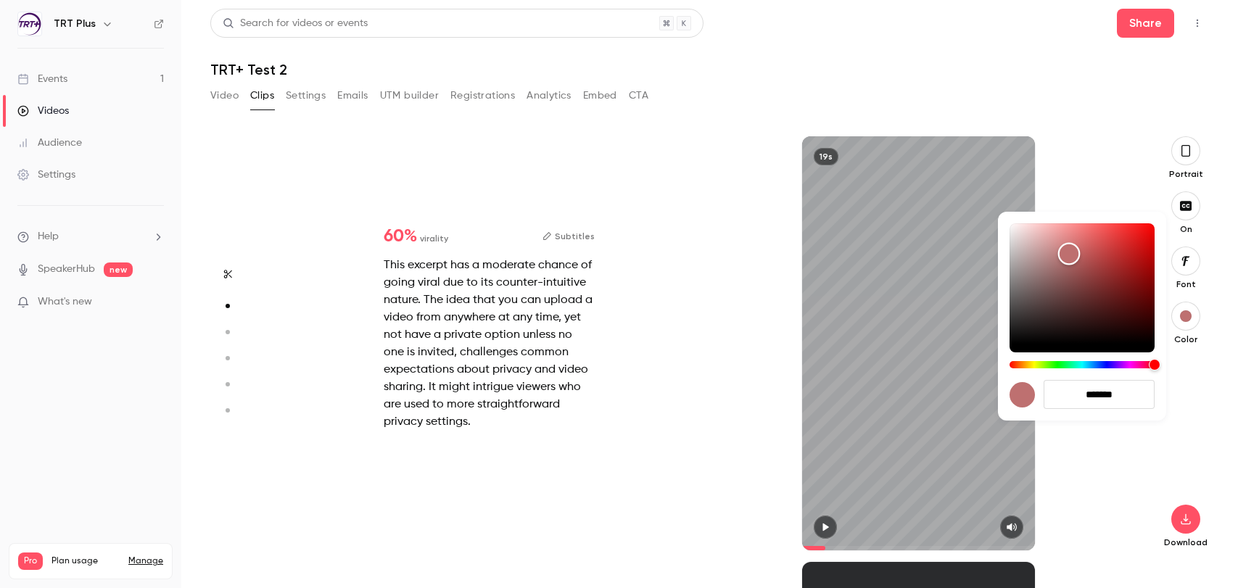
click at [1065, 253] on div "Color" at bounding box center [1082, 283] width 145 height 120
type input "***"
type input "*******"
click at [1065, 323] on div "Color" at bounding box center [1082, 283] width 145 height 120
click at [1065, 456] on div at bounding box center [619, 294] width 1238 height 588
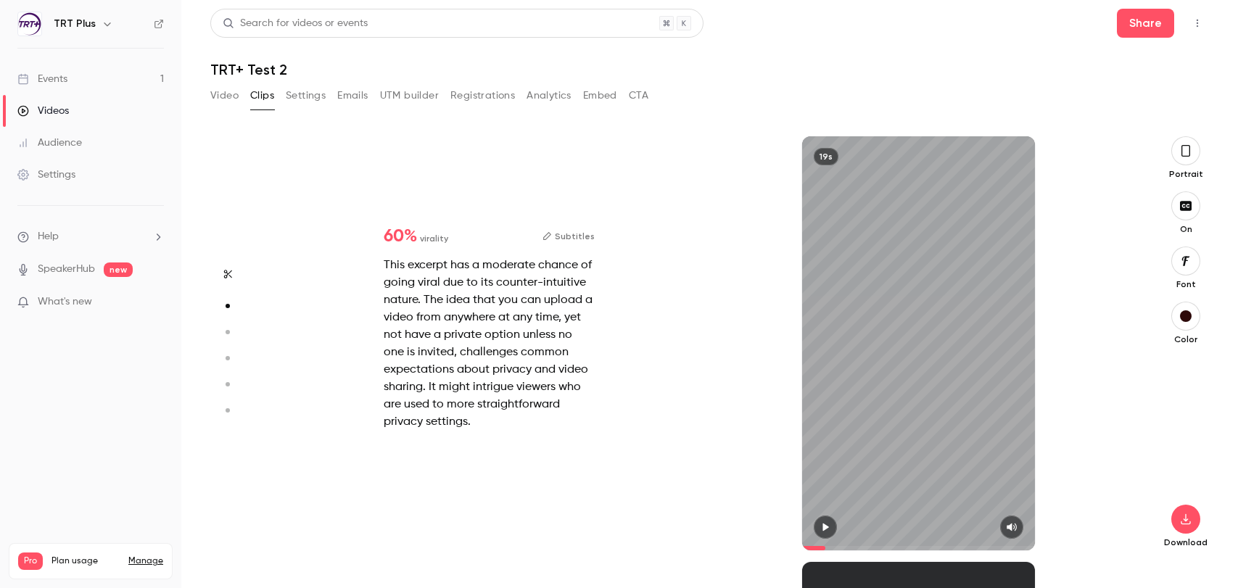
click at [1065, 152] on icon "button" at bounding box center [1186, 151] width 12 height 16
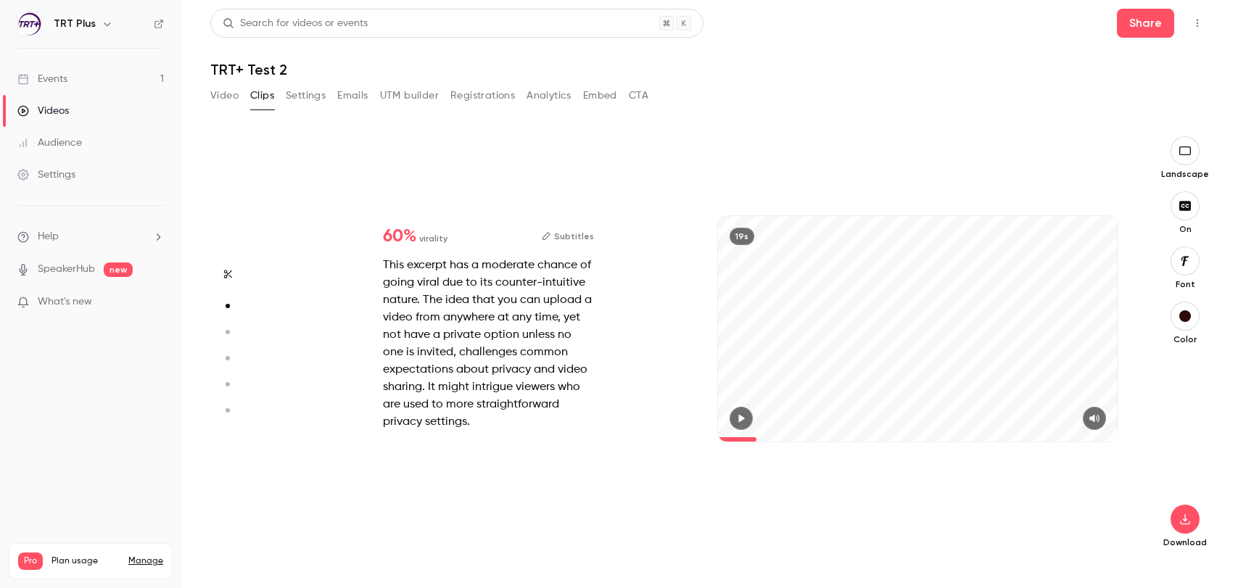
click at [1065, 152] on icon "button" at bounding box center [1185, 151] width 16 height 12
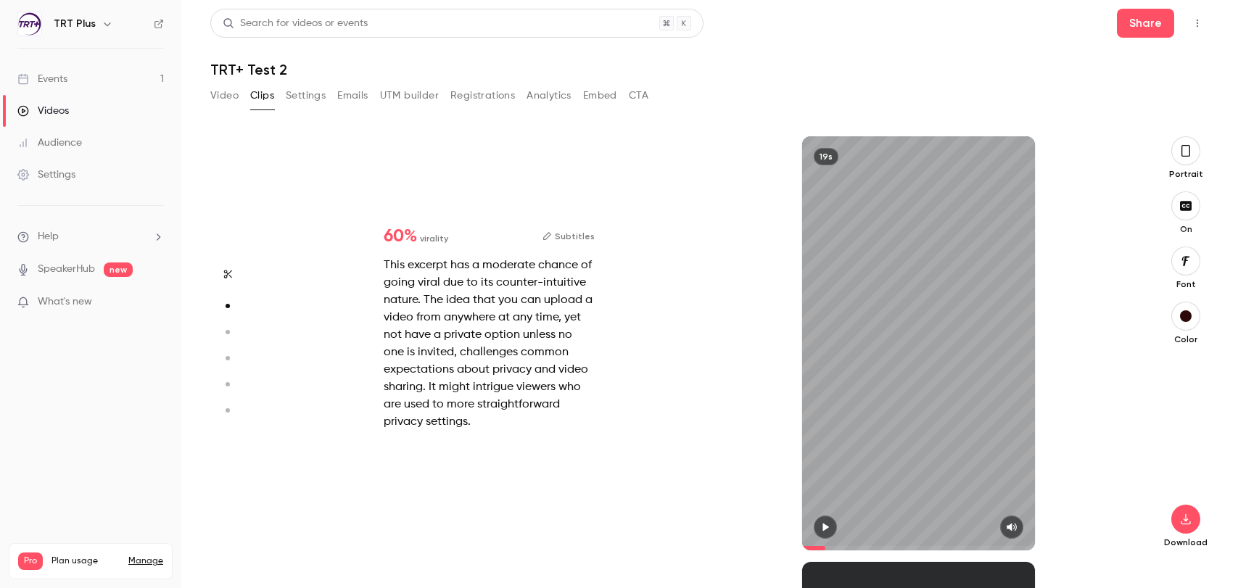
click at [1065, 152] on icon "button" at bounding box center [1186, 151] width 12 height 16
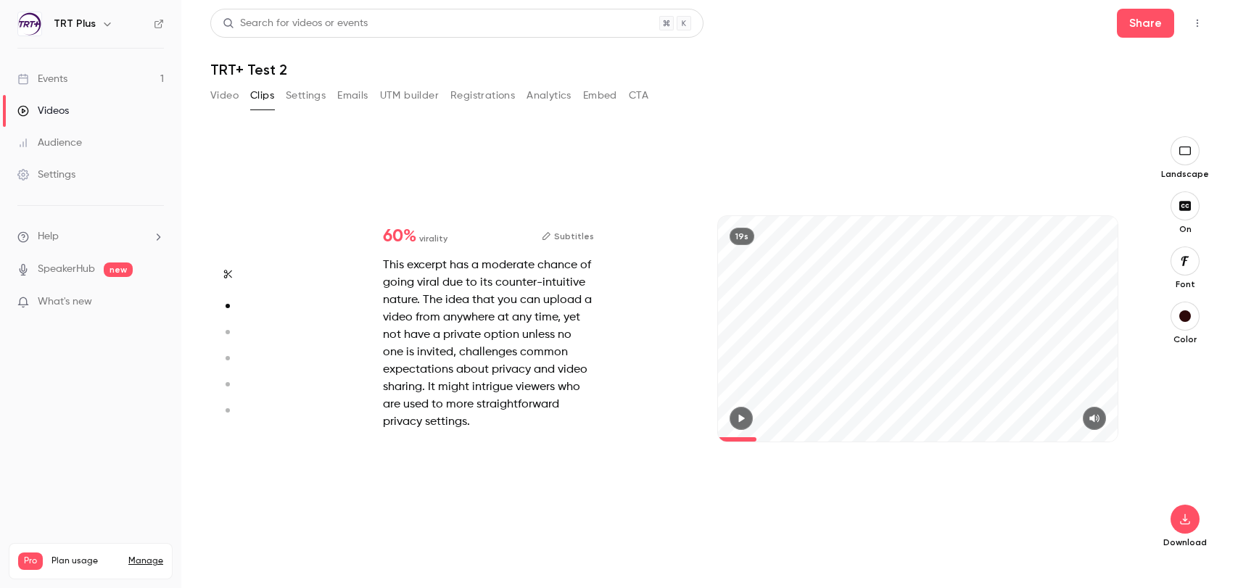
type input "*"
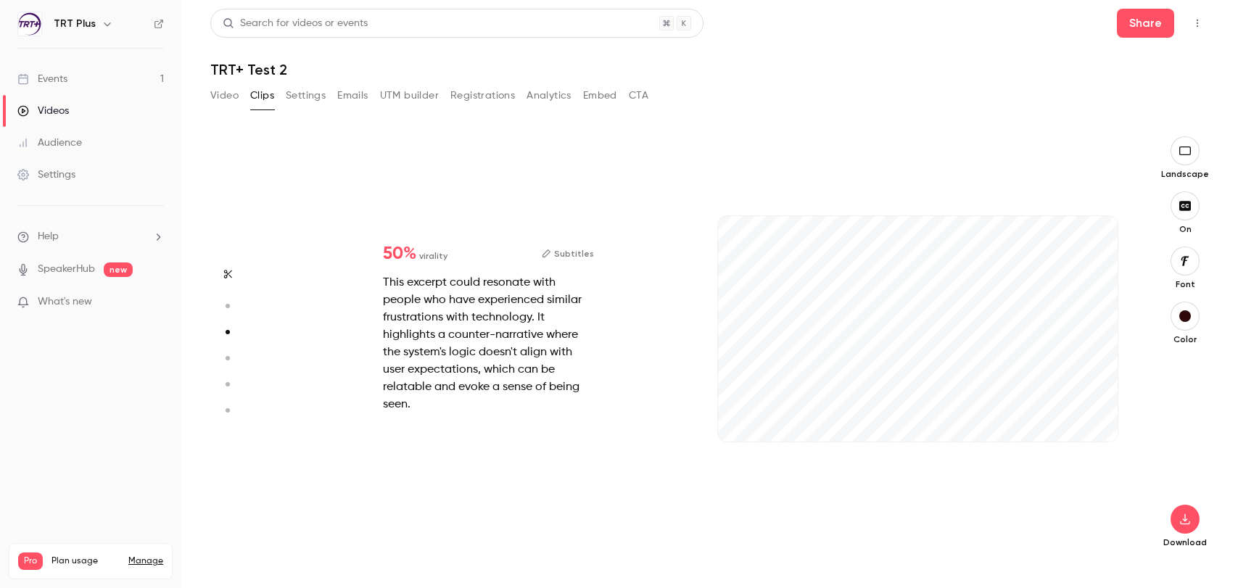
scroll to position [852, 0]
click at [986, 324] on div "13s" at bounding box center [918, 328] width 400 height 225
type input "*"
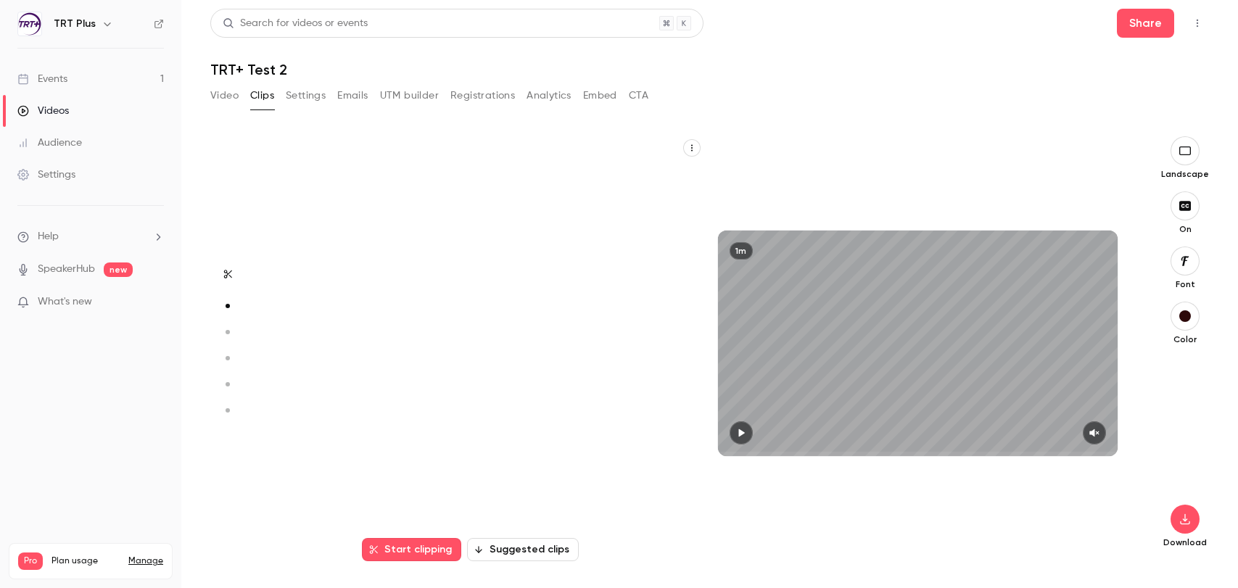
type input "*"
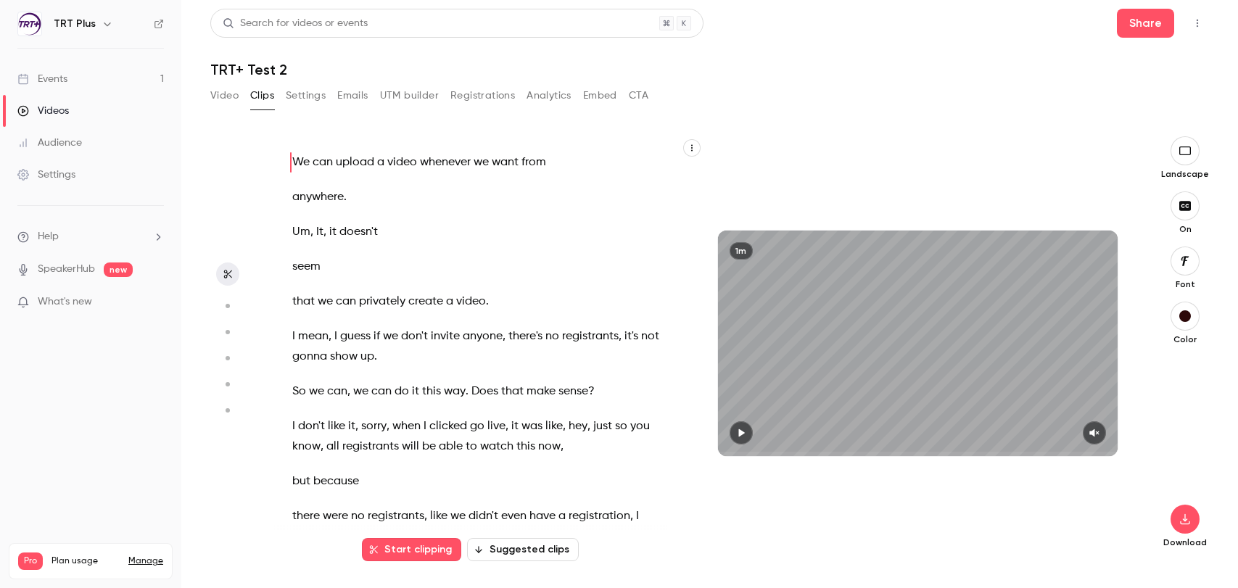
scroll to position [0, 0]
click at [223, 102] on button "Video" at bounding box center [224, 95] width 28 height 23
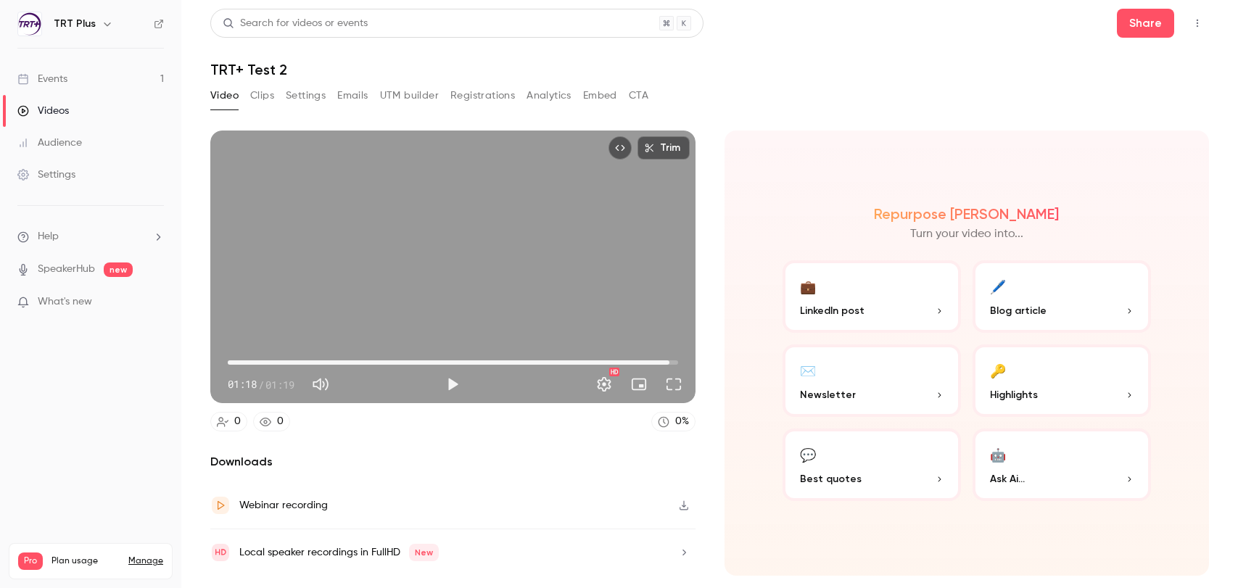
type input "****"
drag, startPoint x: 287, startPoint y: 361, endPoint x: 570, endPoint y: 316, distance: 286.6
click at [678, 354] on span "01:18" at bounding box center [453, 362] width 451 height 23
click at [266, 98] on button "Clips" at bounding box center [262, 95] width 24 height 23
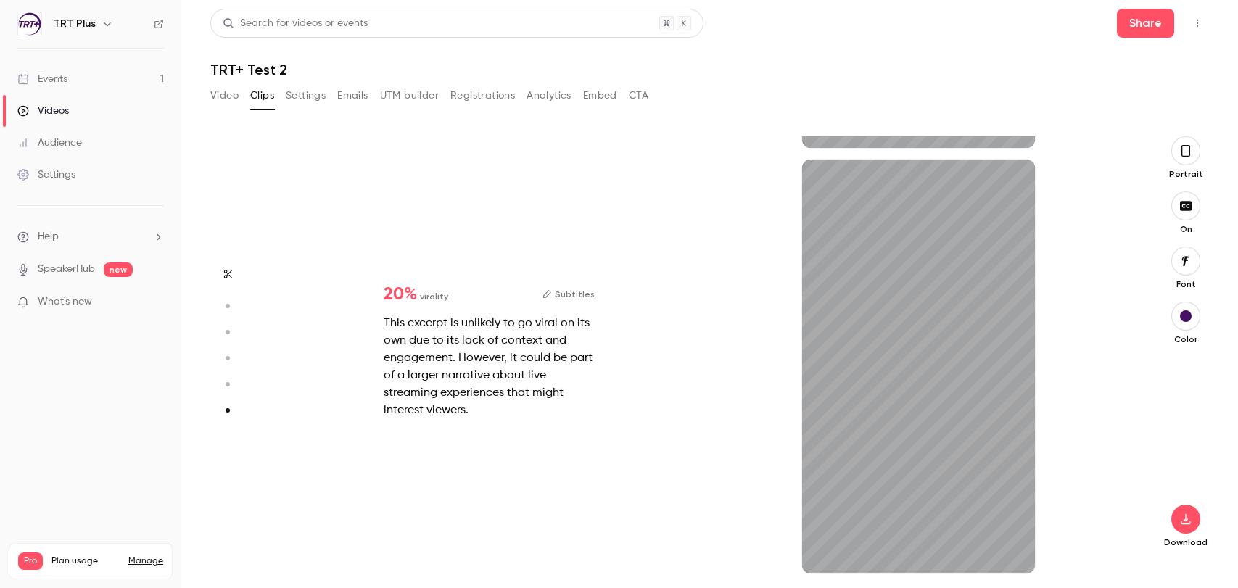
type input "*"
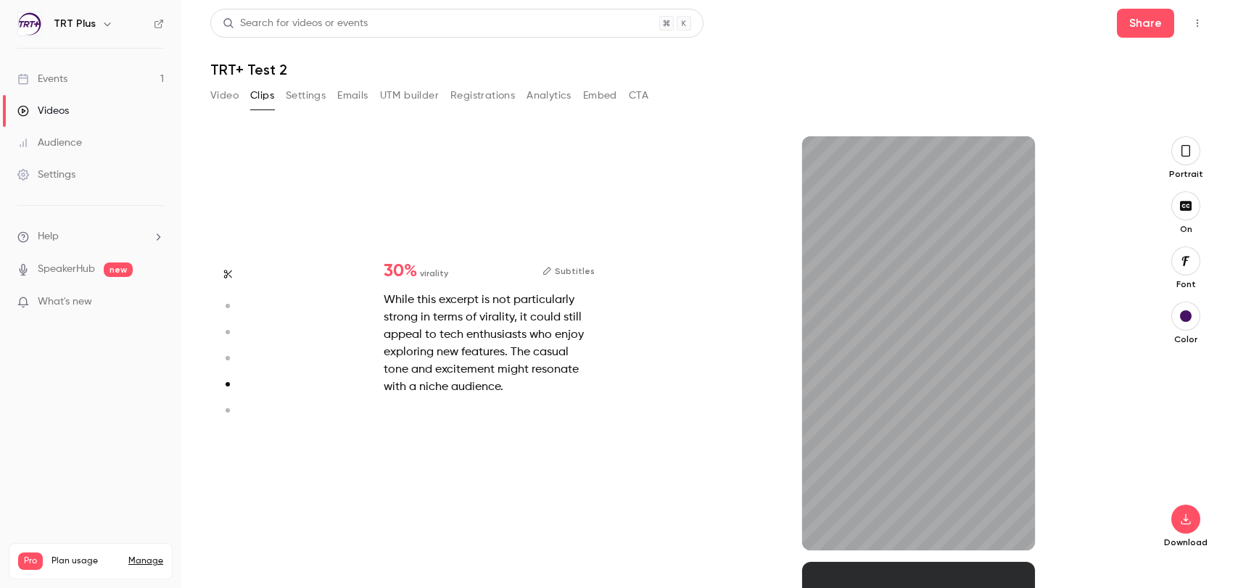
type input "*"
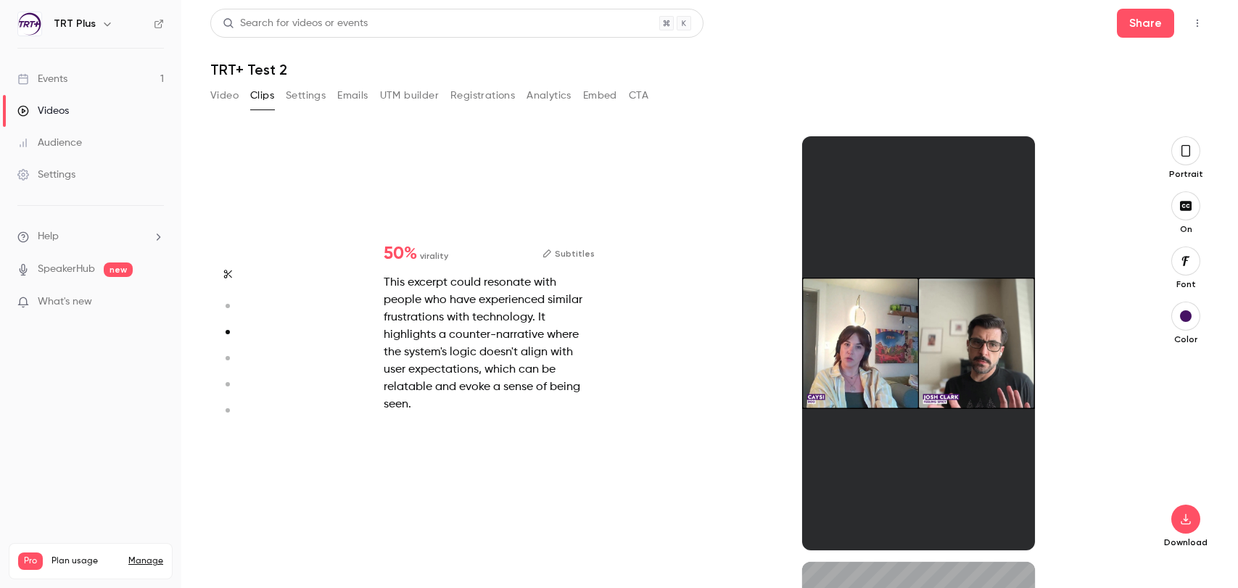
scroll to position [852, 0]
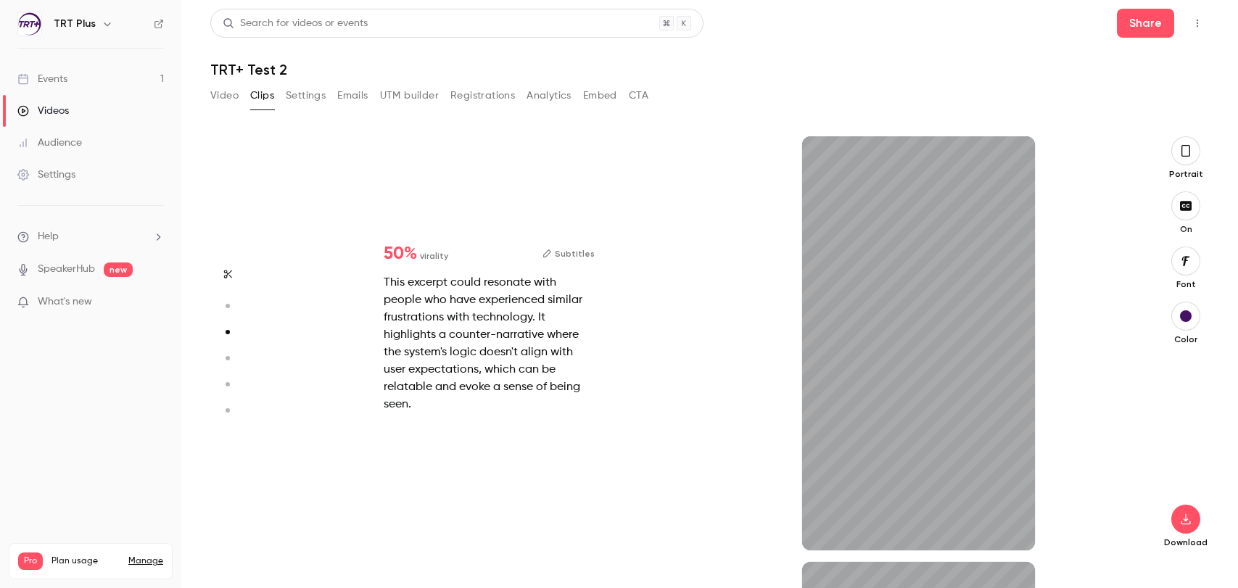
click at [1065, 155] on button "button" at bounding box center [1186, 150] width 29 height 29
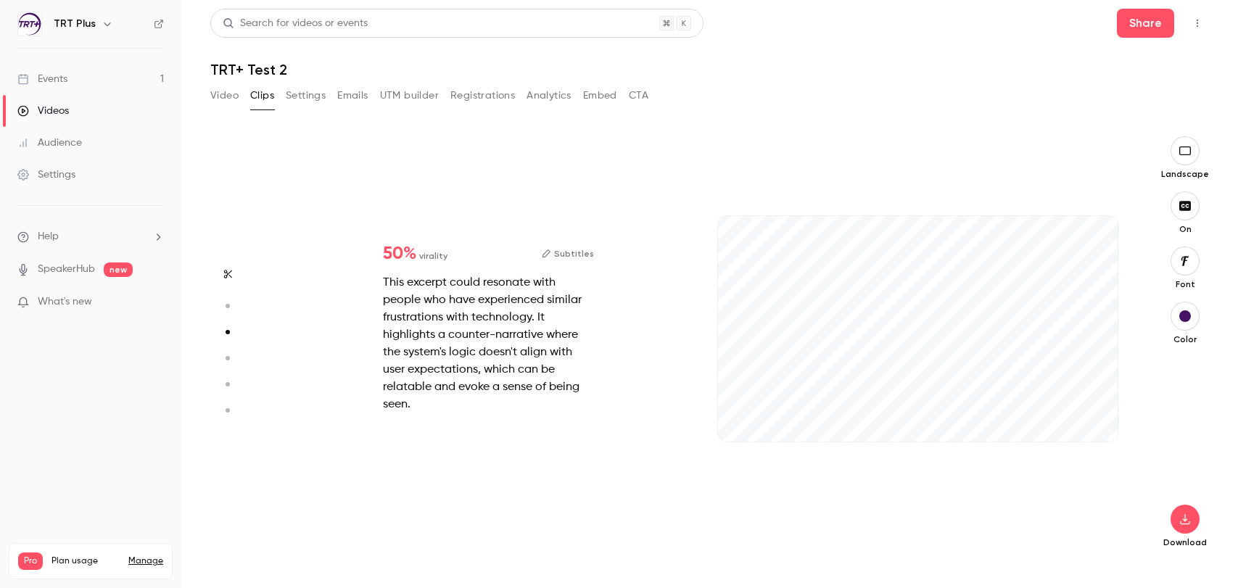
click at [1065, 155] on icon "button" at bounding box center [1185, 151] width 16 height 12
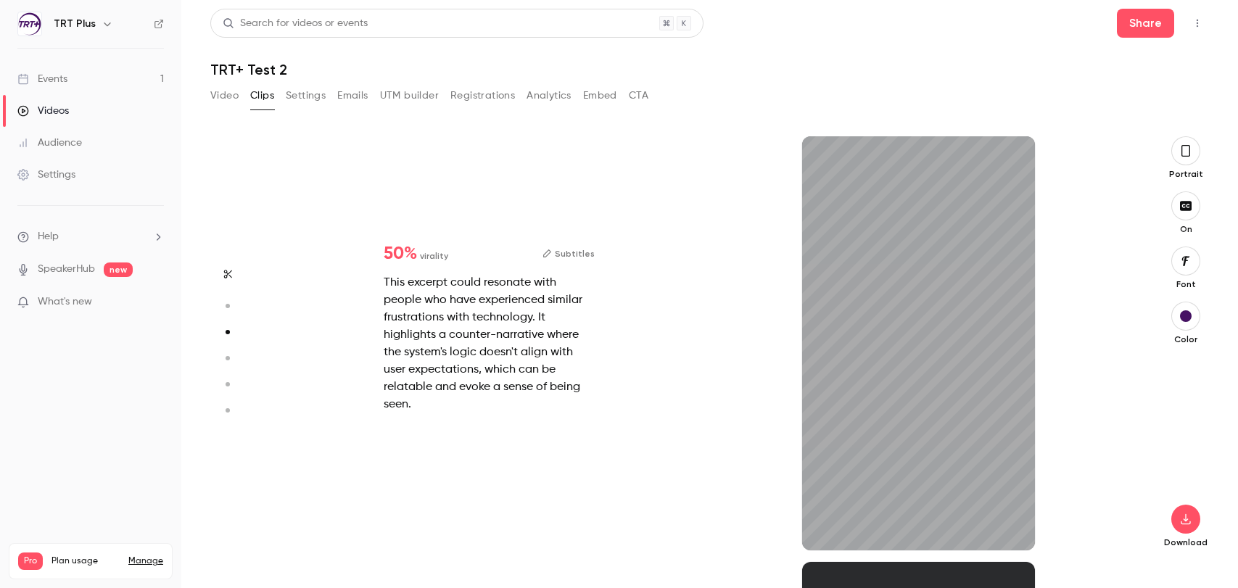
type input "*"
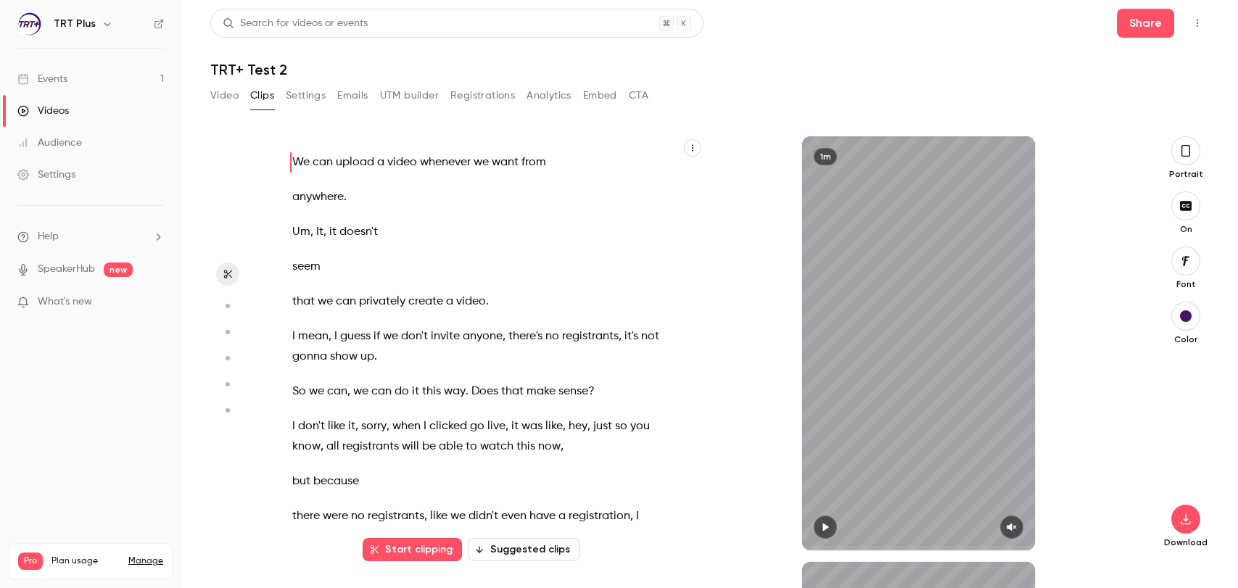
scroll to position [0, 0]
click at [307, 96] on button "Settings" at bounding box center [306, 95] width 40 height 23
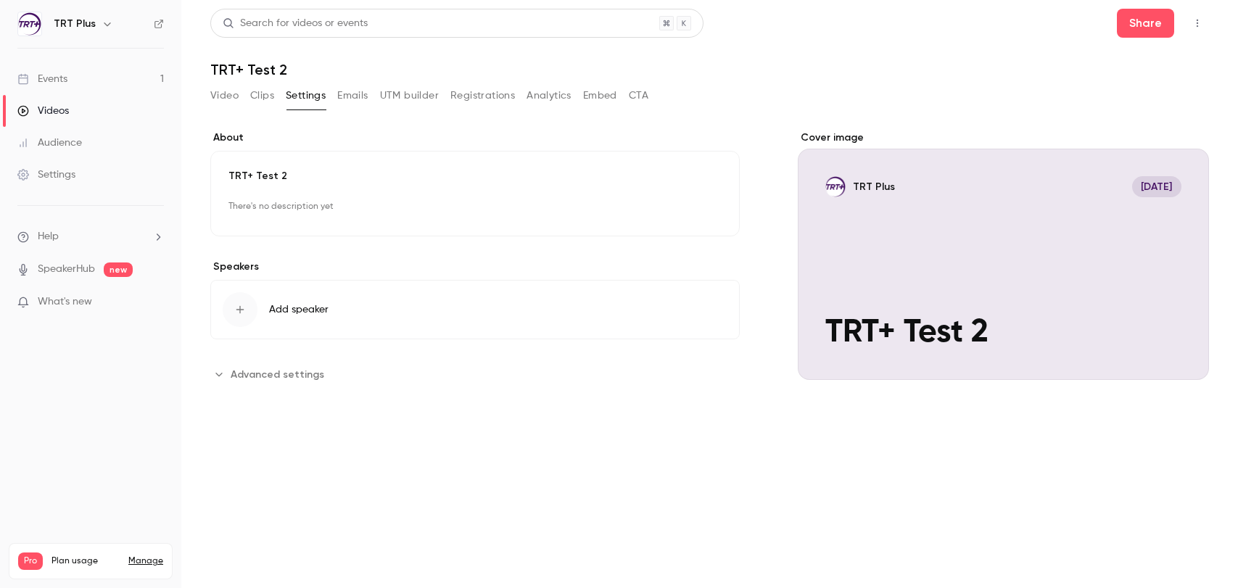
click at [263, 93] on button "Clips" at bounding box center [262, 95] width 24 height 23
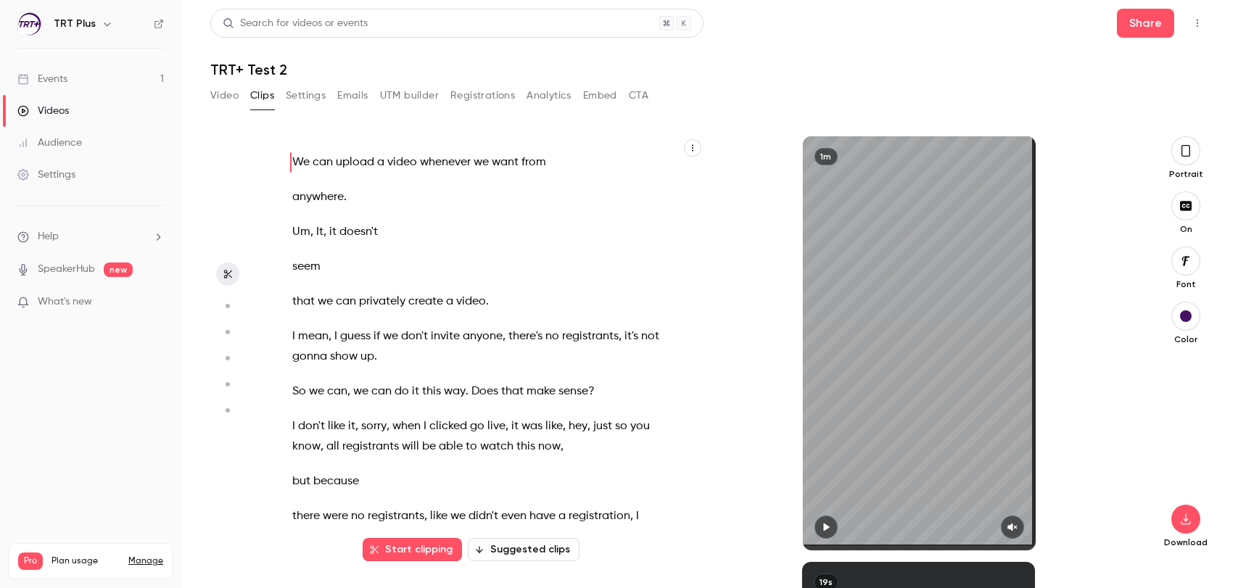
click at [308, 96] on button "Settings" at bounding box center [306, 95] width 40 height 23
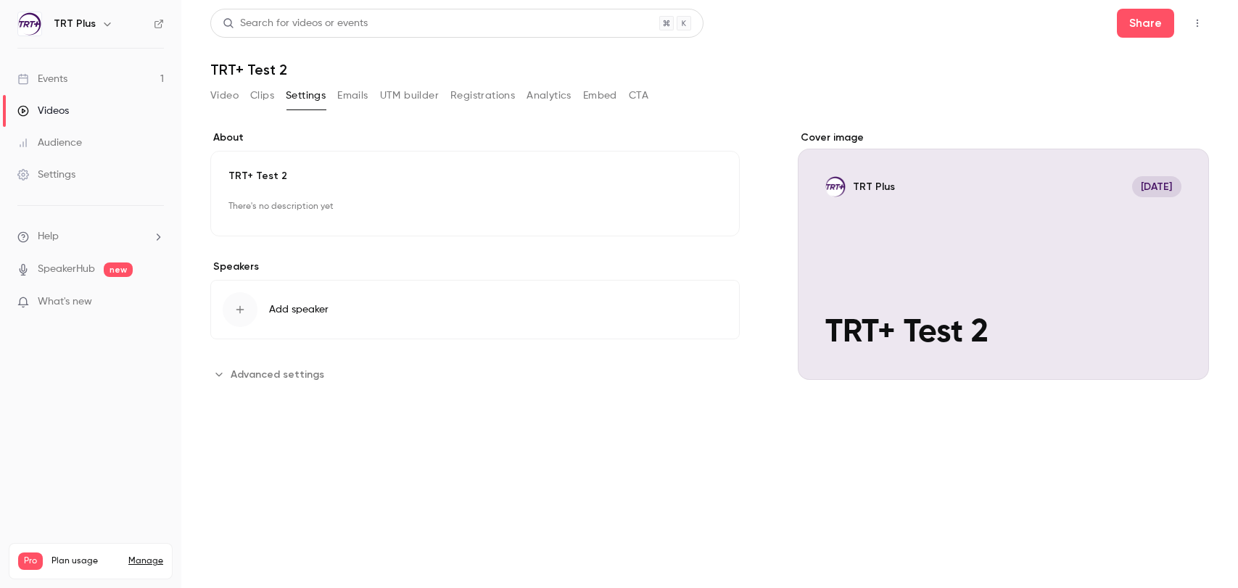
click at [252, 379] on span "Advanced settings" at bounding box center [278, 374] width 94 height 15
click at [61, 115] on div "Videos" at bounding box center [43, 111] width 52 height 15
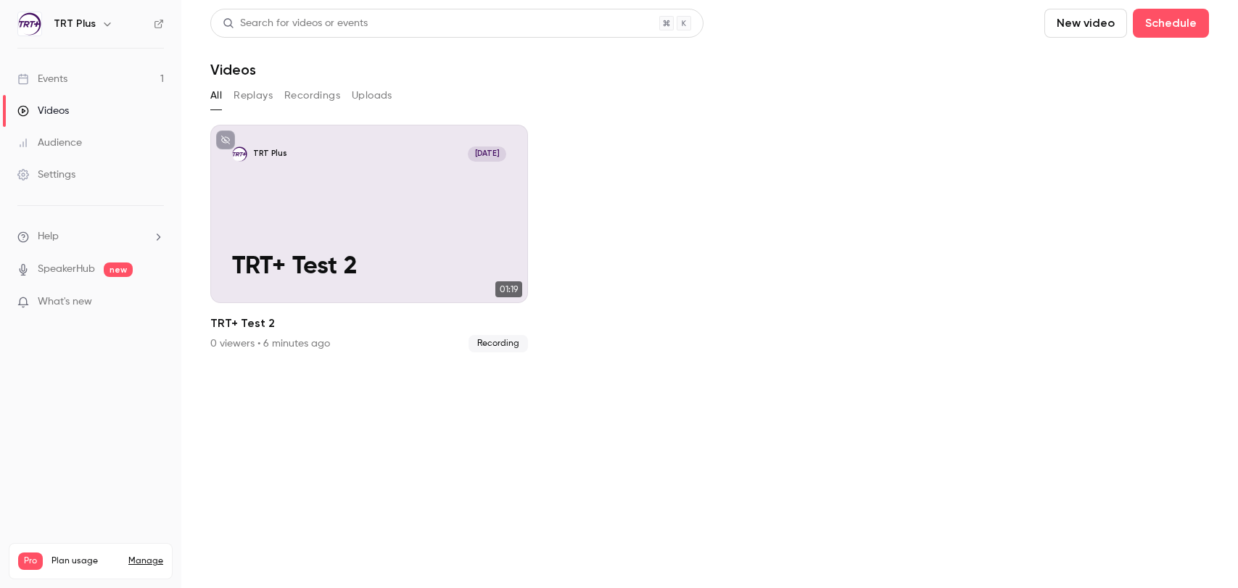
click at [1065, 30] on button "New video" at bounding box center [1086, 23] width 83 height 29
click at [613, 191] on div at bounding box center [619, 294] width 1238 height 588
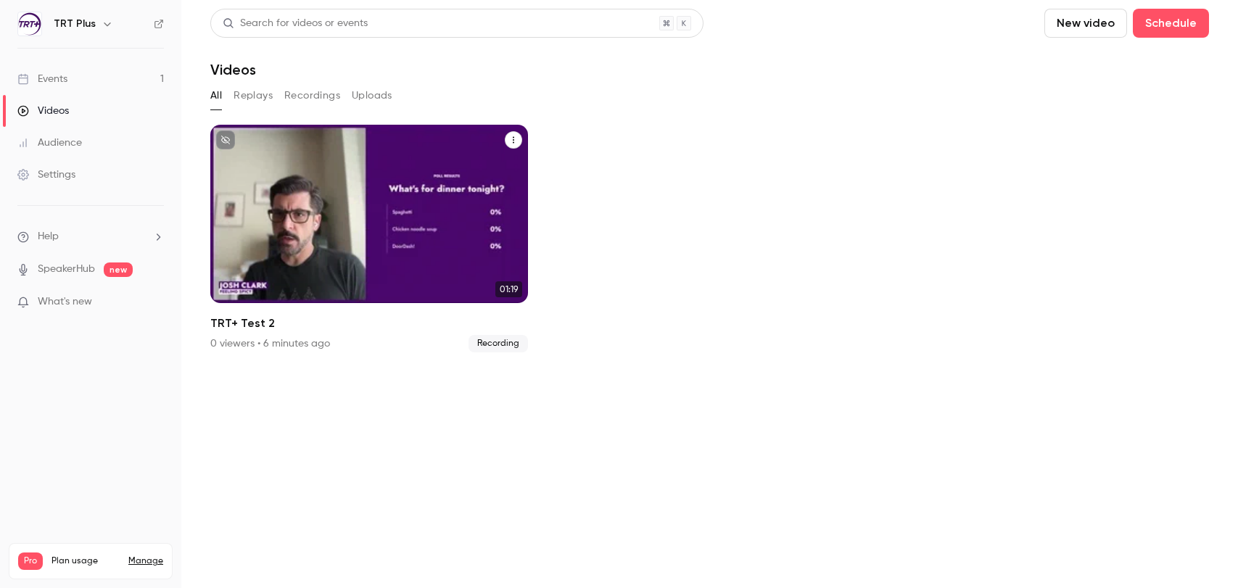
click at [522, 141] on div "TRT Plus [DATE] TRT+ Test 2" at bounding box center [369, 214] width 318 height 178
click at [509, 141] on icon "TRT+ Test 2" at bounding box center [513, 140] width 9 height 9
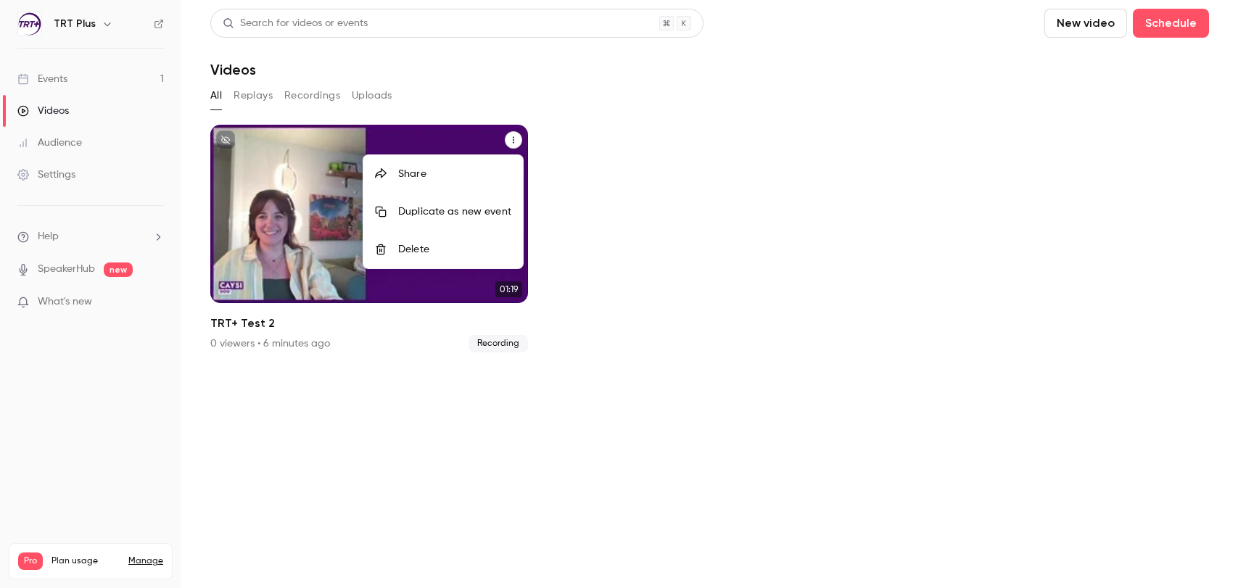
click at [443, 244] on div "Delete" at bounding box center [454, 249] width 113 height 15
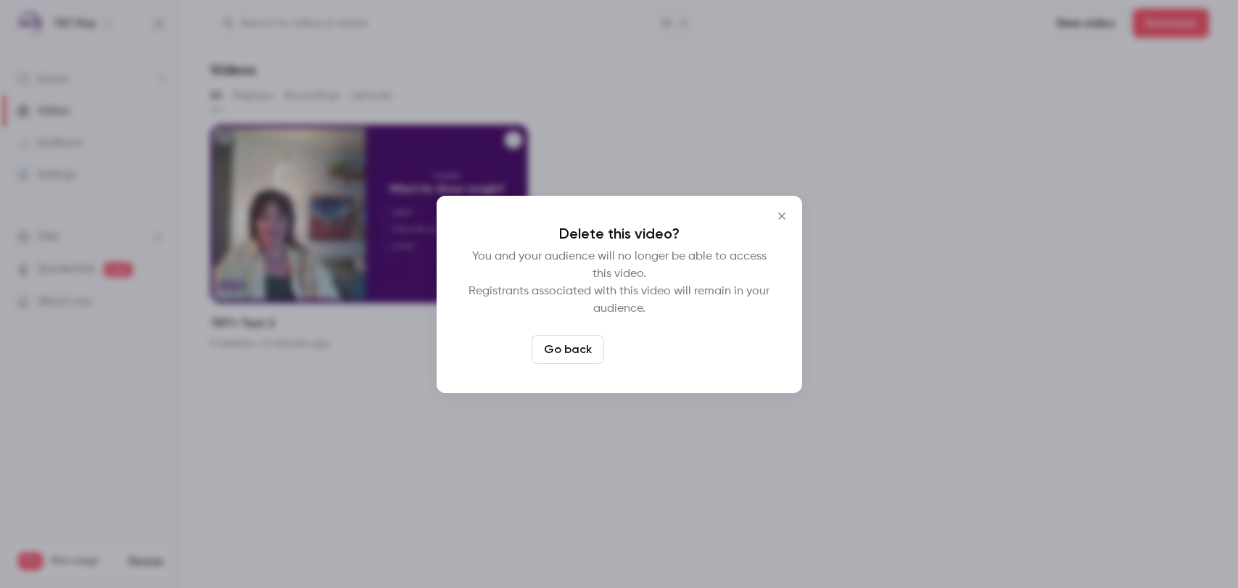
click at [648, 351] on button "Delete video" at bounding box center [658, 349] width 96 height 29
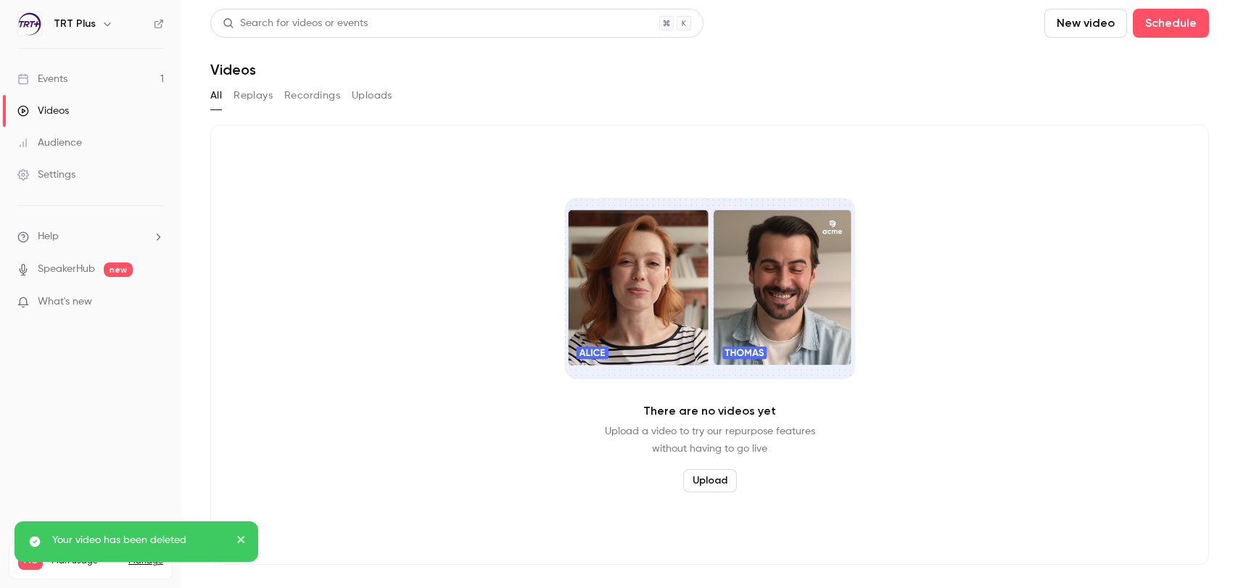
click at [1065, 29] on button "New video" at bounding box center [1086, 23] width 83 height 29
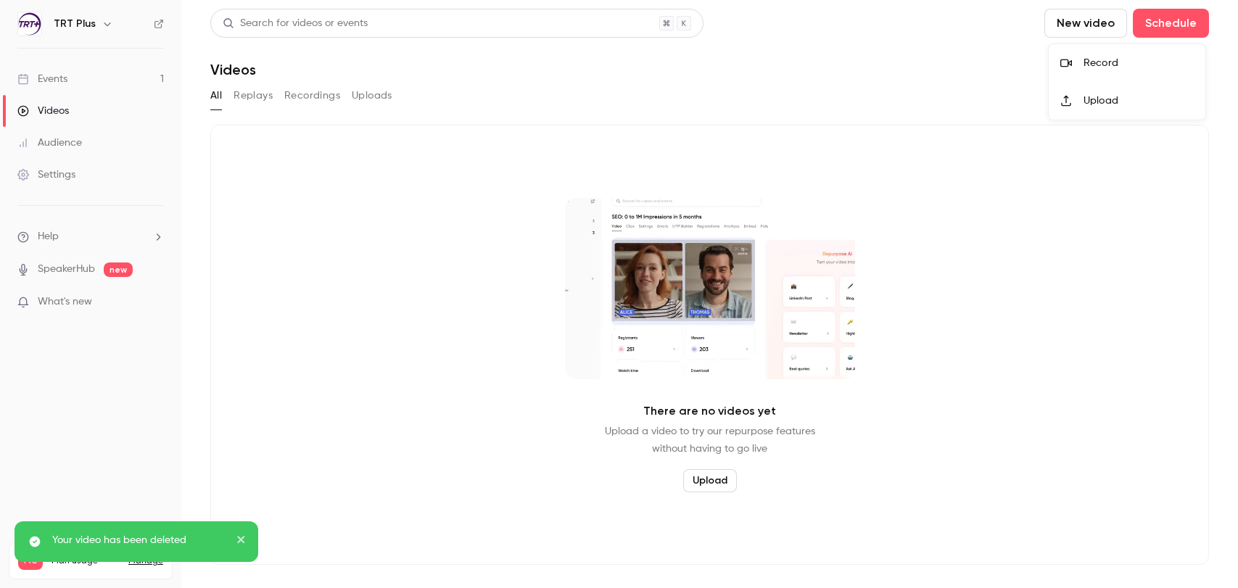
click at [1065, 63] on div "Record" at bounding box center [1139, 63] width 110 height 15
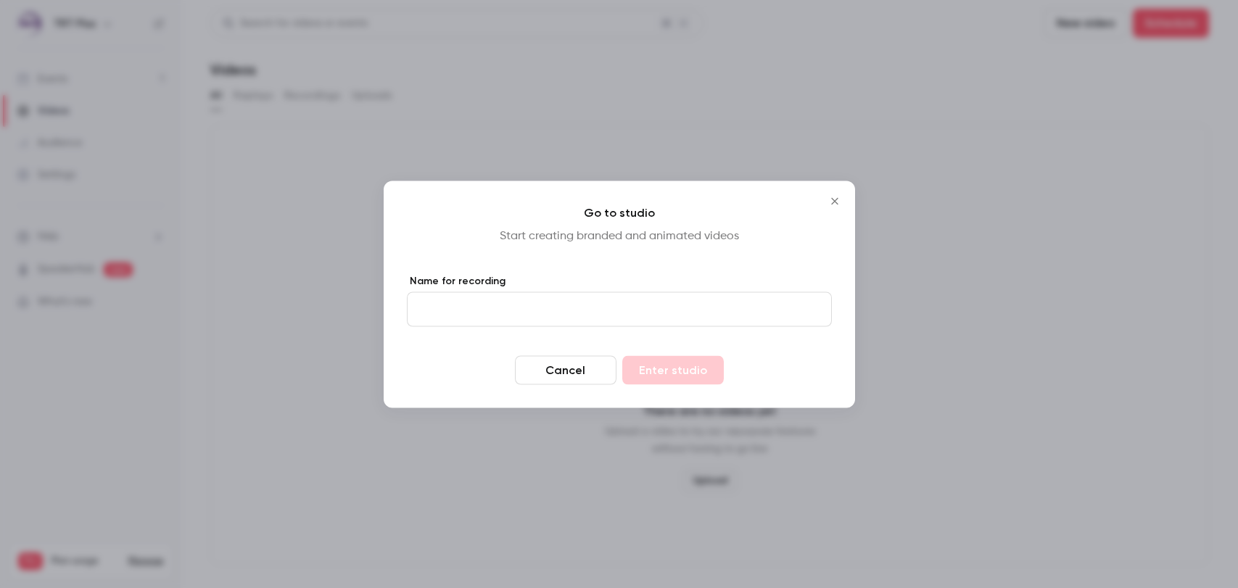
click at [527, 320] on input "Name for recording" at bounding box center [619, 309] width 425 height 35
type input "**********"
click at [657, 369] on button "Enter studio" at bounding box center [673, 369] width 102 height 29
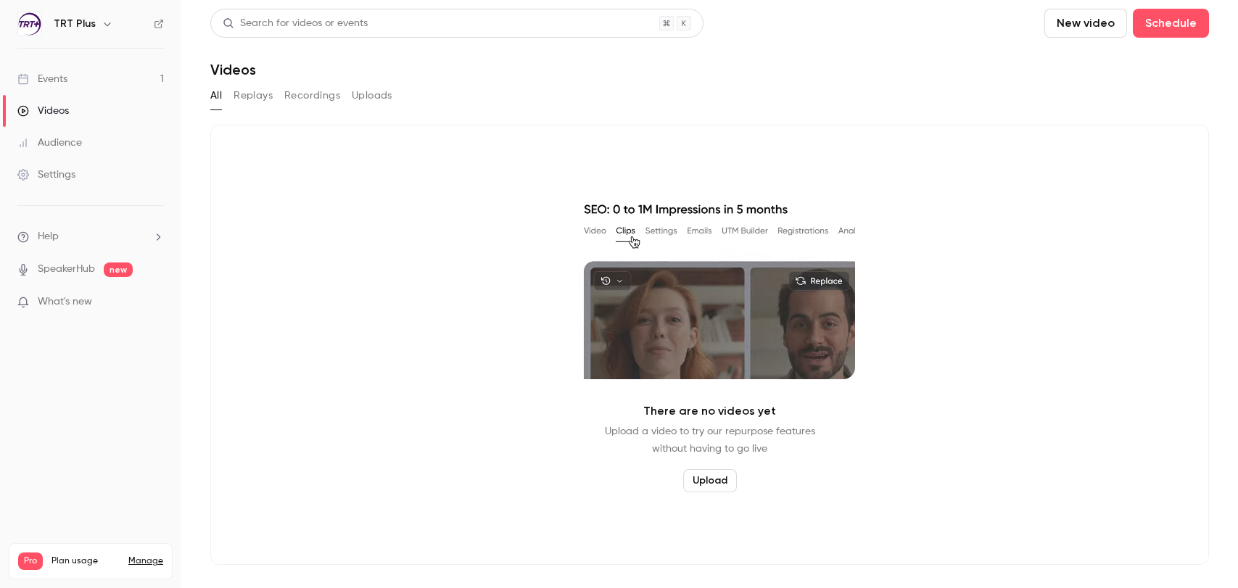
click at [1065, 28] on button "New video" at bounding box center [1086, 23] width 83 height 29
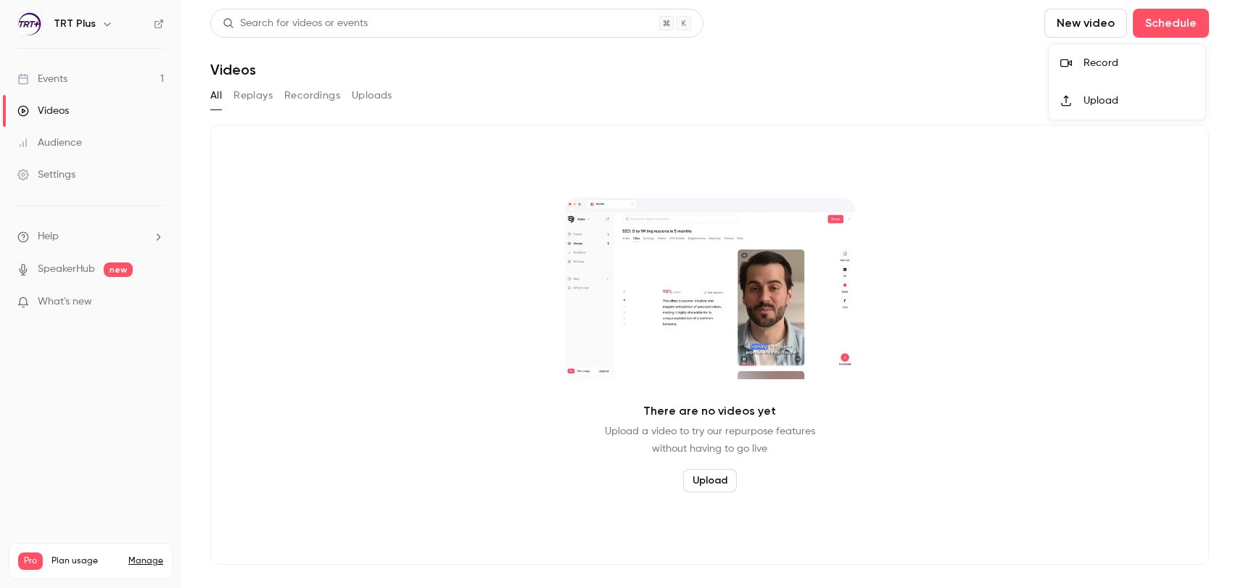
click at [1065, 108] on li "Upload" at bounding box center [1127, 101] width 157 height 38
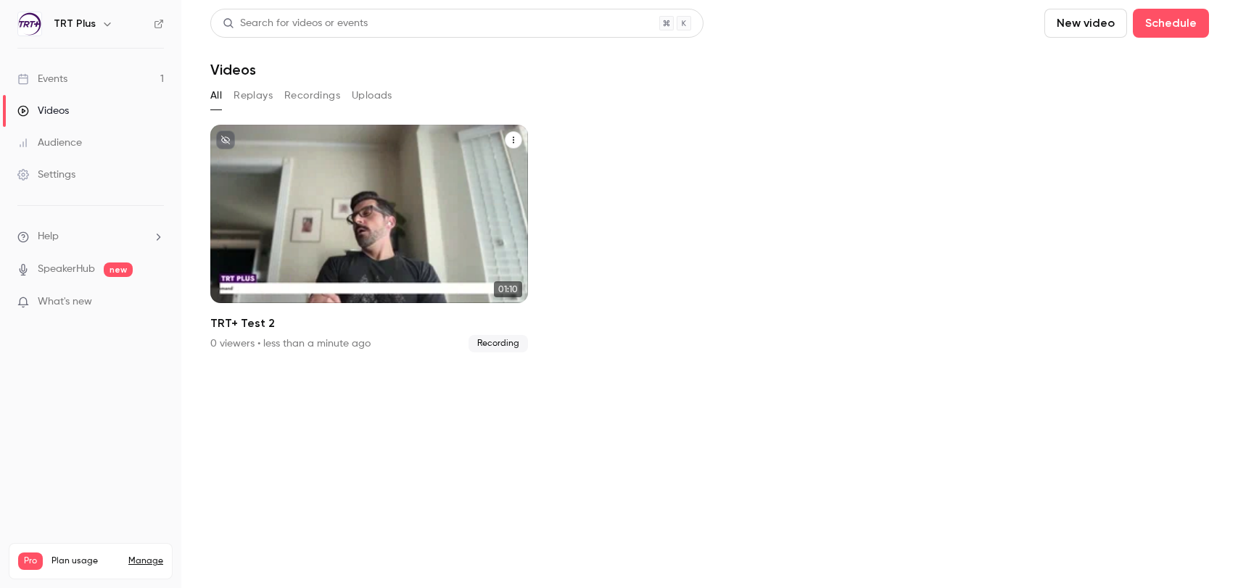
click at [433, 213] on div "TRT Plus [DATE] TRT+ Test 2" at bounding box center [369, 214] width 318 height 178
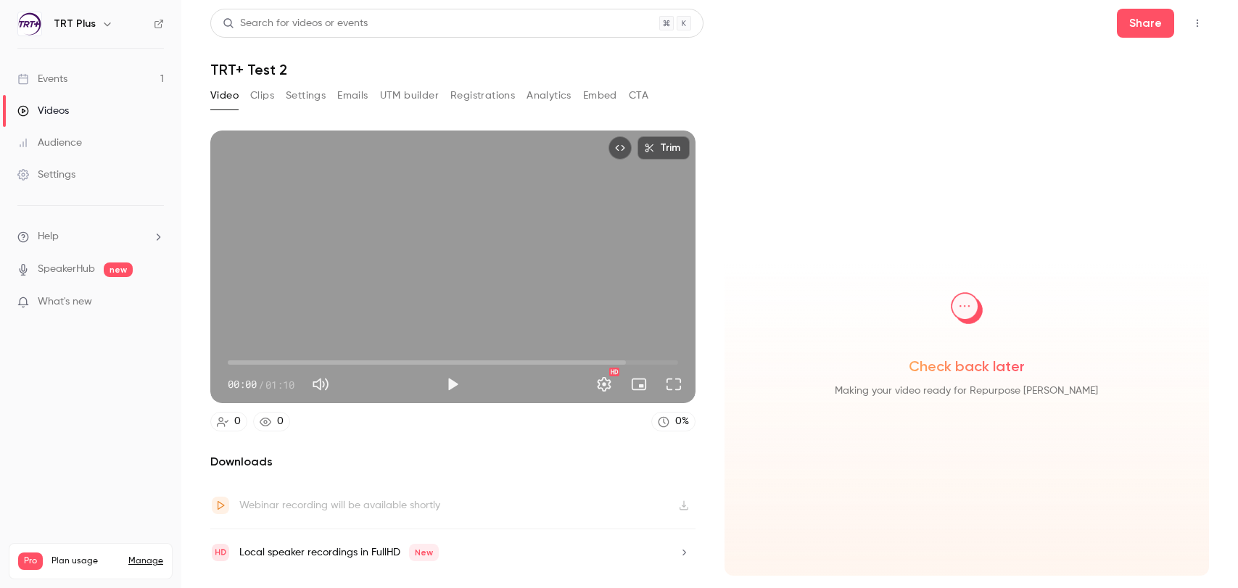
click at [261, 93] on button "Clips" at bounding box center [262, 95] width 24 height 23
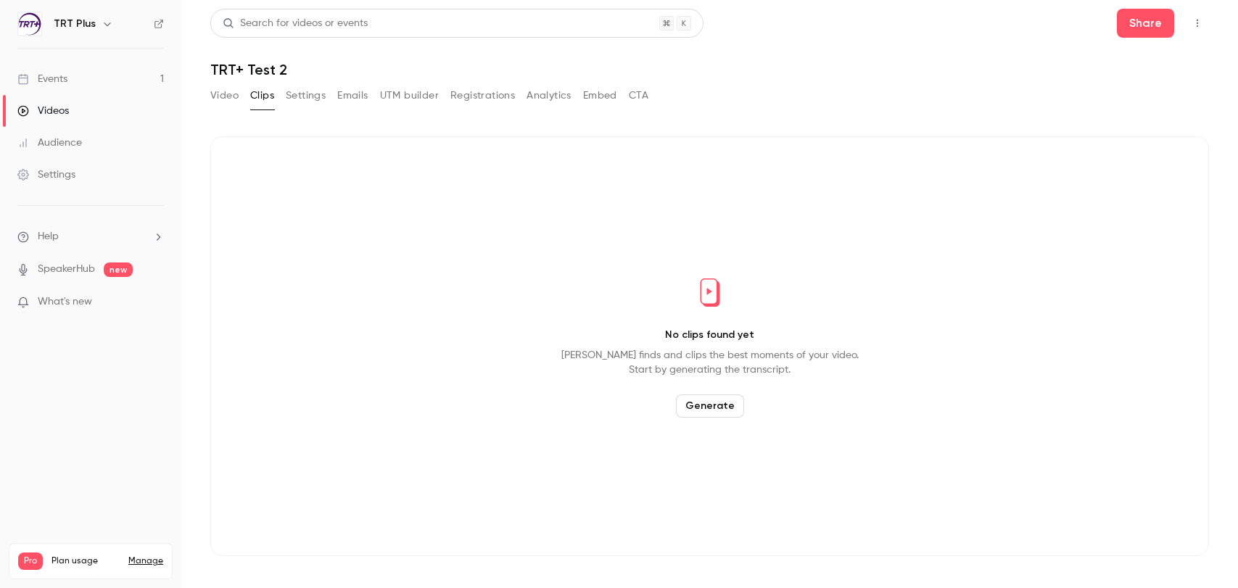
click at [226, 98] on button "Video" at bounding box center [224, 95] width 28 height 23
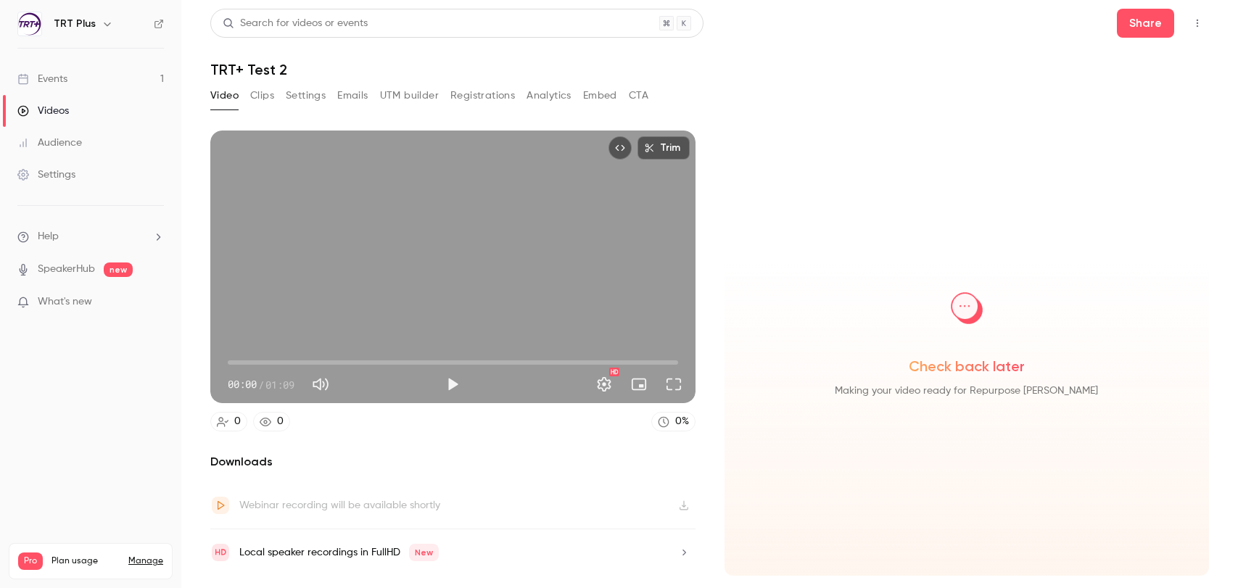
click at [640, 96] on button "CTA" at bounding box center [639, 95] width 20 height 23
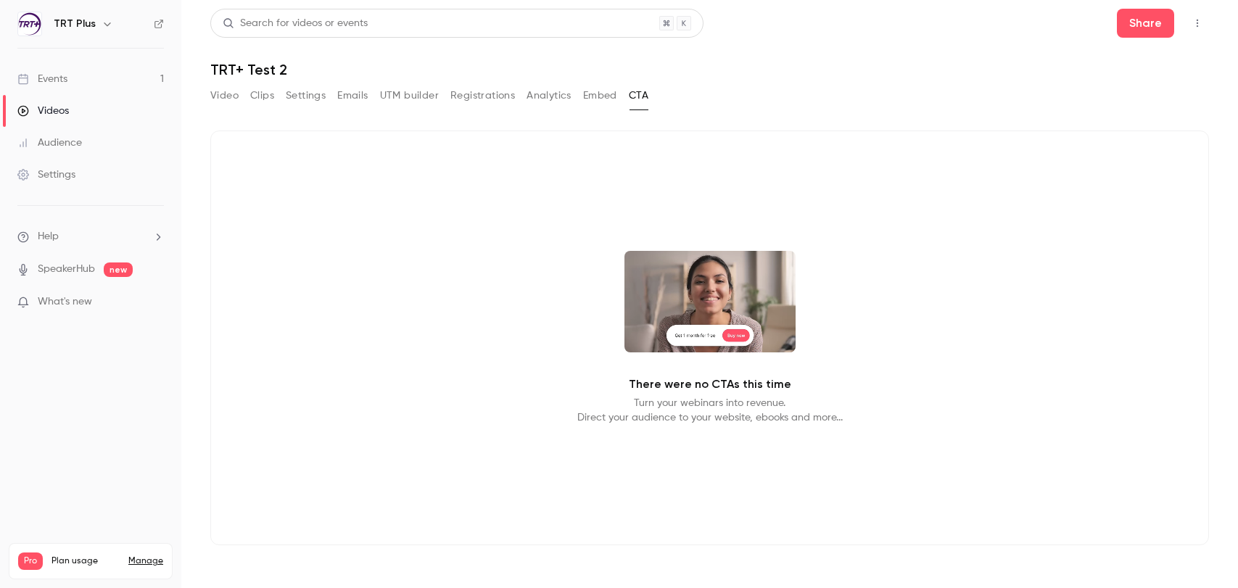
click at [612, 96] on button "Embed" at bounding box center [600, 95] width 34 height 23
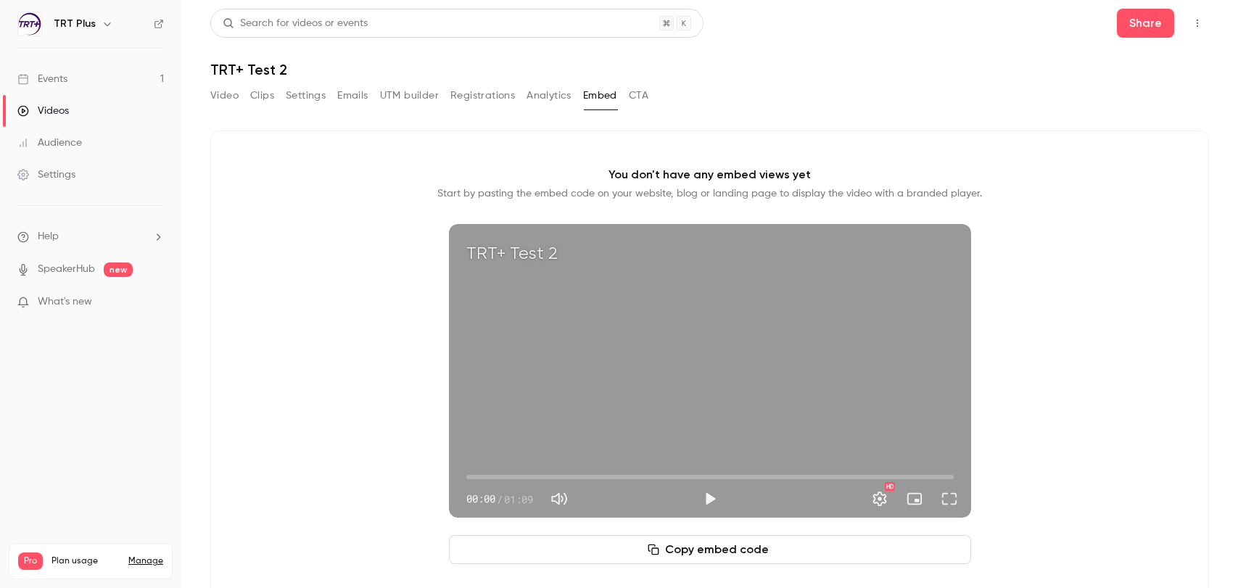
click at [521, 96] on div "Video Clips Settings Emails UTM builder Registrations Analytics Embed CTA" at bounding box center [429, 95] width 438 height 23
click at [538, 95] on button "Analytics" at bounding box center [549, 95] width 45 height 23
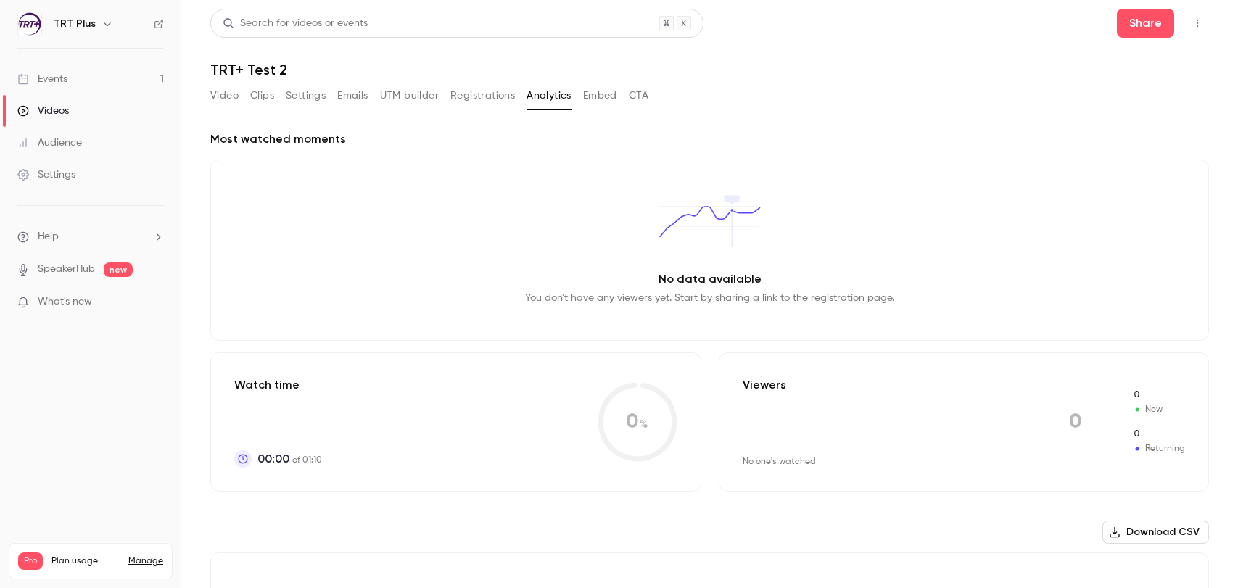
click at [483, 95] on button "Registrations" at bounding box center [483, 95] width 65 height 23
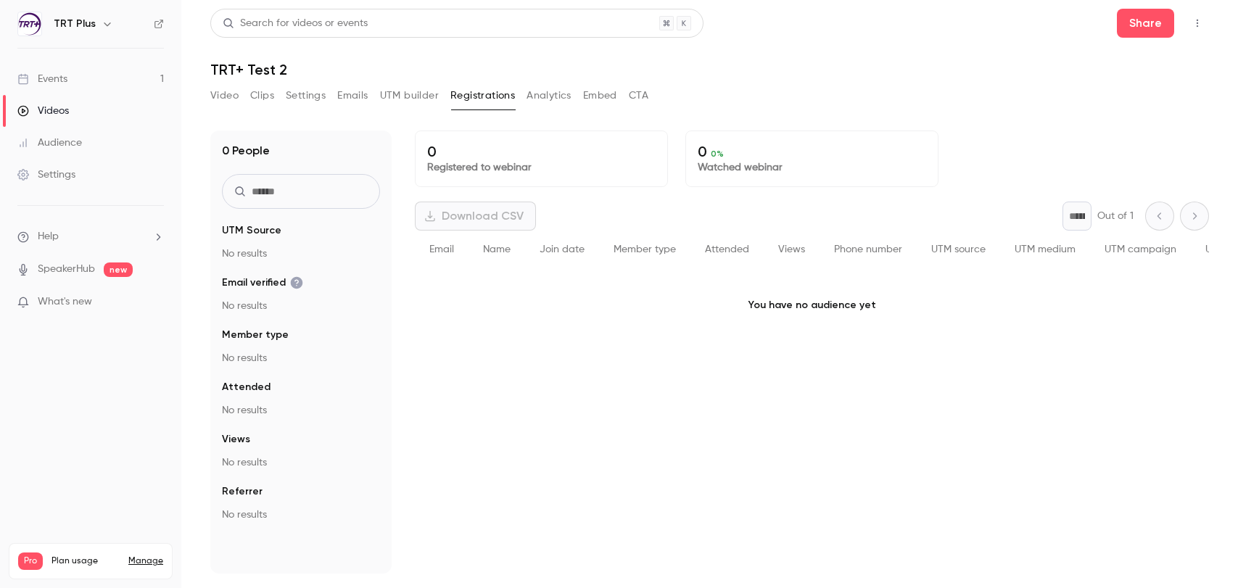
click at [403, 89] on button "UTM builder" at bounding box center [409, 95] width 59 height 23
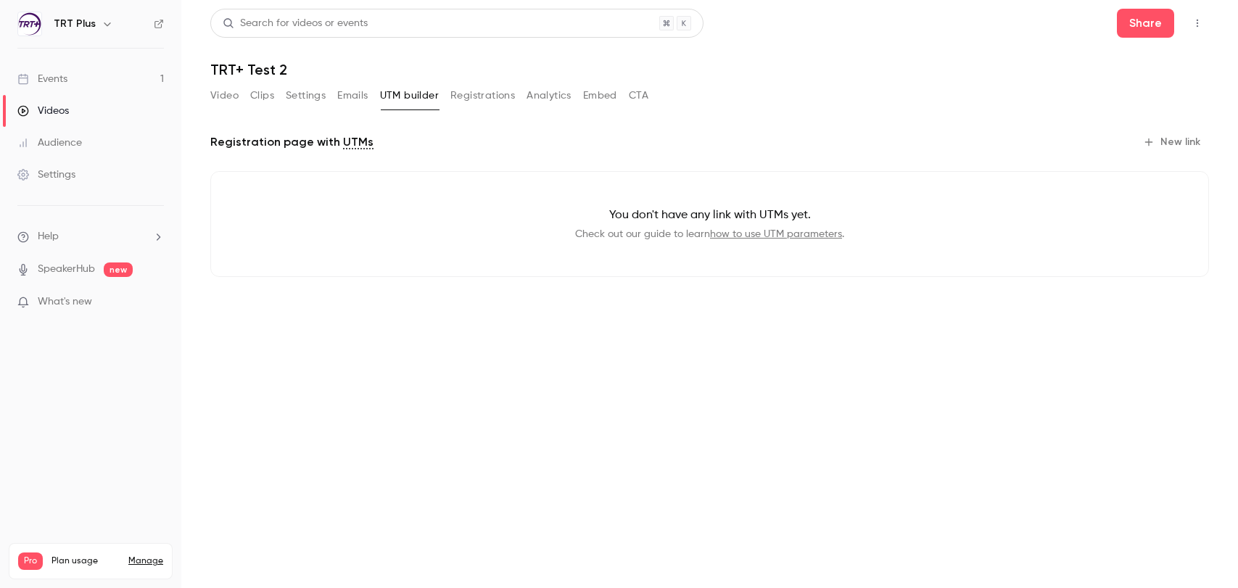
click at [349, 140] on link "UTMs" at bounding box center [358, 141] width 30 height 17
click at [349, 91] on button "Emails" at bounding box center [352, 95] width 30 height 23
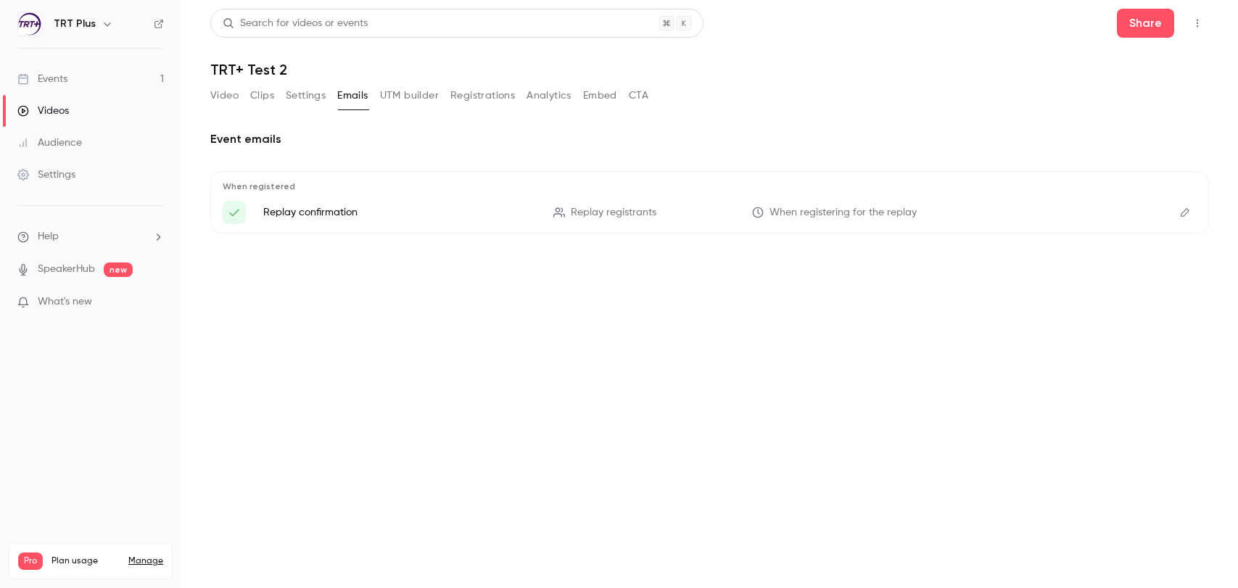
click at [305, 94] on button "Settings" at bounding box center [306, 95] width 40 height 23
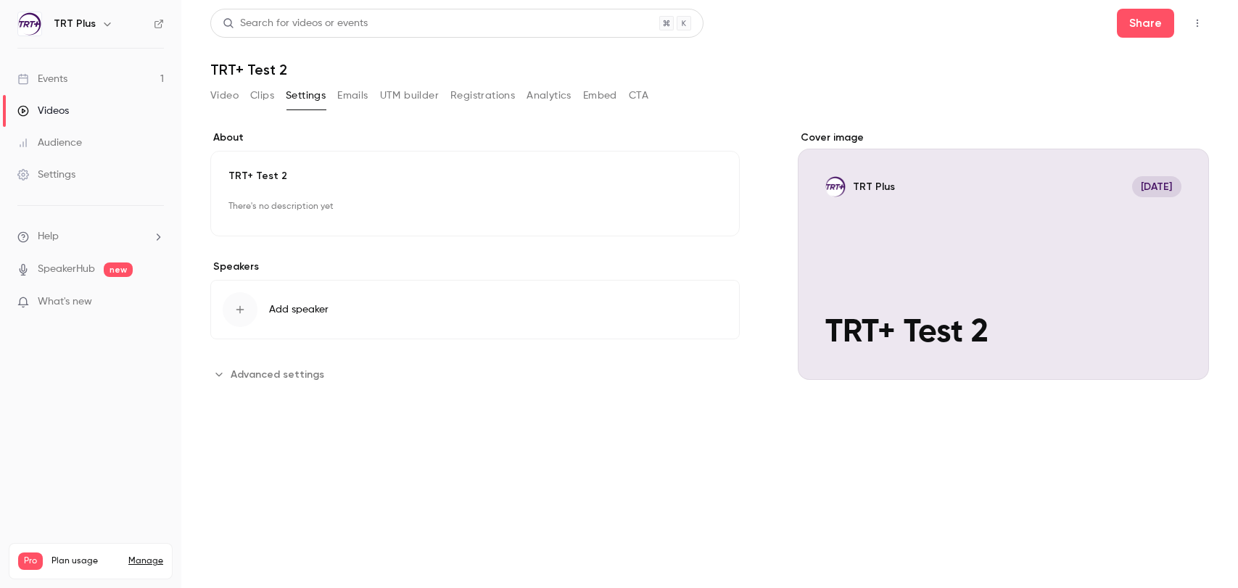
click at [252, 95] on button "Clips" at bounding box center [262, 95] width 24 height 23
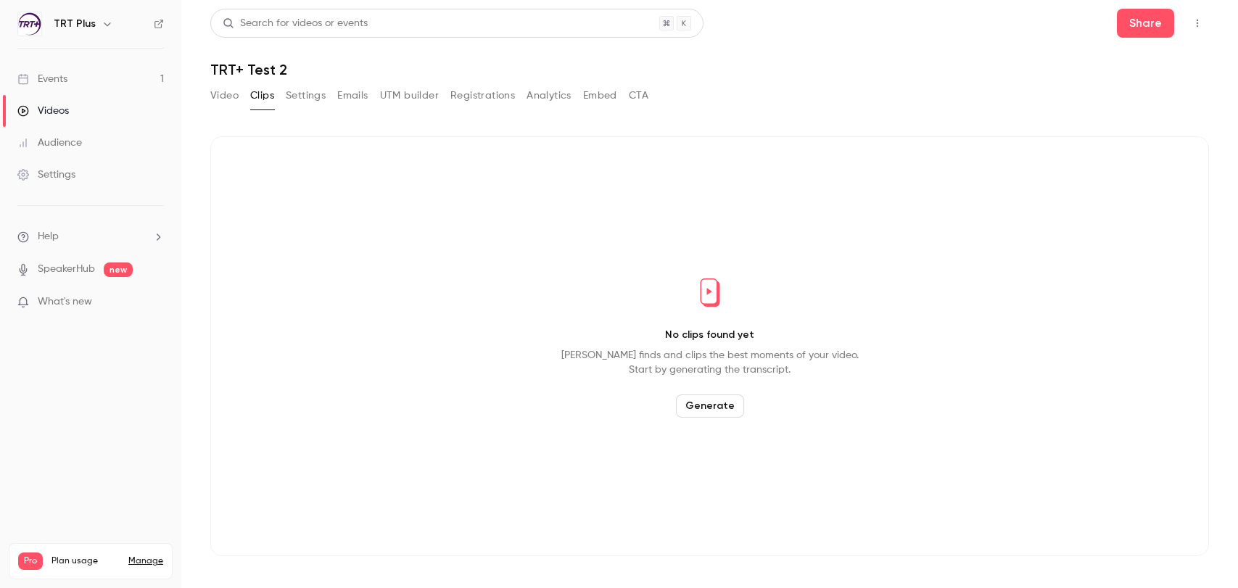
click at [221, 94] on button "Video" at bounding box center [224, 95] width 28 height 23
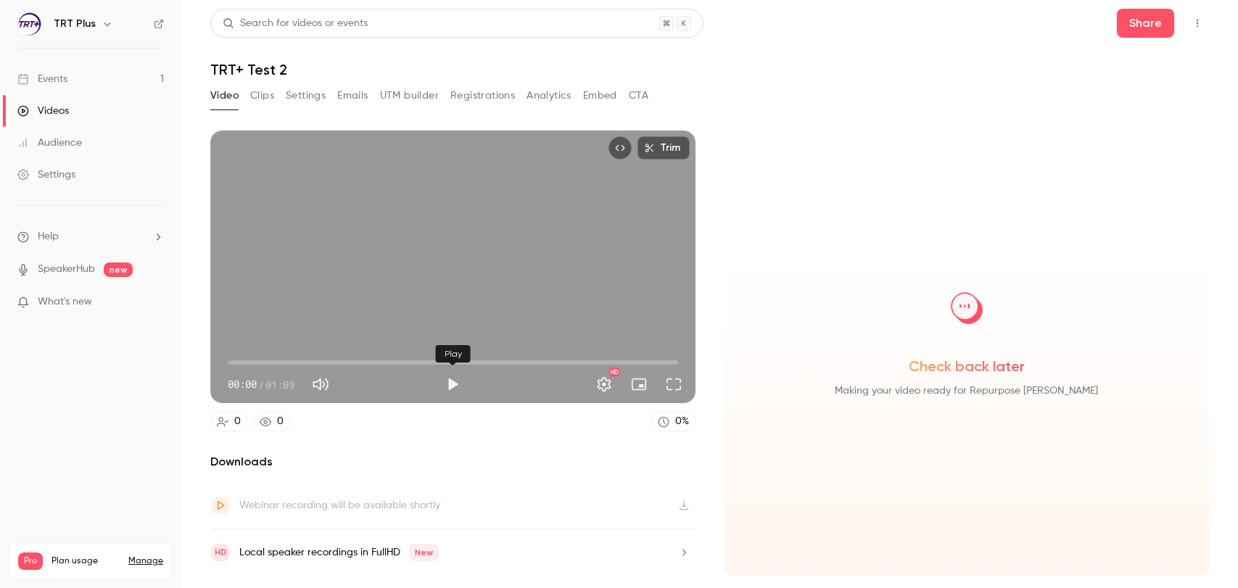
click at [457, 384] on button "Play" at bounding box center [452, 384] width 29 height 29
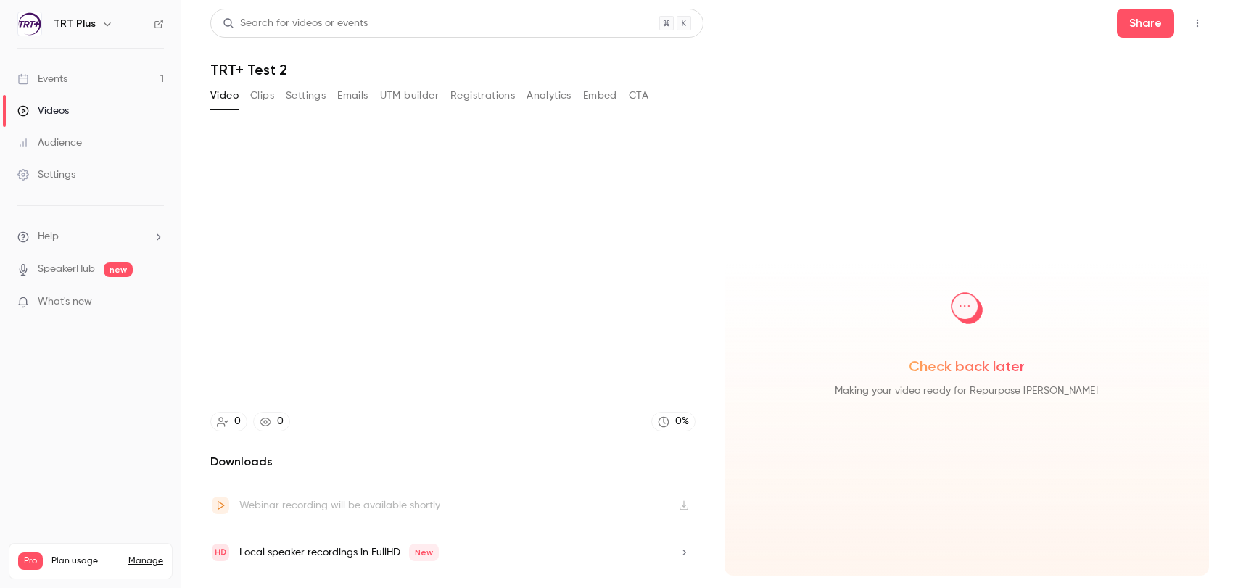
type input "****"
click at [260, 94] on button "Clips" at bounding box center [262, 95] width 24 height 23
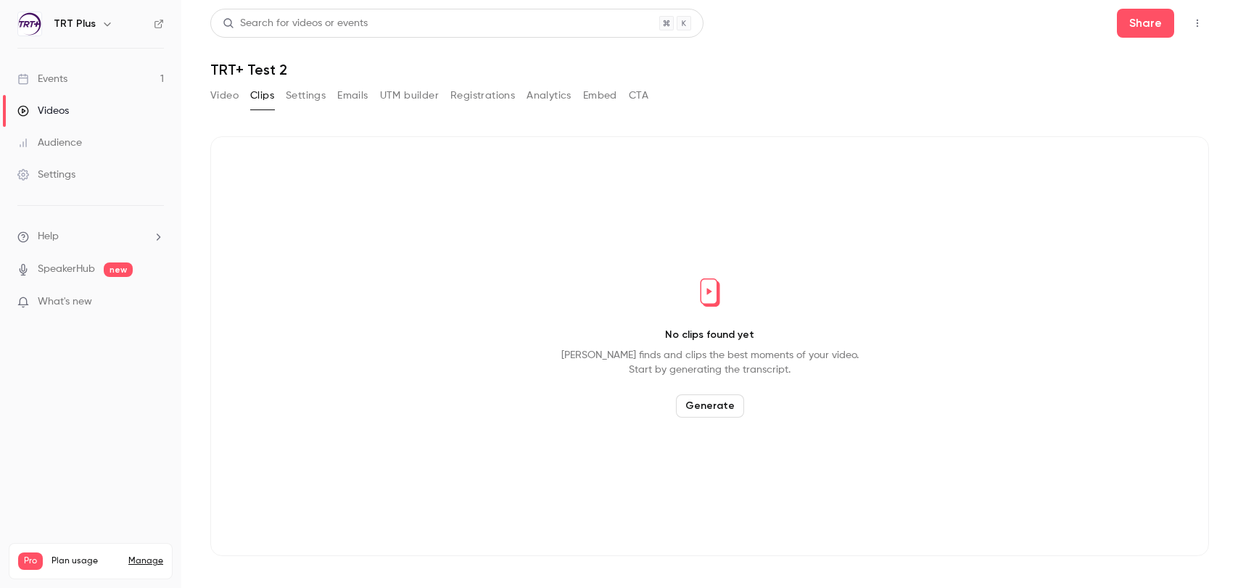
click at [217, 97] on button "Video" at bounding box center [224, 95] width 28 height 23
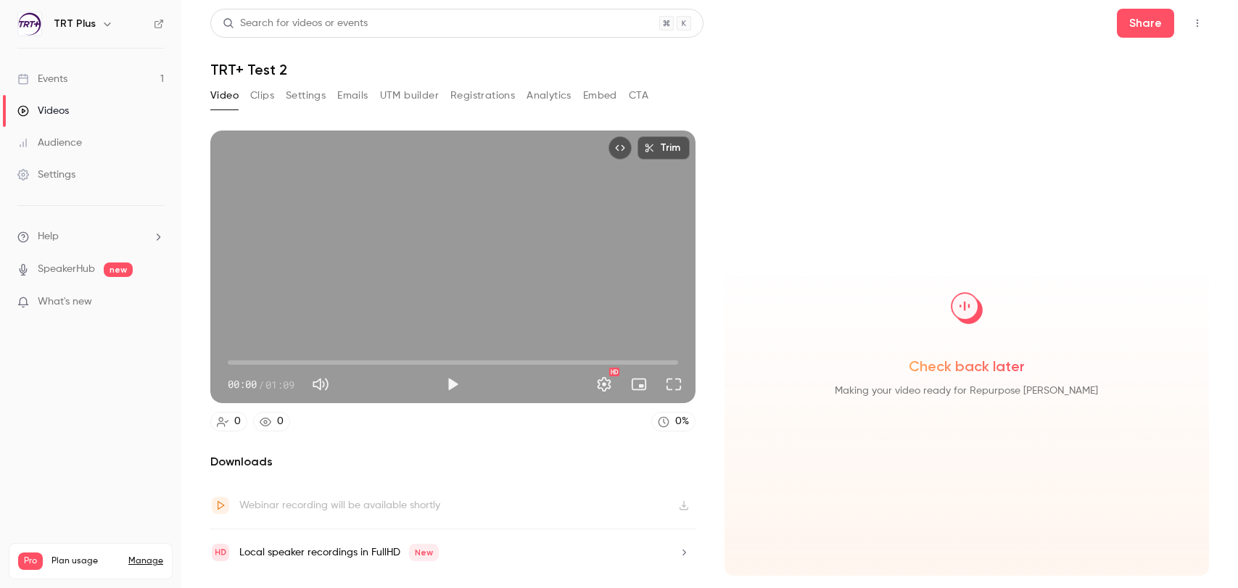
click at [272, 90] on button "Clips" at bounding box center [262, 95] width 24 height 23
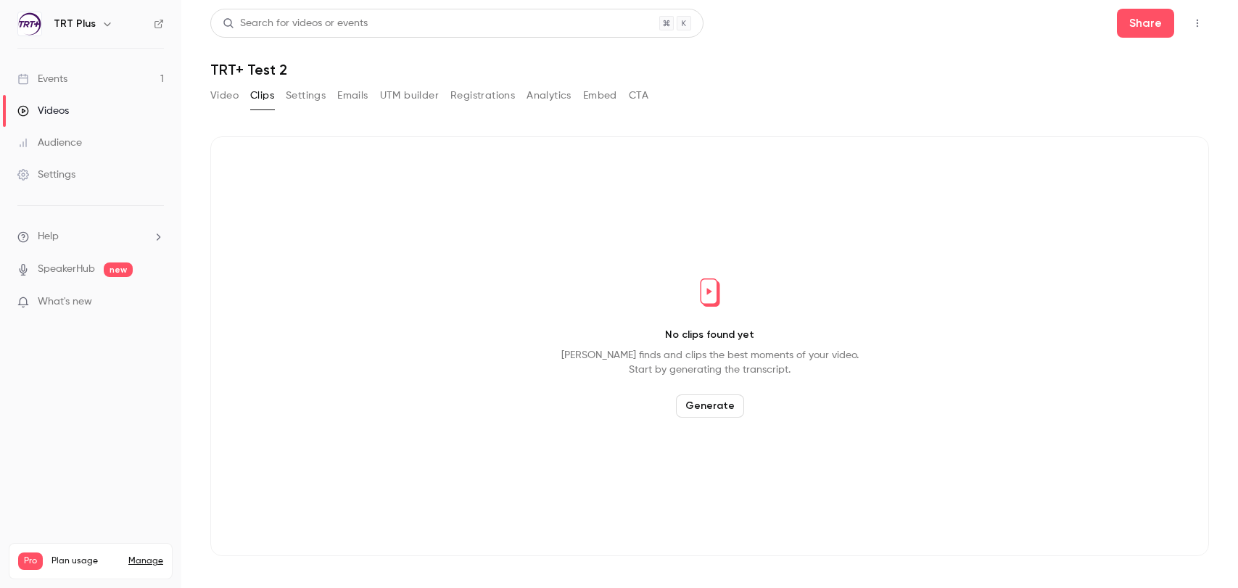
click at [715, 406] on button "Generate" at bounding box center [710, 406] width 68 height 23
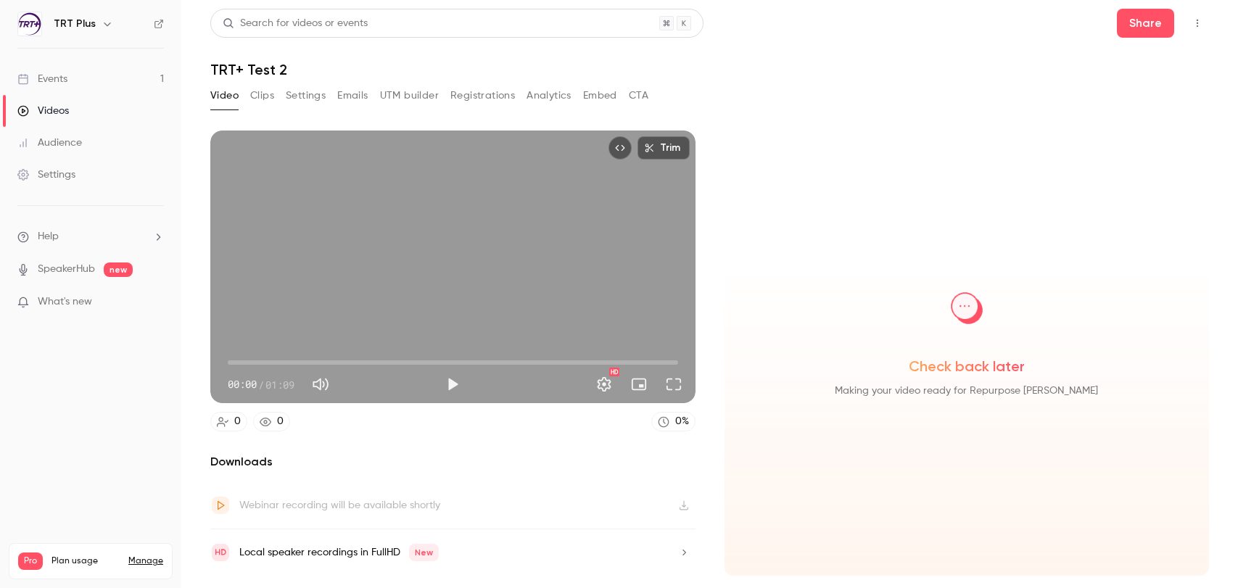
click at [267, 94] on button "Clips" at bounding box center [262, 95] width 24 height 23
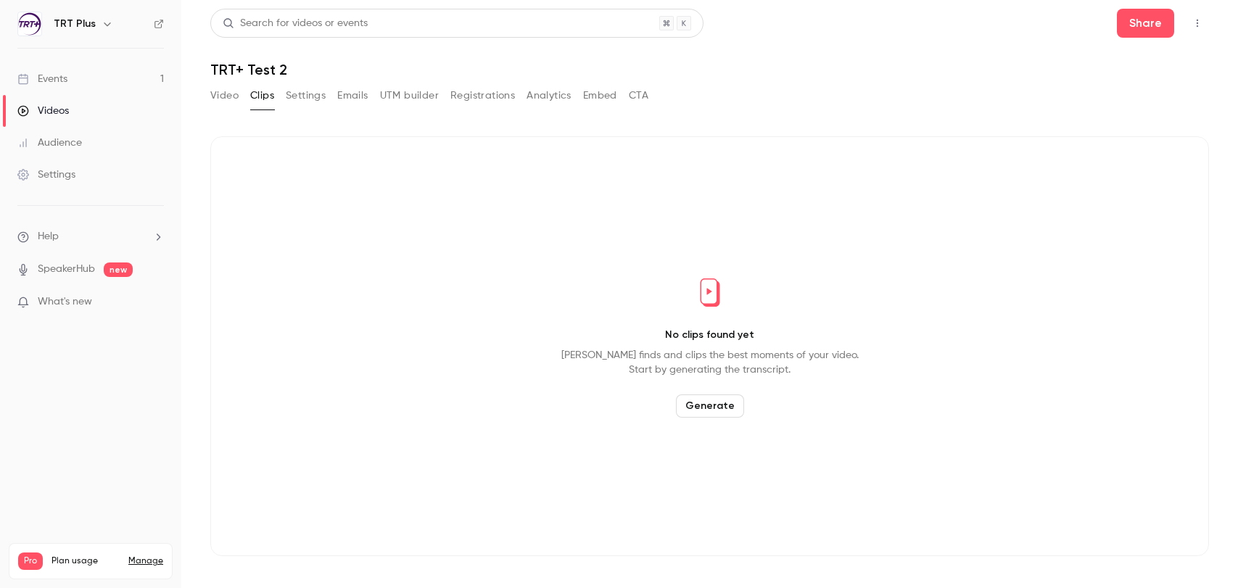
click at [93, 25] on div "TRT Plus" at bounding box center [98, 23] width 89 height 17
click at [104, 23] on icon "button" at bounding box center [108, 24] width 12 height 12
click at [104, 23] on div at bounding box center [619, 294] width 1238 height 588
click at [314, 95] on button "Settings" at bounding box center [306, 95] width 40 height 23
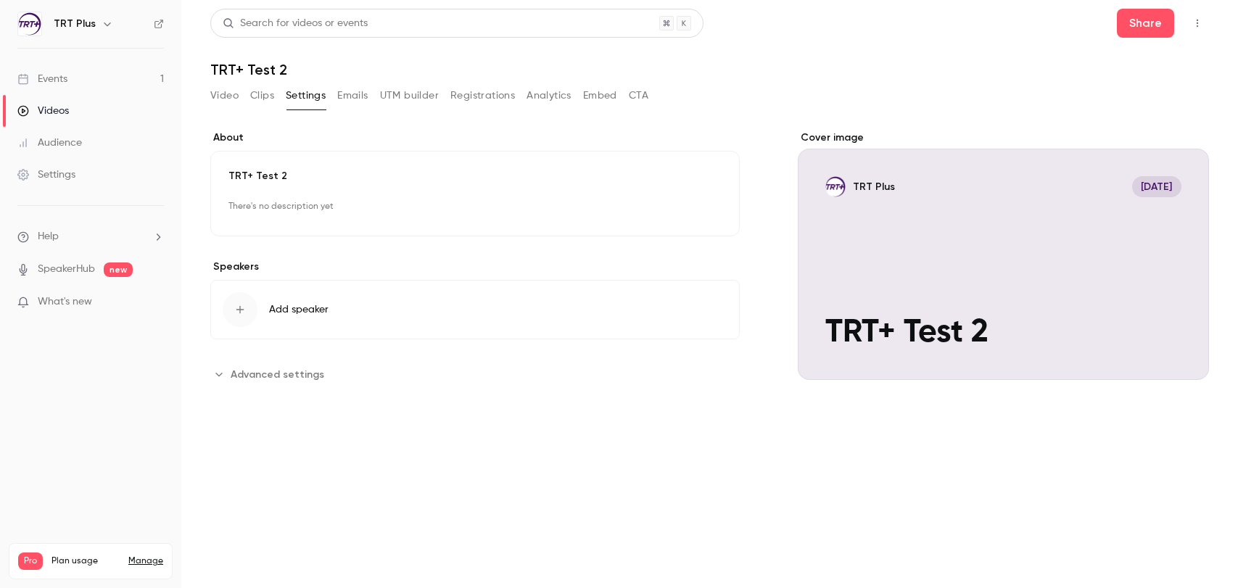
click at [224, 93] on button "Video" at bounding box center [224, 95] width 28 height 23
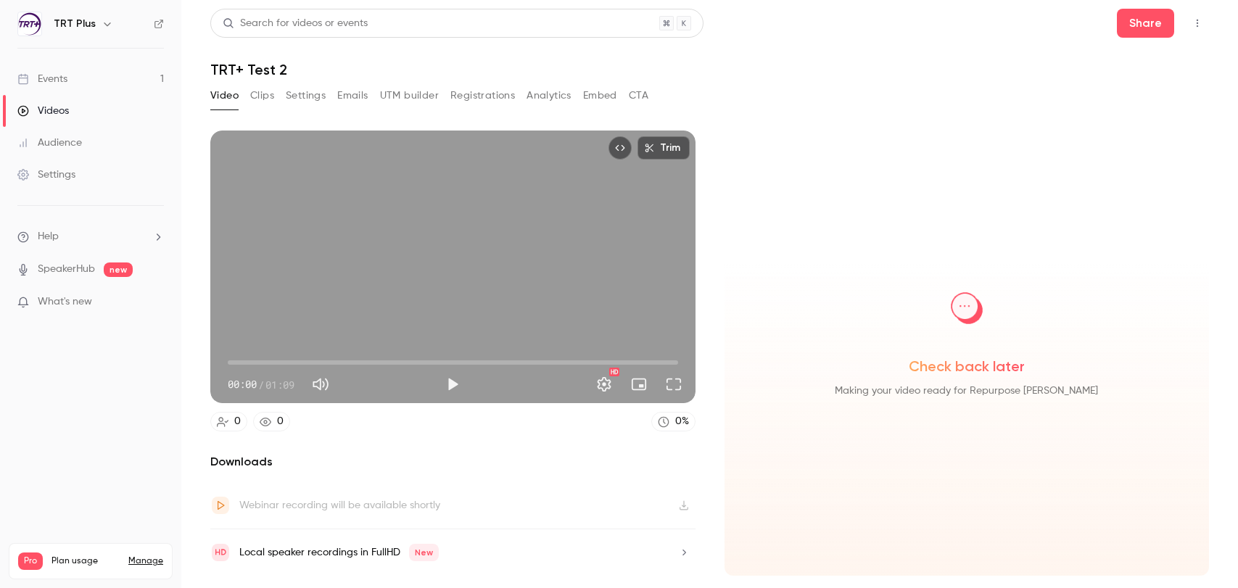
click at [38, 301] on span "What's new" at bounding box center [65, 302] width 54 height 15
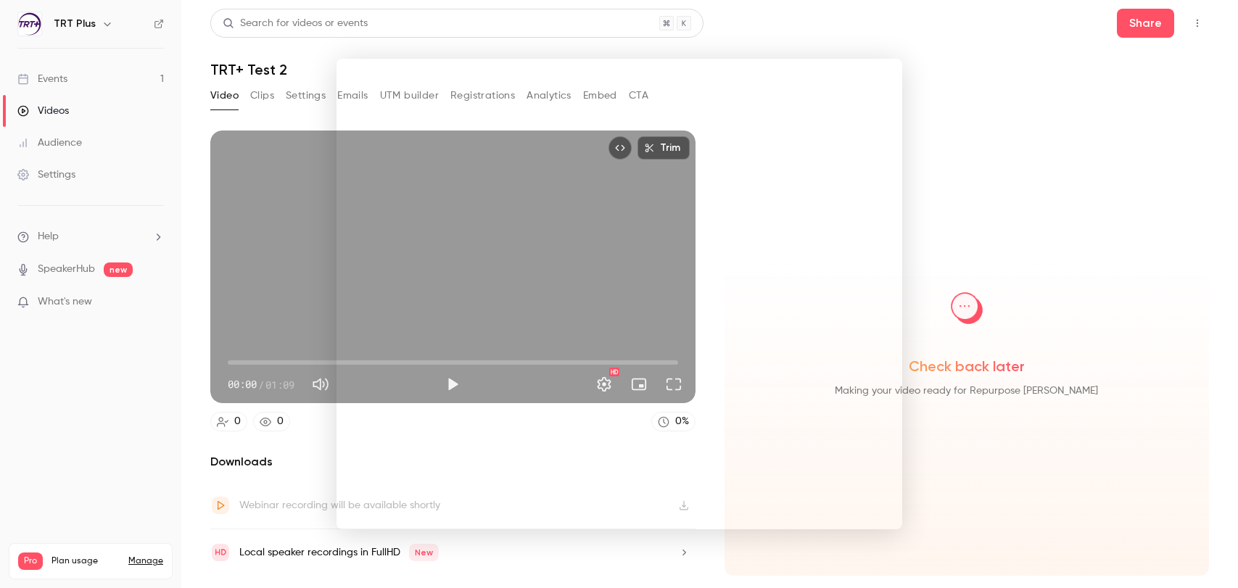
click at [1008, 52] on div at bounding box center [619, 294] width 1238 height 588
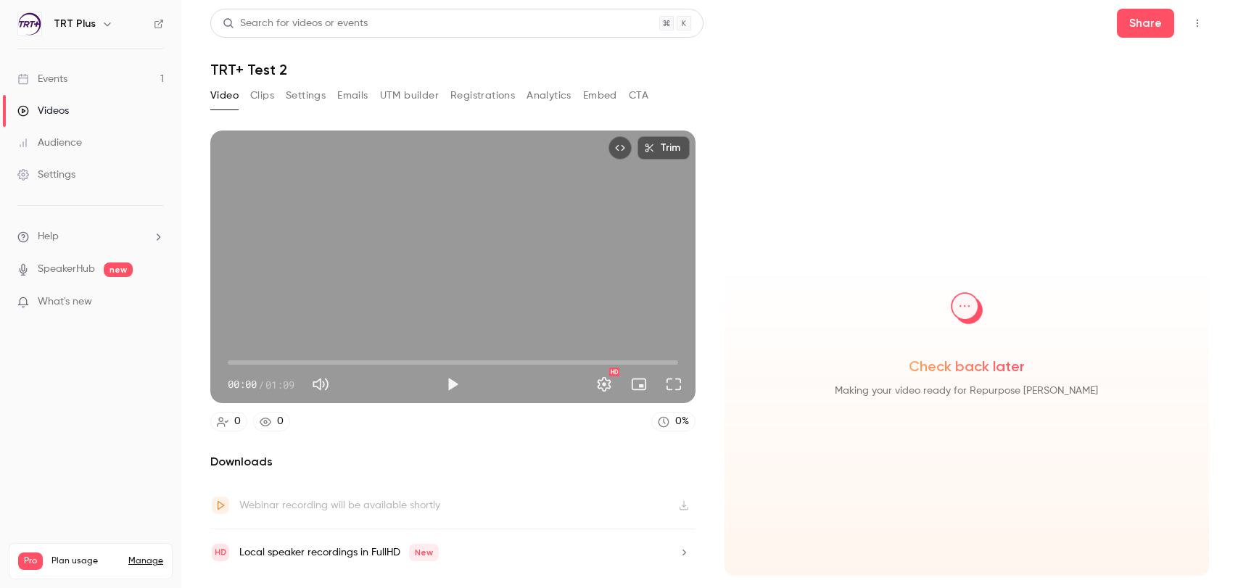
click at [86, 25] on h6 "TRT Plus" at bounding box center [75, 24] width 42 height 15
click at [107, 20] on icon "button" at bounding box center [108, 24] width 12 height 12
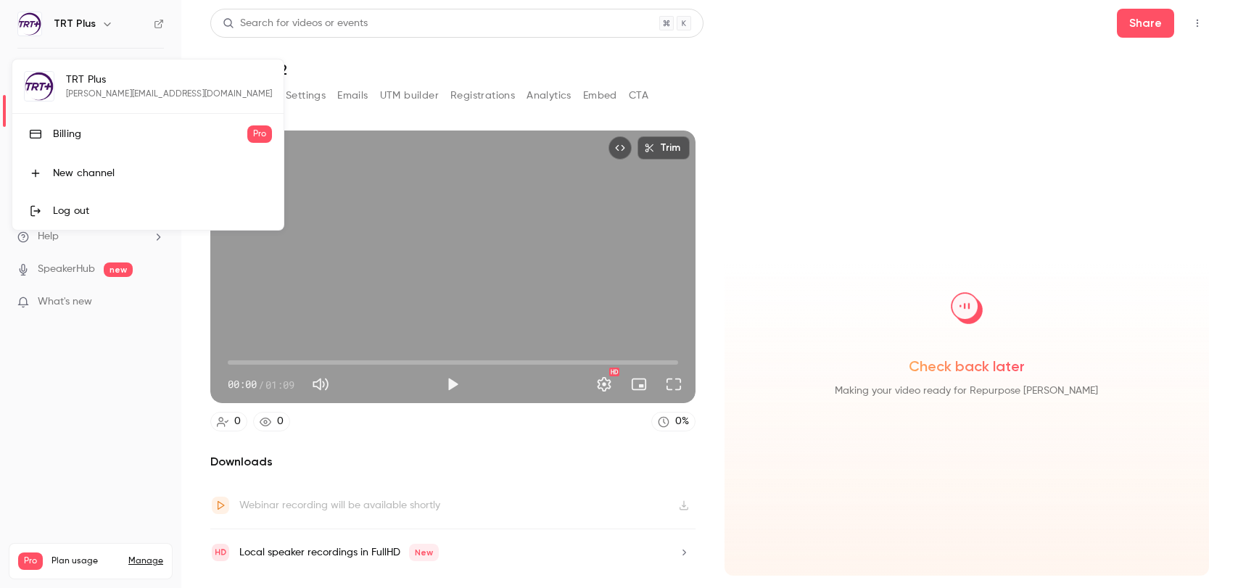
click at [91, 79] on div "TRT Plus [PERSON_NAME][EMAIL_ADDRESS][DOMAIN_NAME] Billing Pro New channel Log …" at bounding box center [147, 144] width 271 height 170
click at [157, 22] on div at bounding box center [619, 294] width 1238 height 588
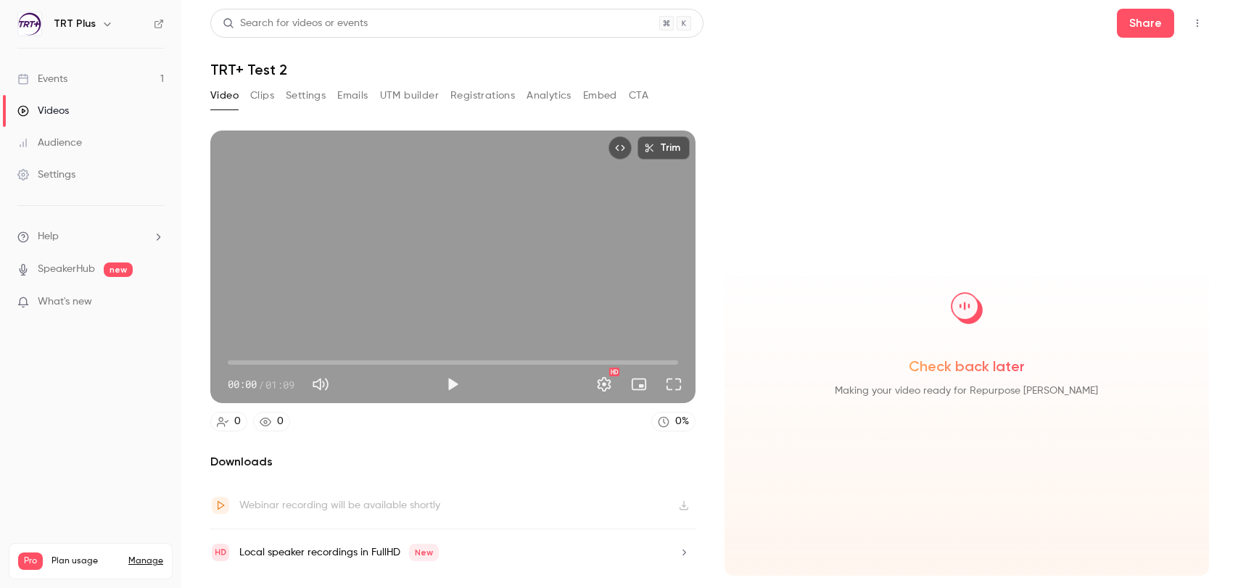
click at [157, 25] on icon at bounding box center [159, 24] width 9 height 9
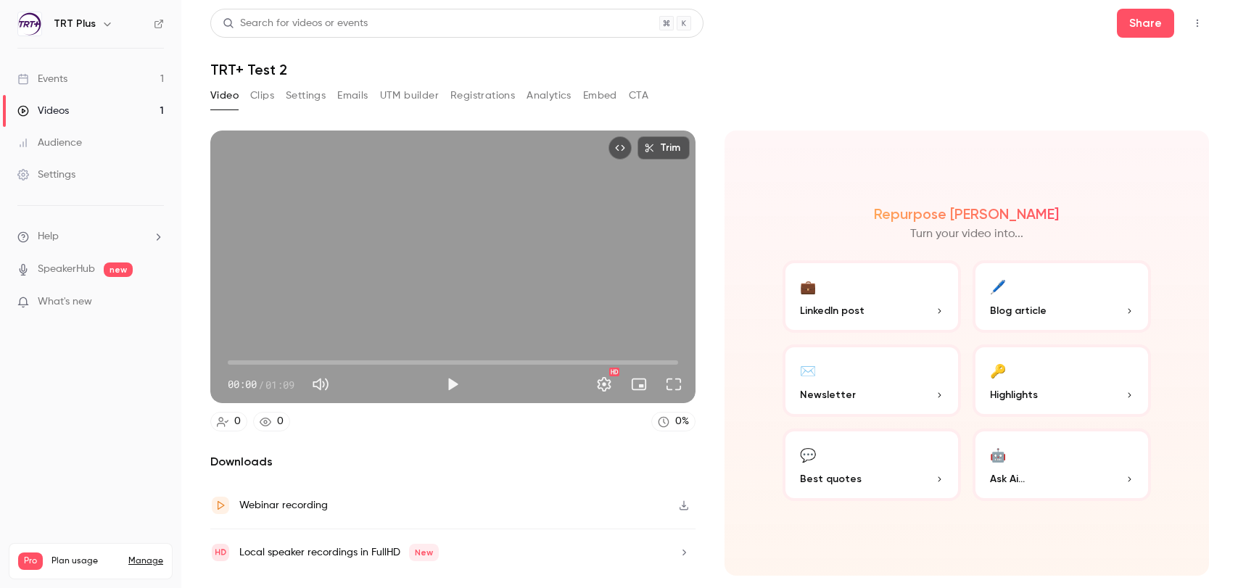
click at [262, 99] on button "Clips" at bounding box center [262, 95] width 24 height 23
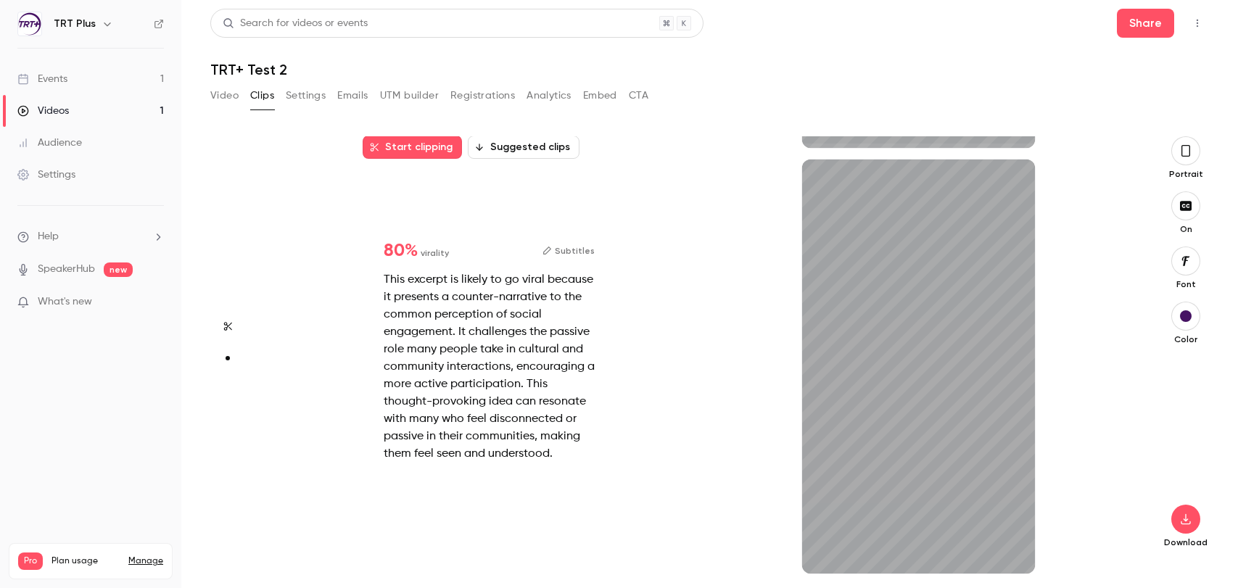
scroll to position [403, 0]
click at [826, 551] on icon "button" at bounding box center [826, 551] width 12 height 10
click at [828, 574] on div "Start clipping Suggested clips 1m 80 % virality Subtitles This excerpt is likel…" at bounding box center [704, 362] width 860 height 452
drag, startPoint x: 828, startPoint y: 570, endPoint x: 799, endPoint y: 565, distance: 29.5
click at [799, 565] on div "24s" at bounding box center [919, 367] width 430 height 414
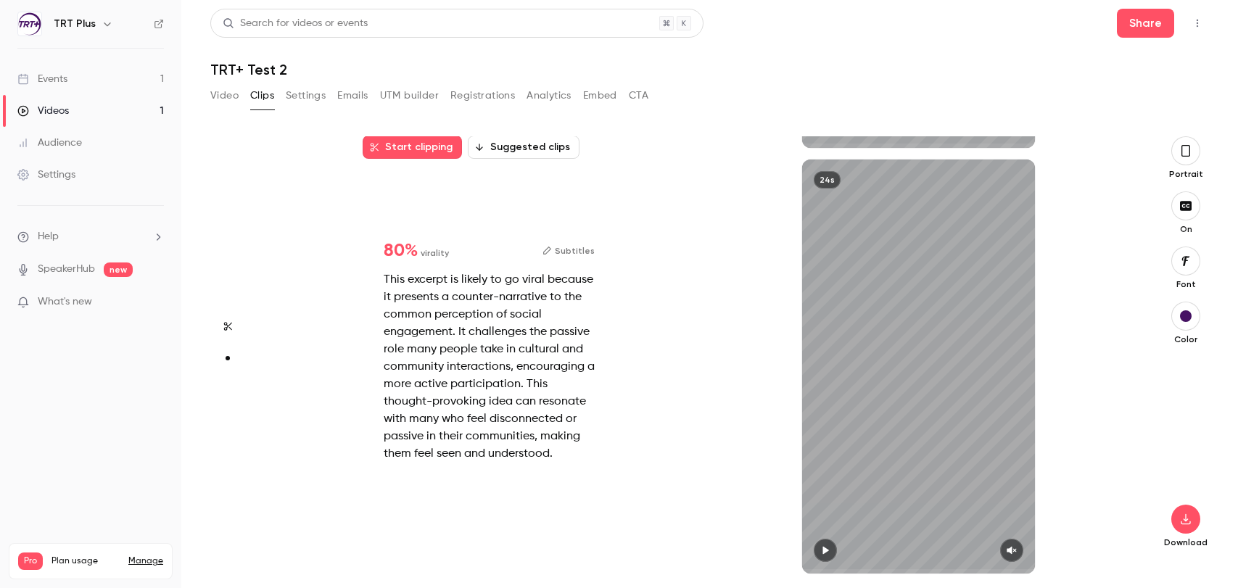
click at [1016, 548] on icon "button" at bounding box center [1012, 551] width 12 height 10
click at [824, 549] on icon "button" at bounding box center [826, 551] width 6 height 8
click at [829, 555] on icon "button" at bounding box center [826, 551] width 12 height 10
type input "***"
click at [217, 93] on button "Video" at bounding box center [224, 95] width 28 height 23
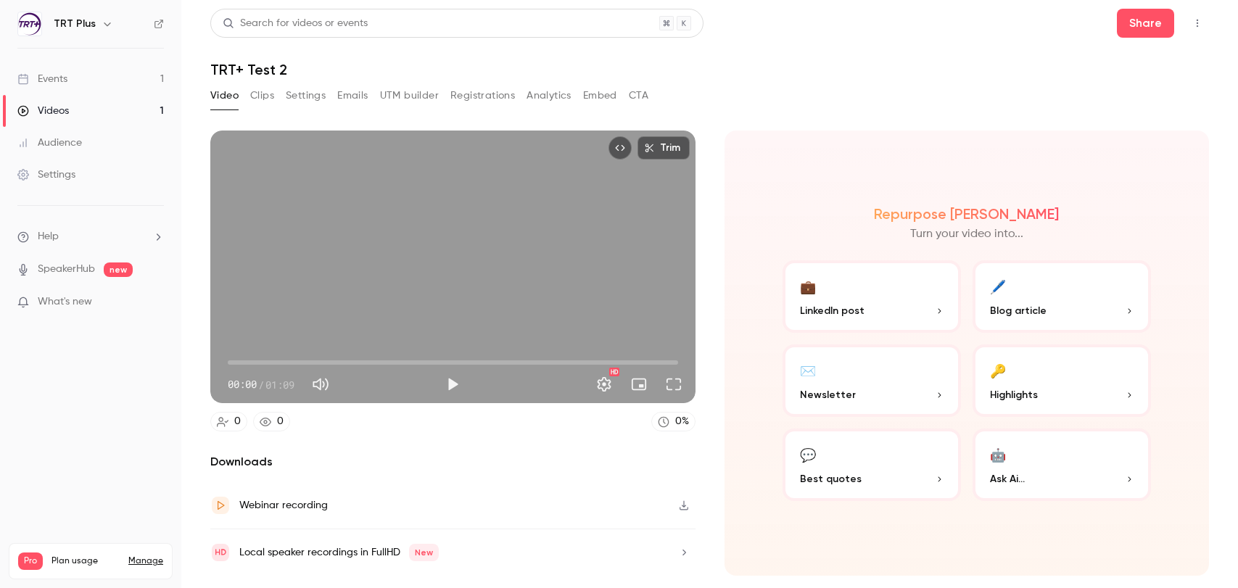
click at [684, 553] on icon "button" at bounding box center [684, 553] width 12 height 10
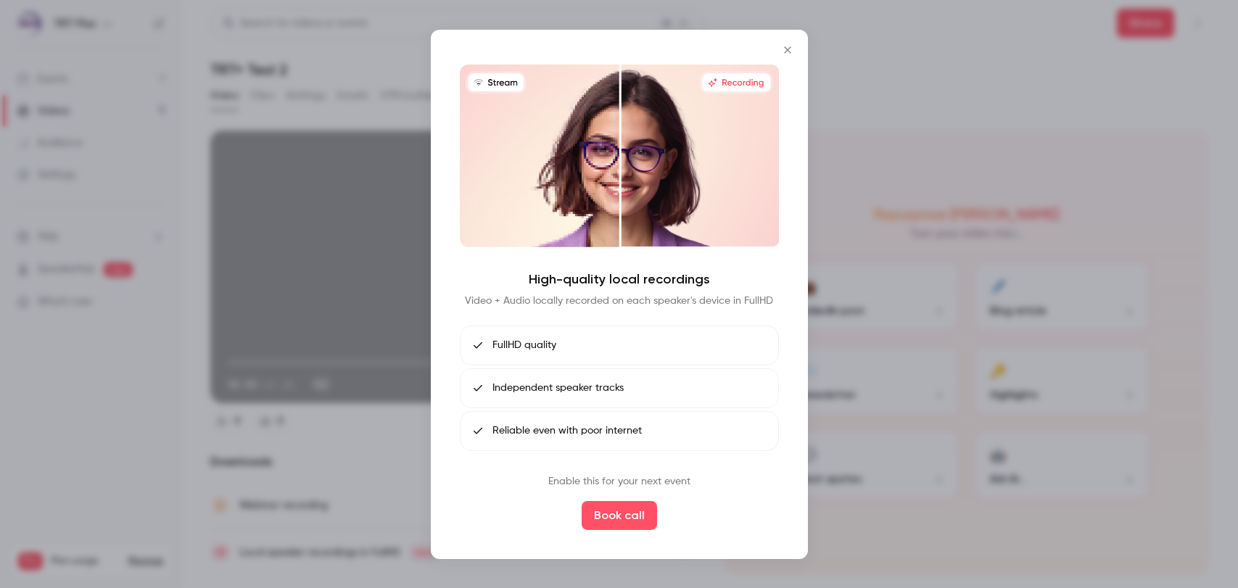
click at [788, 46] on icon "Close" at bounding box center [787, 50] width 17 height 12
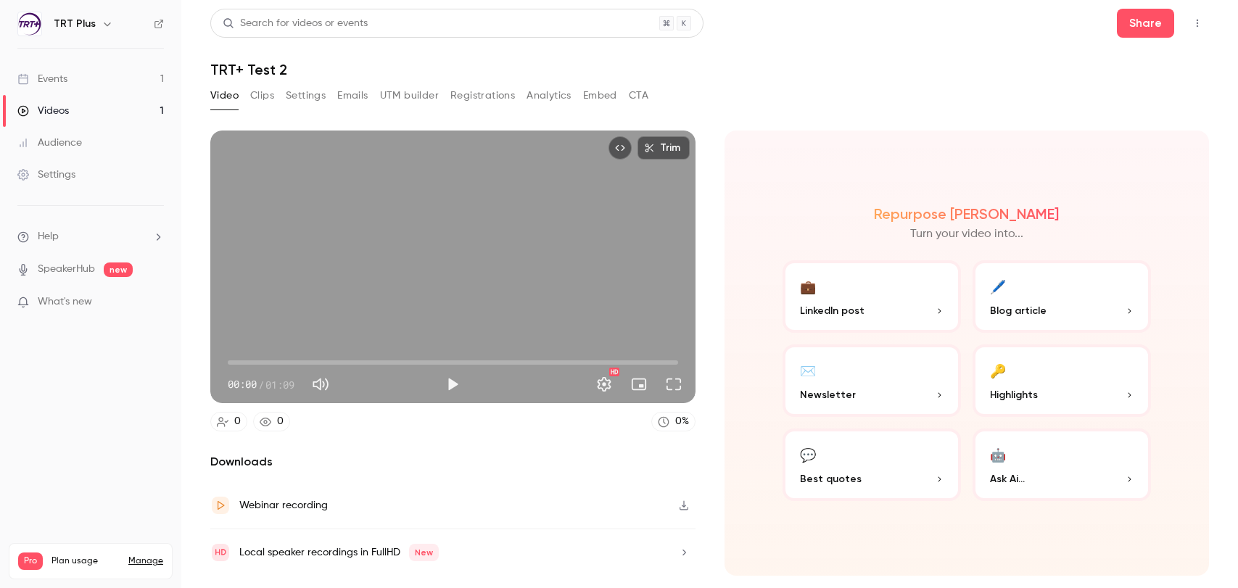
click at [316, 505] on div "Webinar recording" at bounding box center [283, 505] width 89 height 17
click at [1111, 199] on div "Repurpose Ai Turn your video into... 💼 LinkedIn post 🖊️ Blog article ✉️ Newslet…" at bounding box center [967, 353] width 485 height 445
click at [1008, 371] on button "🔑 Highlights" at bounding box center [1062, 381] width 178 height 73
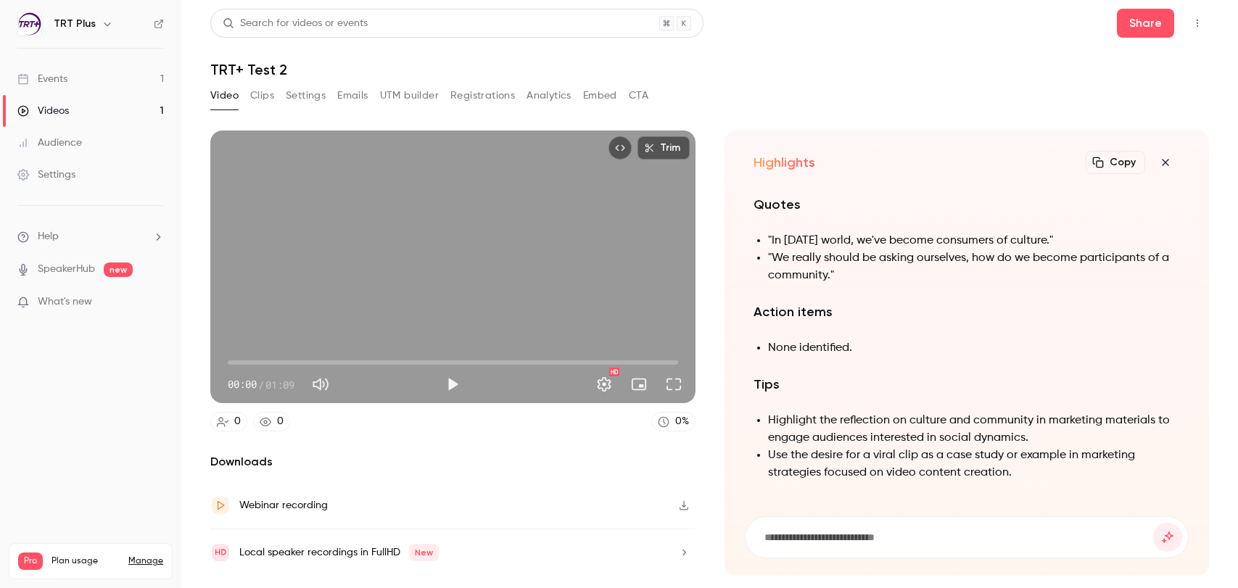
click at [1172, 160] on icon "button" at bounding box center [1165, 163] width 17 height 12
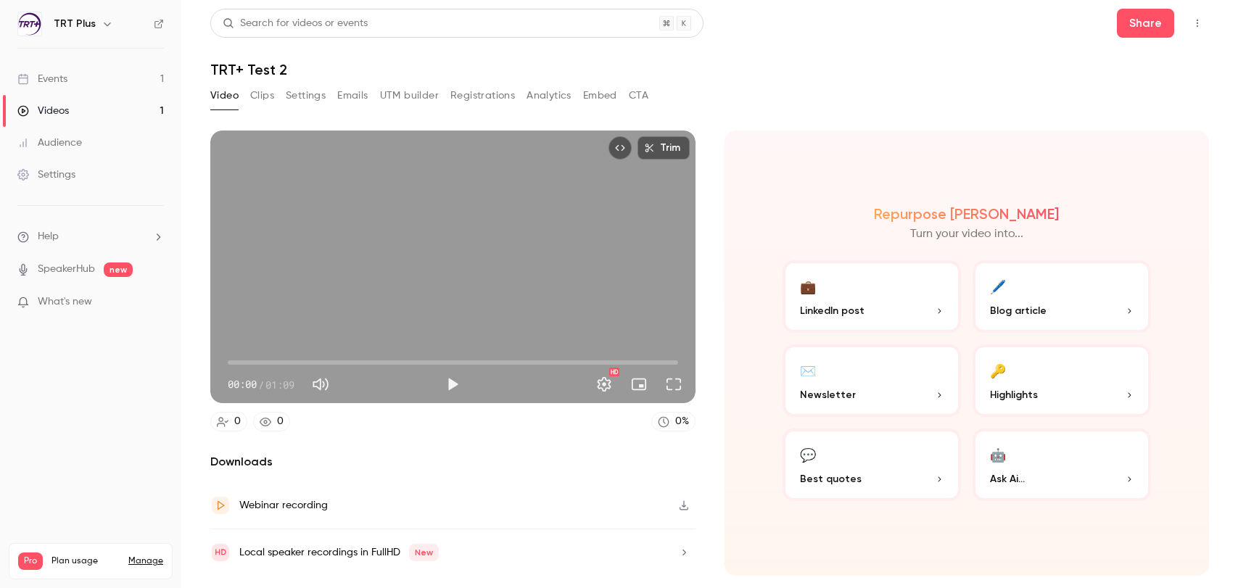
click at [66, 232] on li "Help" at bounding box center [90, 236] width 147 height 15
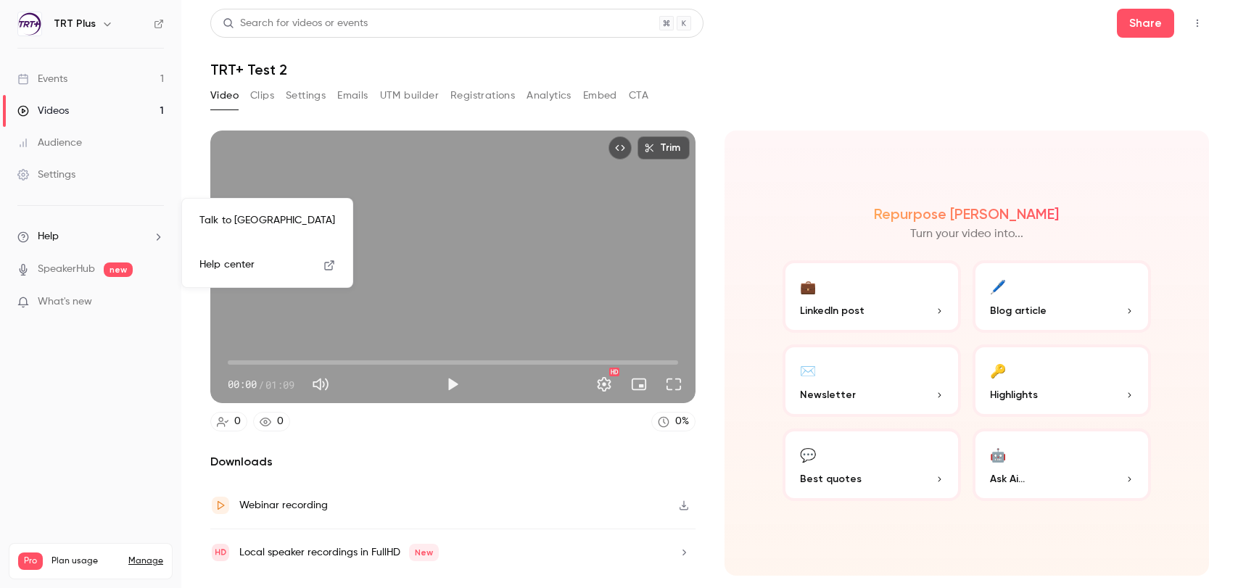
click at [235, 266] on span "Help center" at bounding box center [226, 265] width 55 height 15
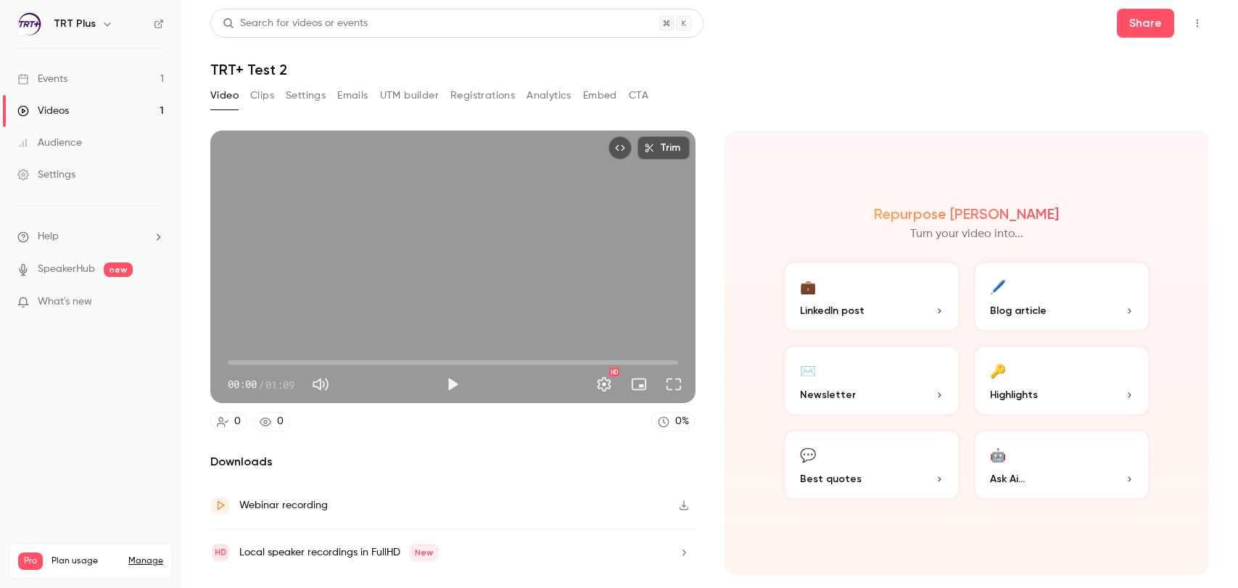
click at [95, 242] on li "Help" at bounding box center [90, 236] width 147 height 15
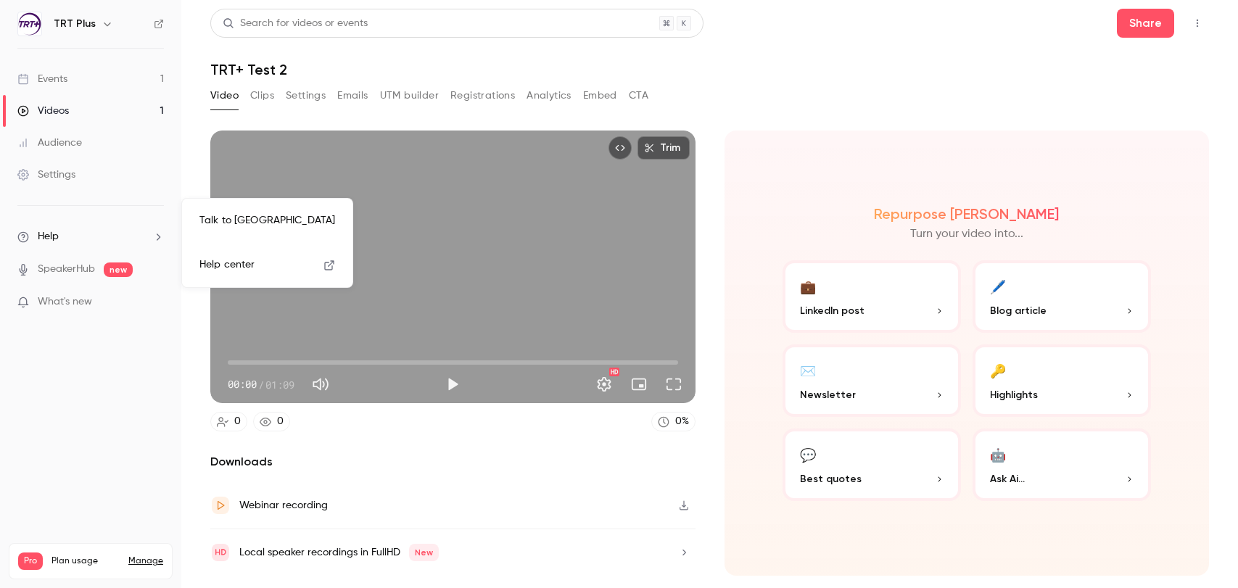
click at [238, 270] on span "Help center" at bounding box center [226, 265] width 55 height 15
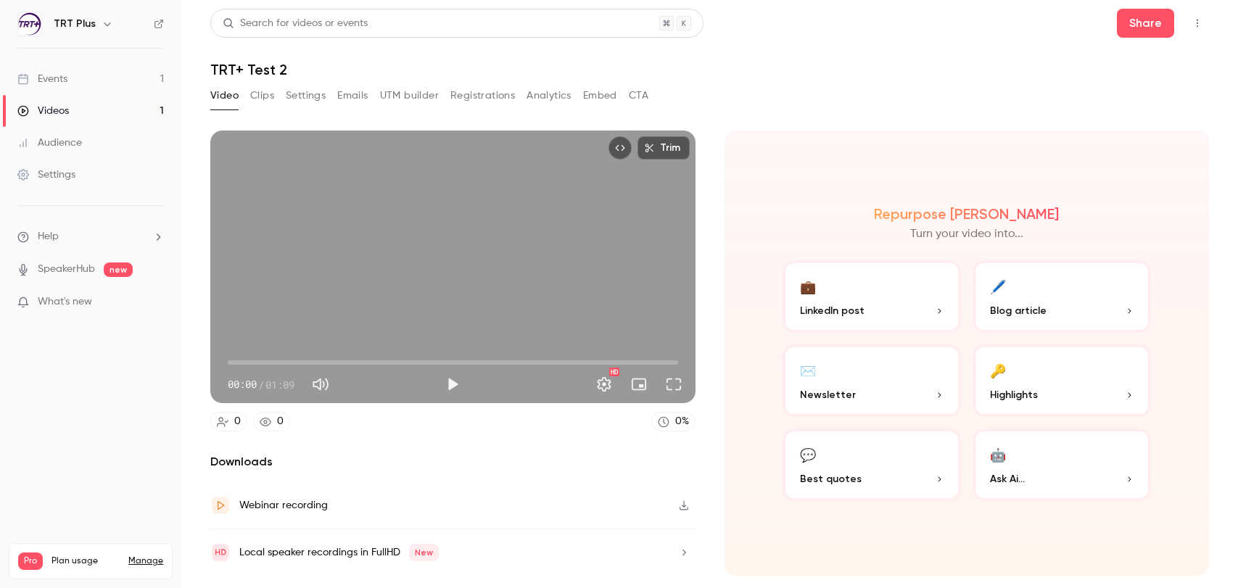
click at [269, 96] on button "Clips" at bounding box center [262, 95] width 24 height 23
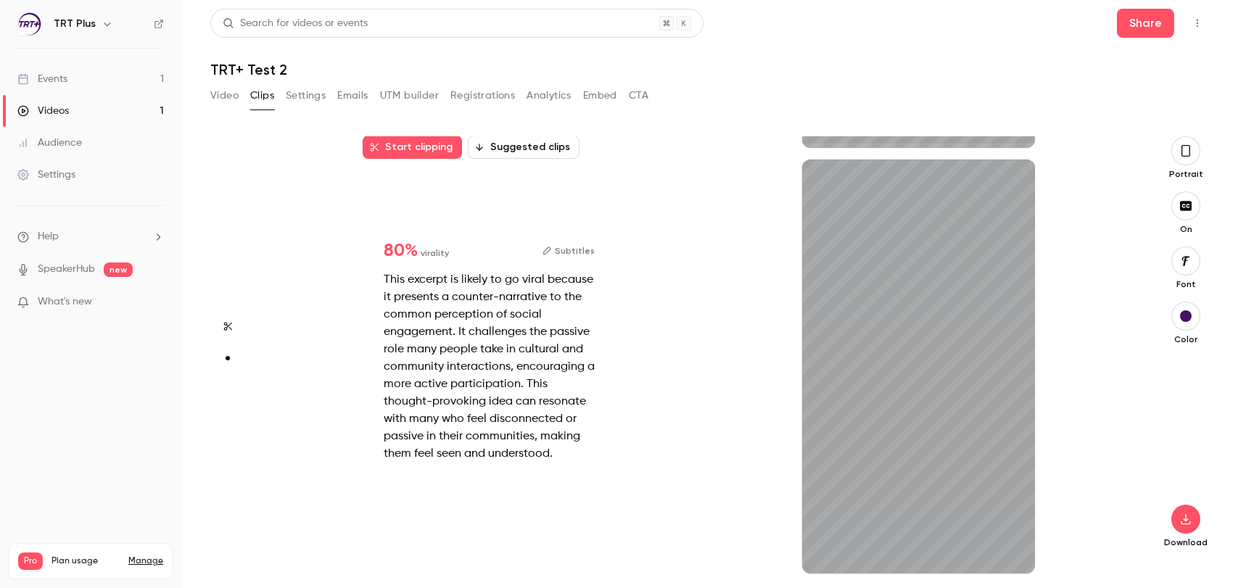
scroll to position [403, 0]
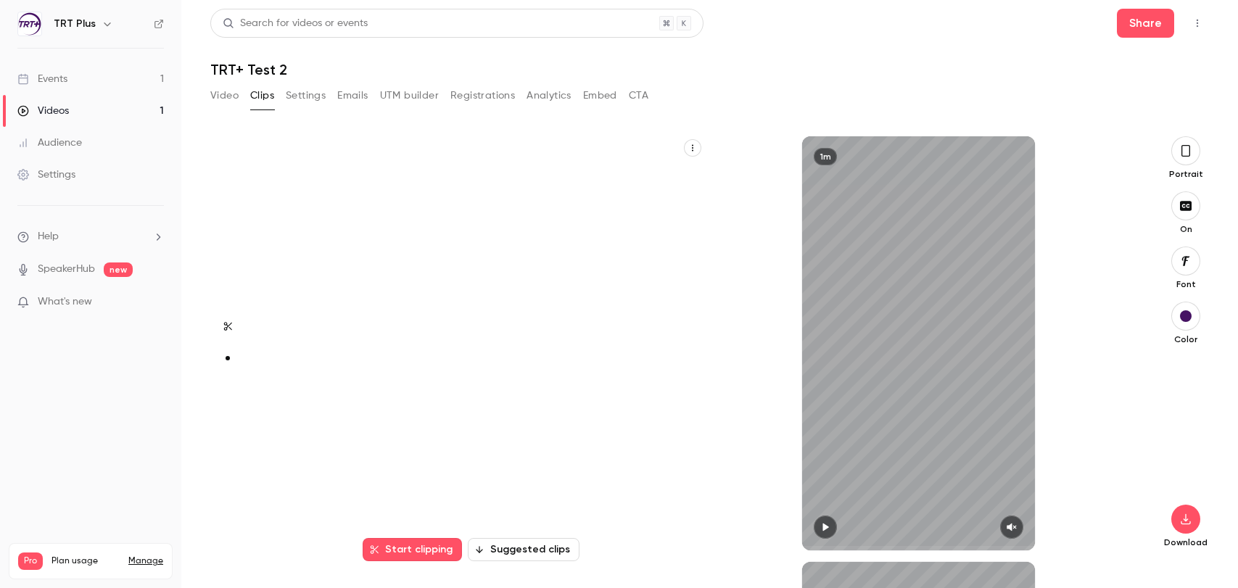
type input "*"
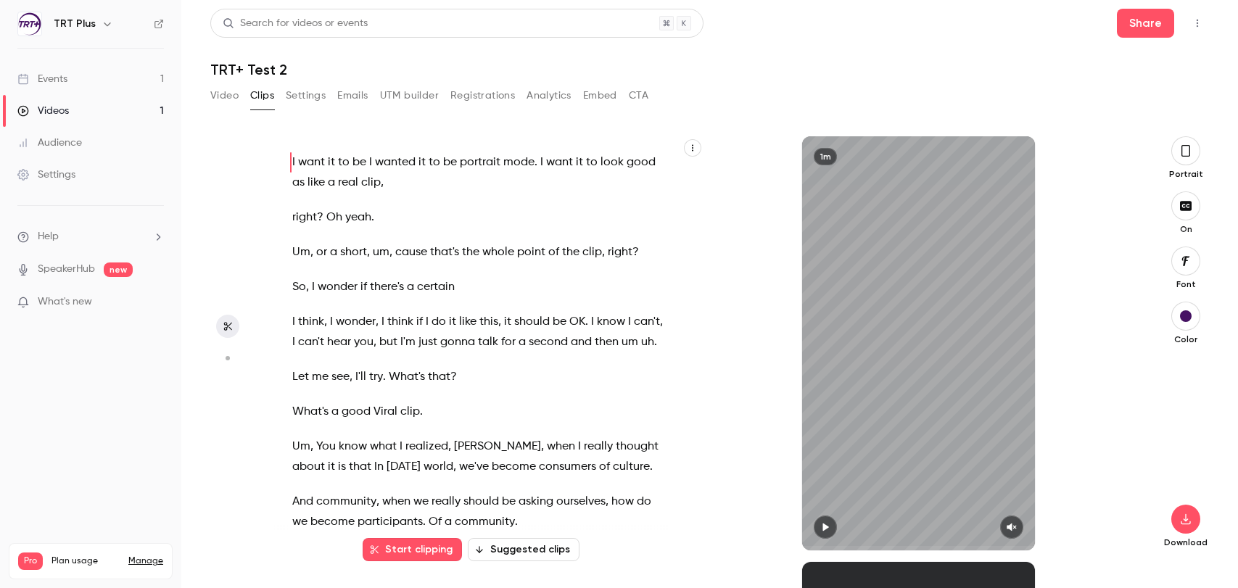
scroll to position [0, 0]
click at [318, 93] on button "Settings" at bounding box center [306, 95] width 40 height 23
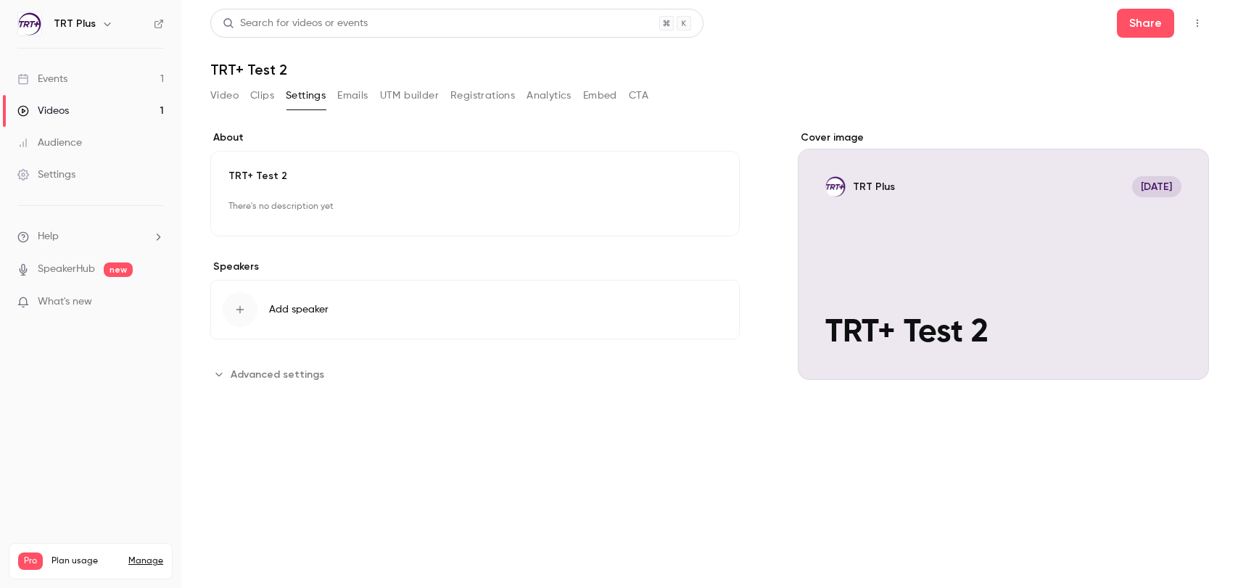
click at [234, 100] on button "Video" at bounding box center [224, 95] width 28 height 23
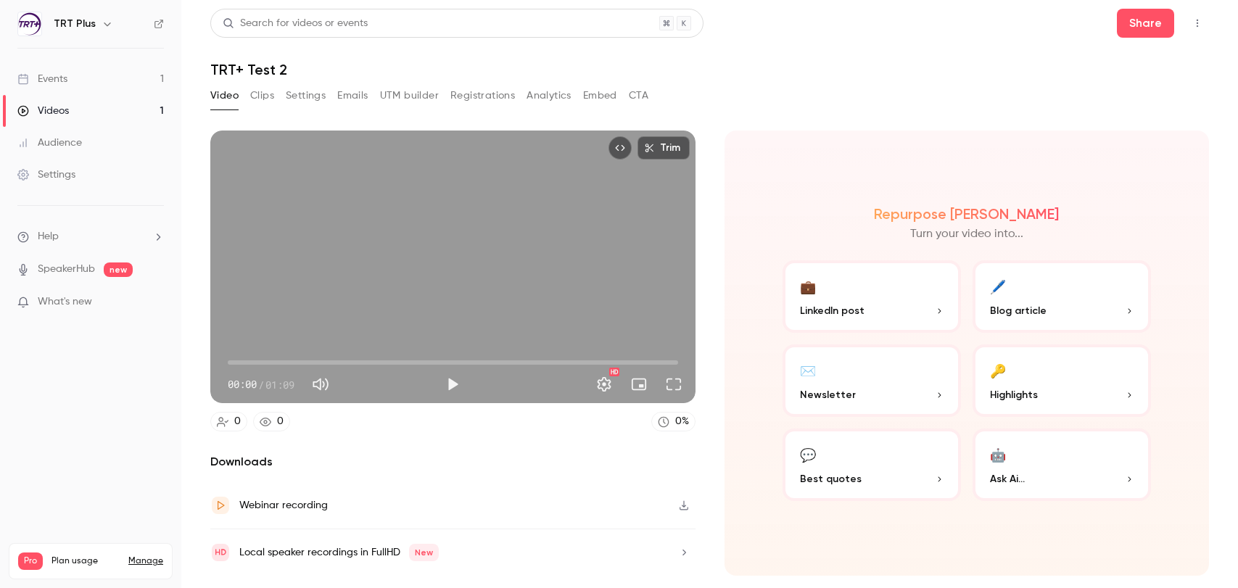
click at [424, 551] on span "New" at bounding box center [424, 552] width 30 height 17
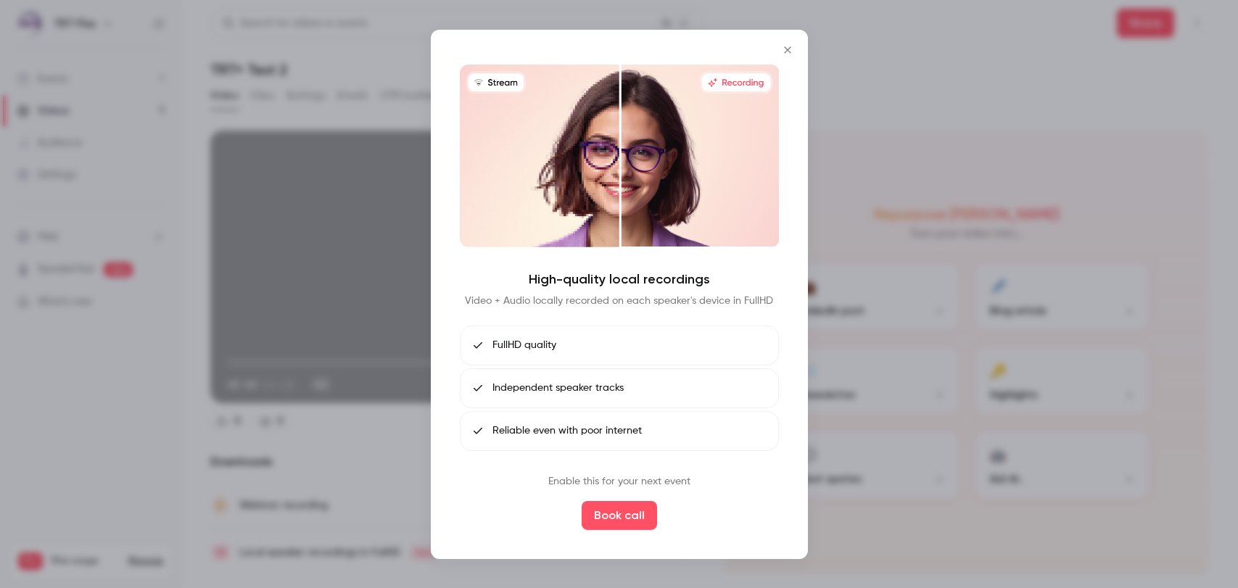
click at [791, 46] on icon "Close" at bounding box center [787, 50] width 17 height 12
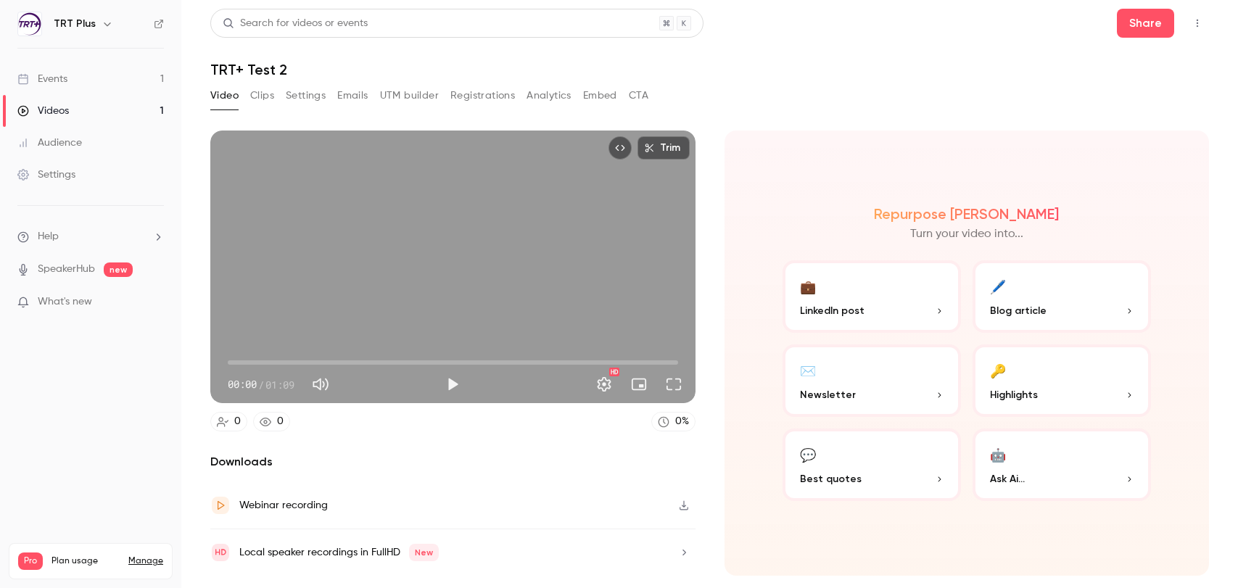
click at [70, 105] on link "Videos 1" at bounding box center [90, 111] width 181 height 32
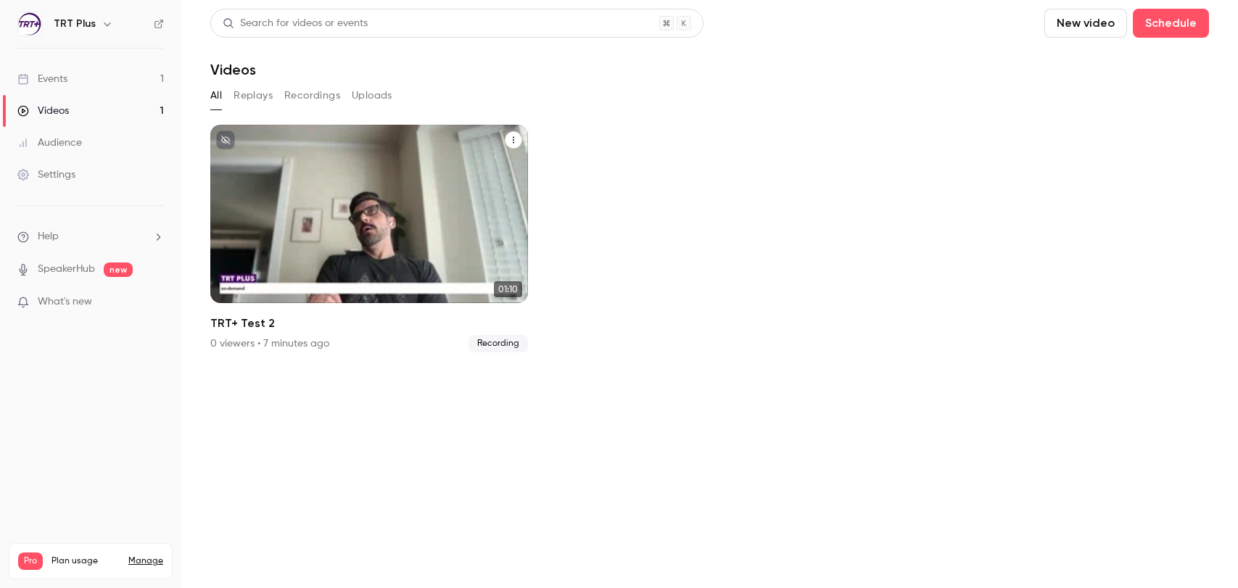
click at [514, 140] on icon "TRT+ Test 2" at bounding box center [513, 140] width 9 height 9
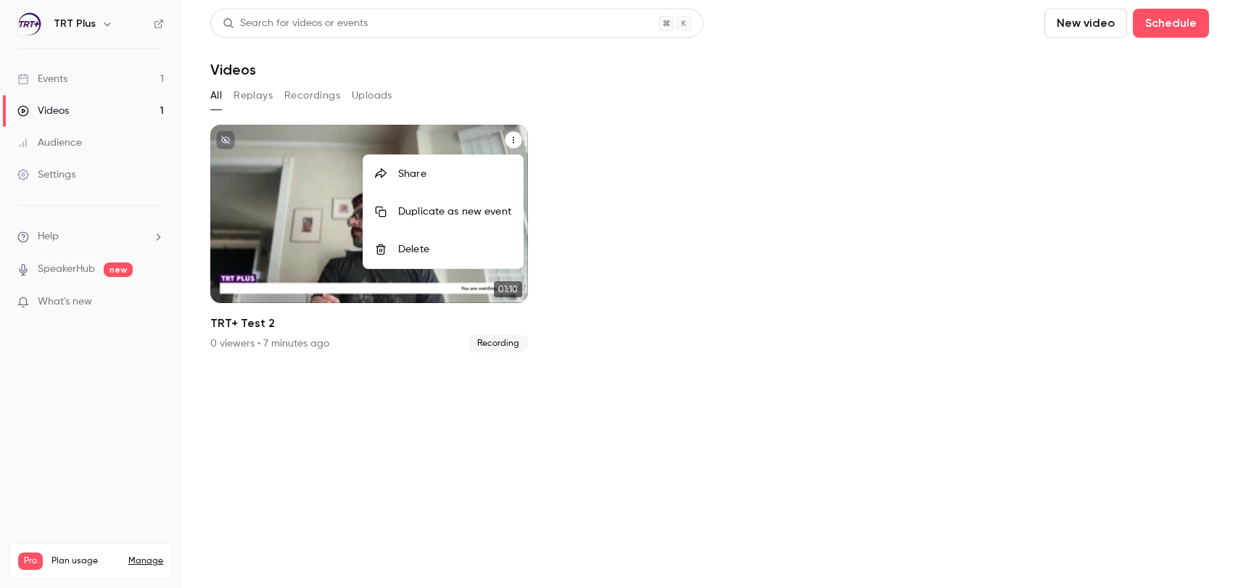
click at [478, 241] on li "Delete" at bounding box center [443, 250] width 160 height 38
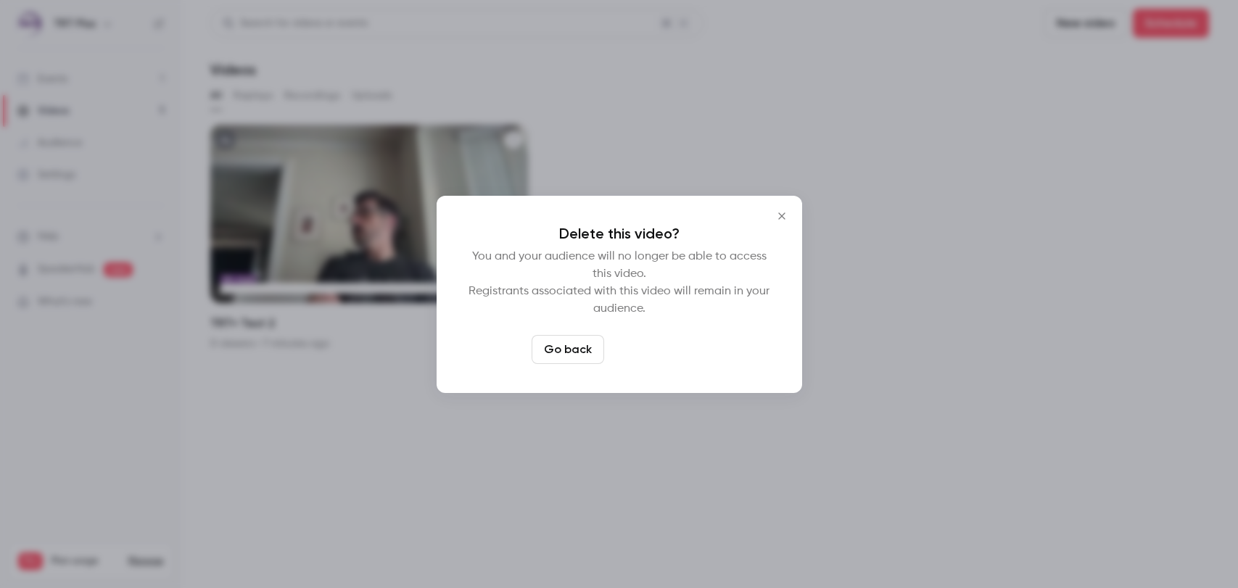
click at [651, 358] on button "Delete video" at bounding box center [658, 349] width 96 height 29
